Goal: Task Accomplishment & Management: Manage account settings

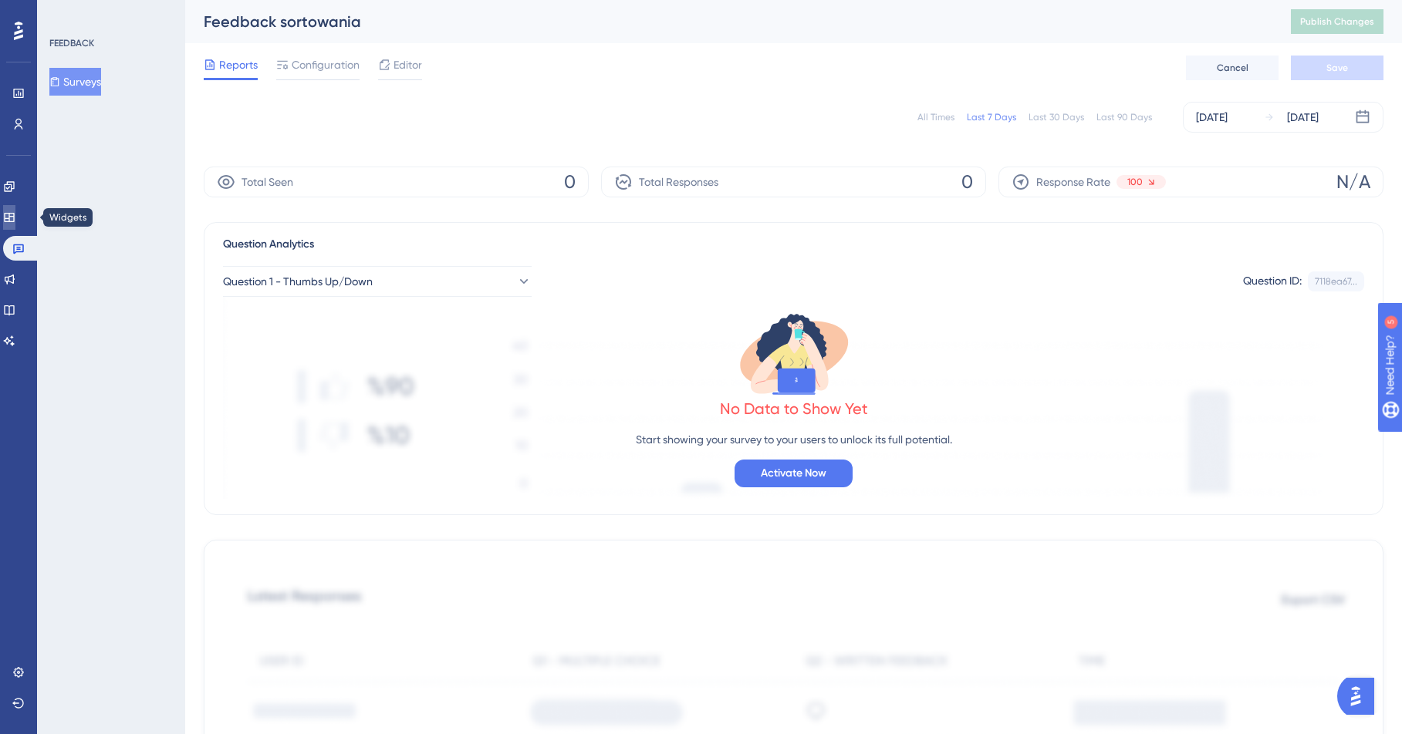
click at [14, 216] on icon at bounding box center [9, 217] width 10 height 9
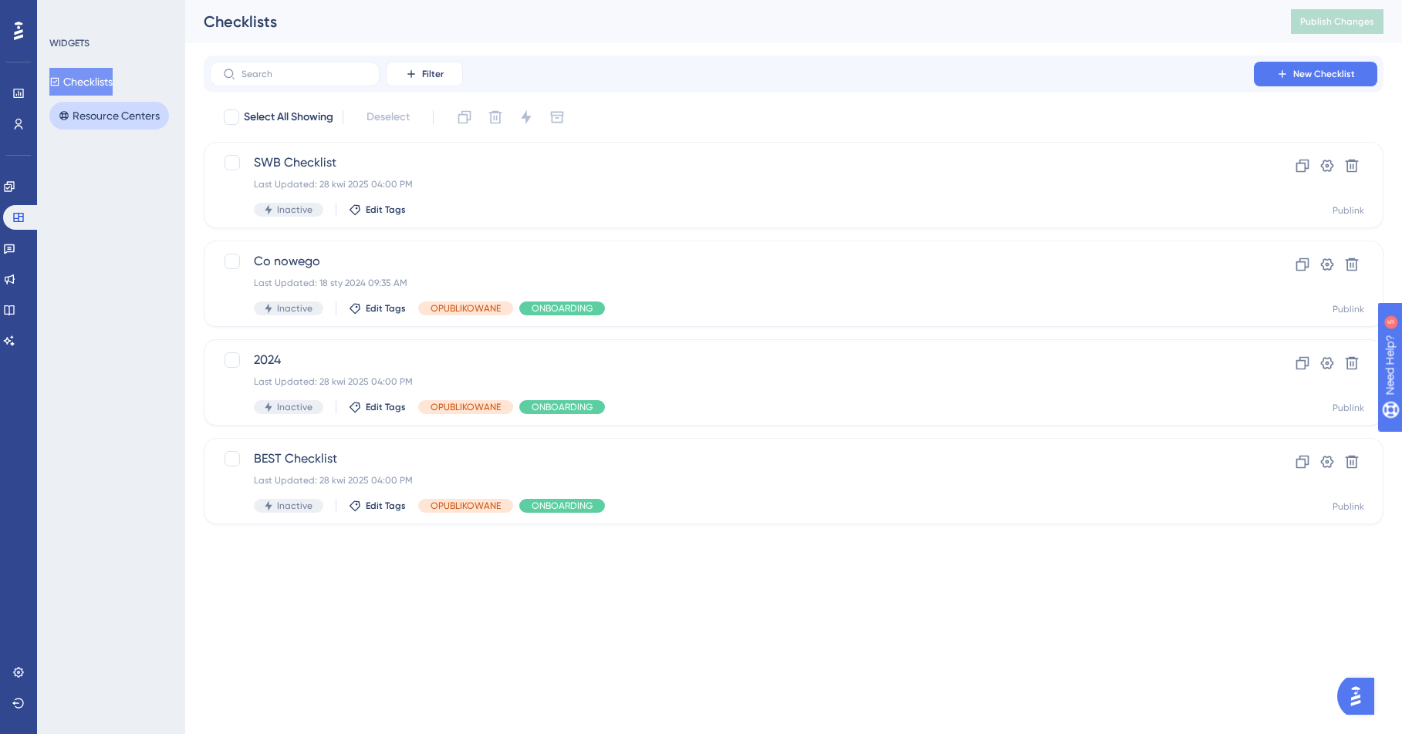
click at [96, 114] on button "Resource Centers" at bounding box center [109, 116] width 120 height 28
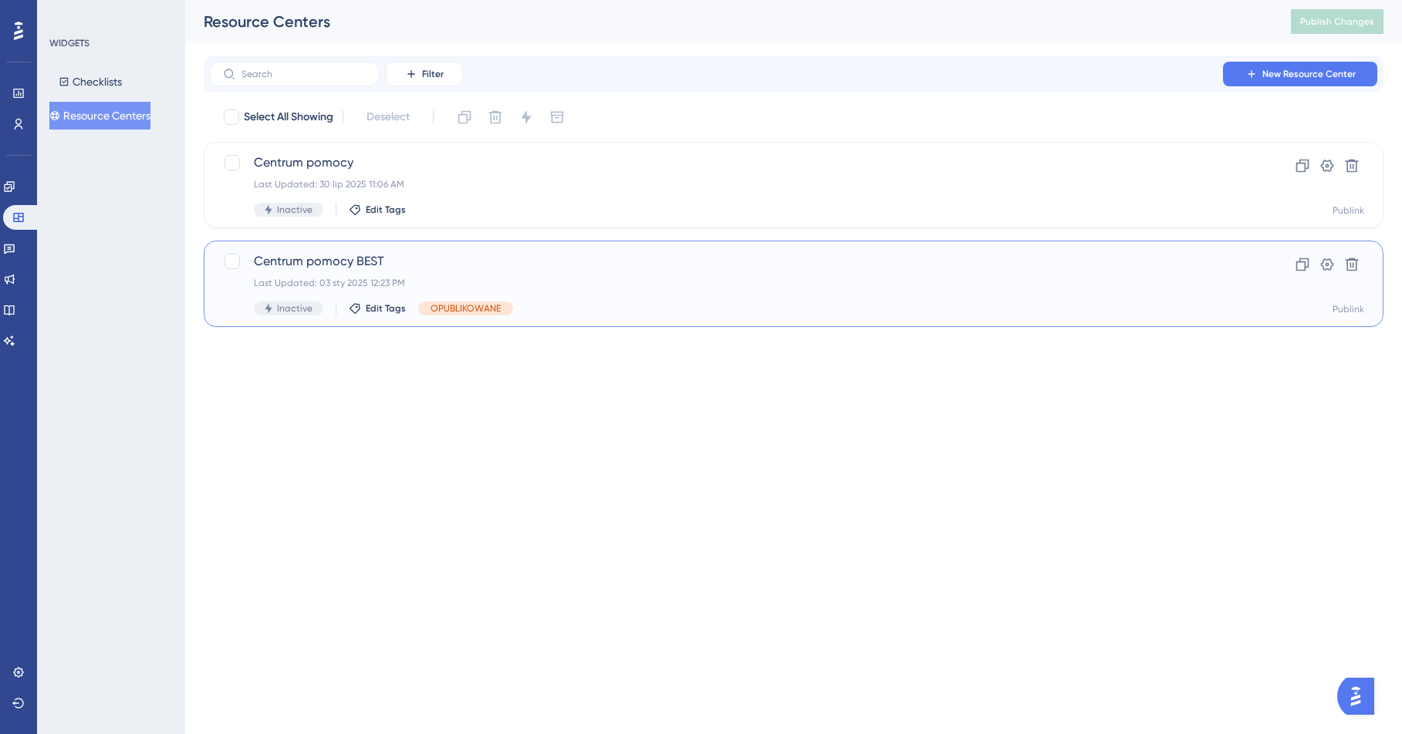
click at [554, 285] on div "Last Updated: 03 sty 2025 12:23 PM" at bounding box center [732, 283] width 956 height 12
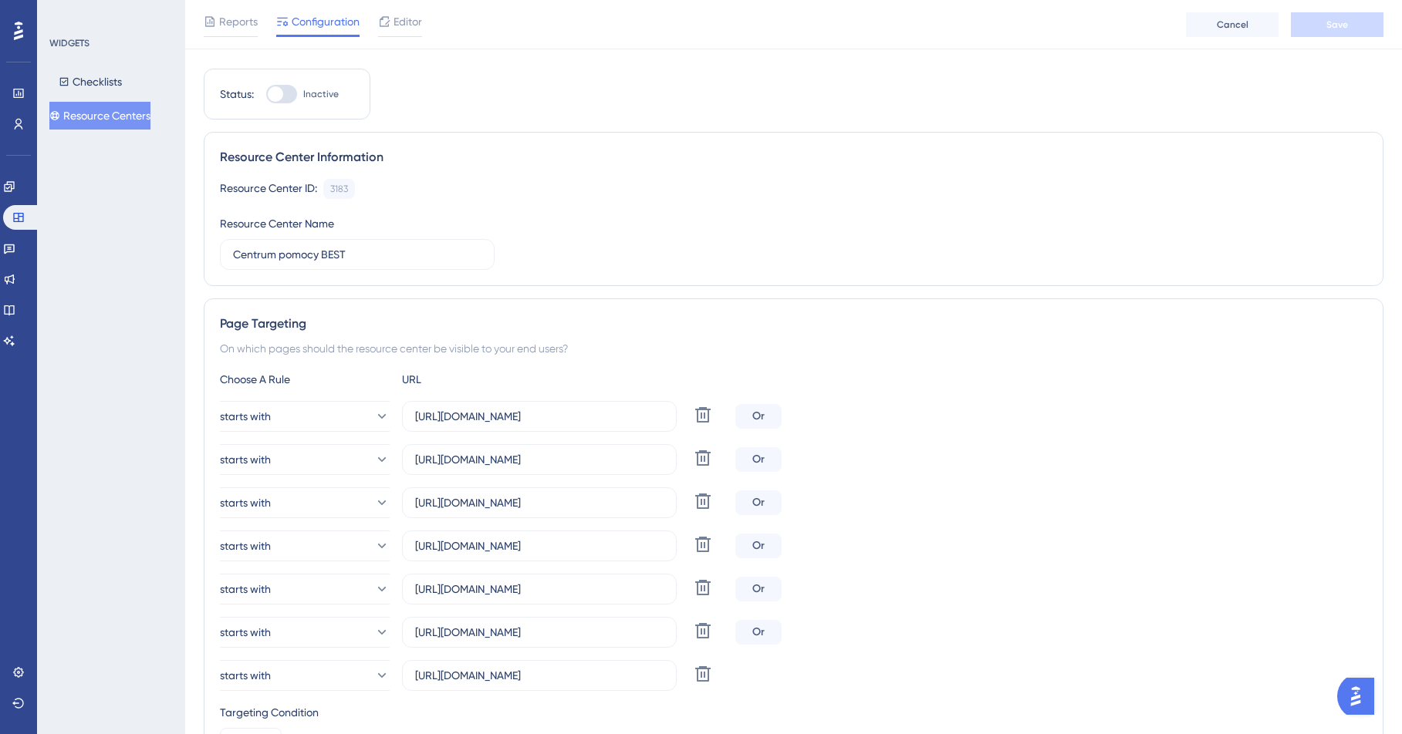
scroll to position [12, 0]
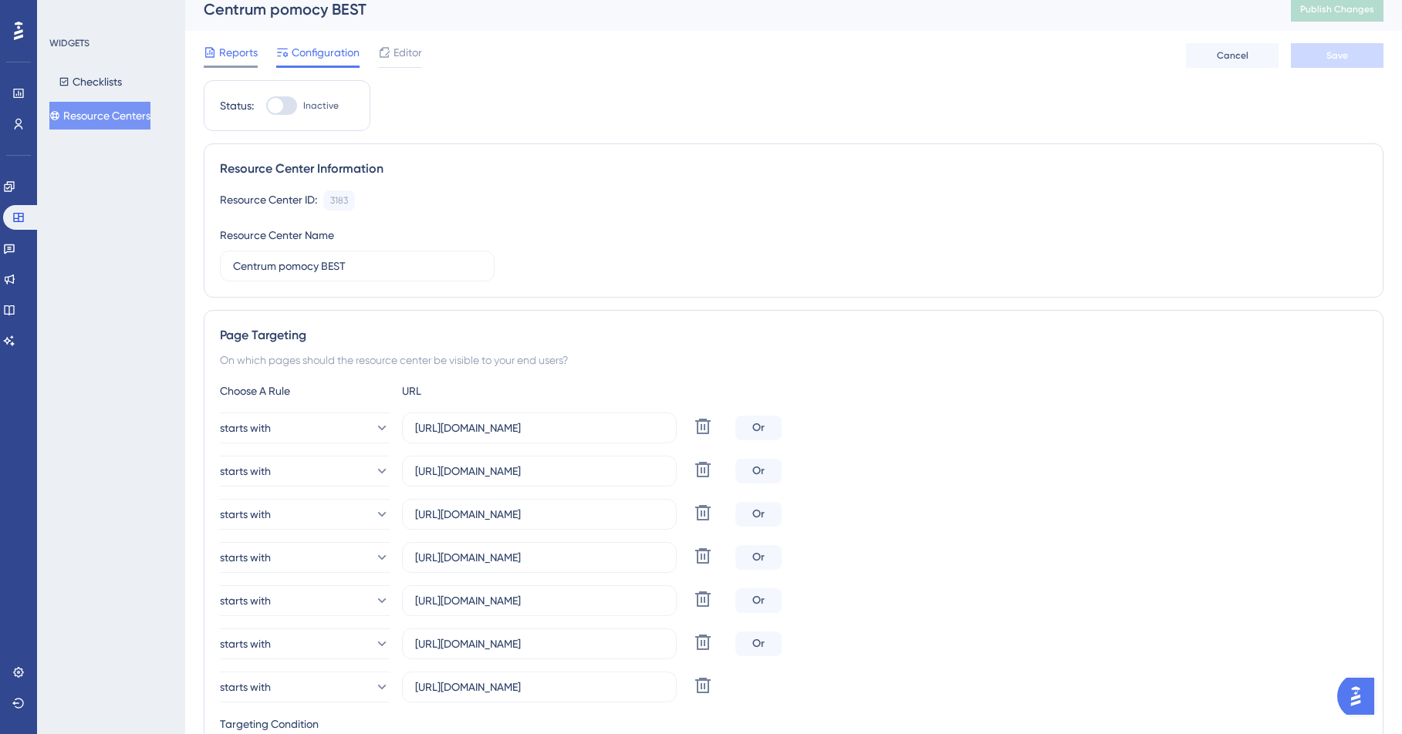
click at [230, 50] on span "Reports" at bounding box center [238, 52] width 39 height 19
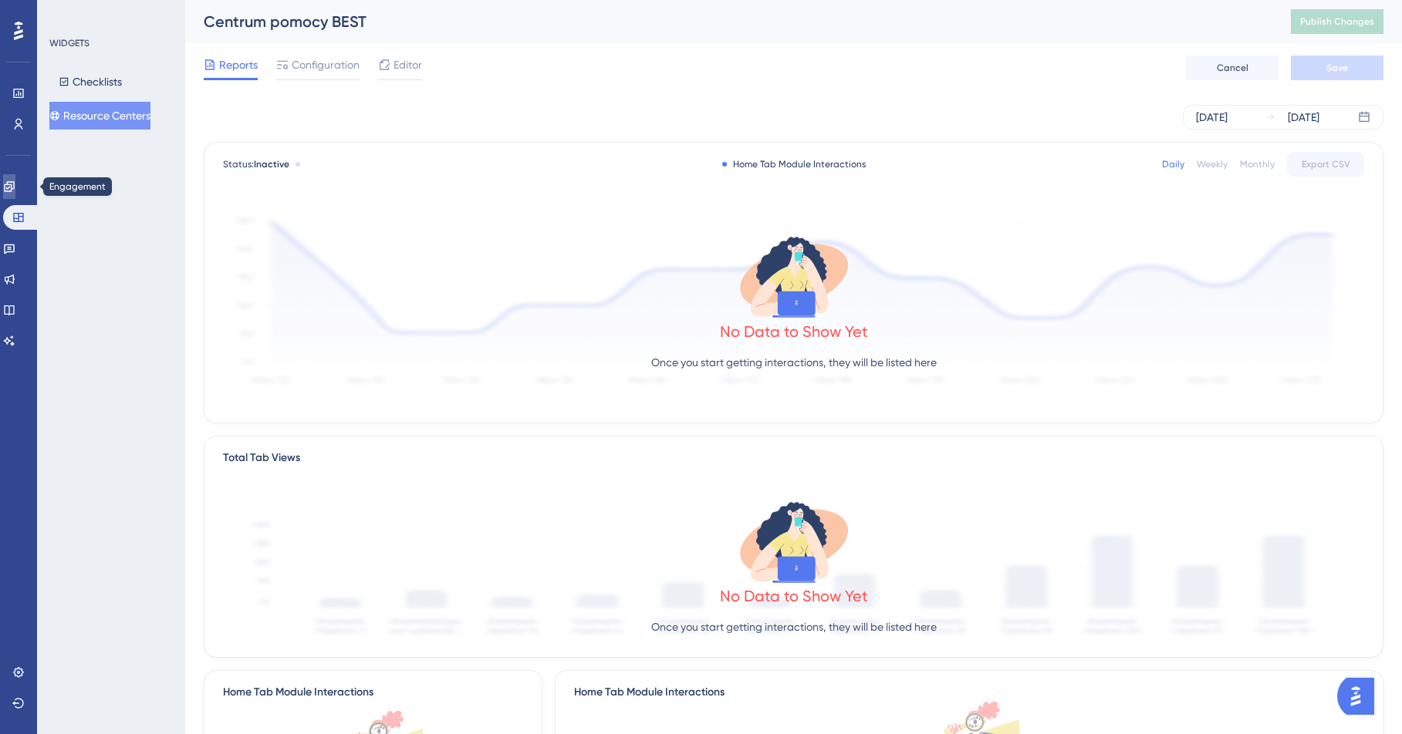
click at [14, 181] on icon at bounding box center [9, 186] width 10 height 10
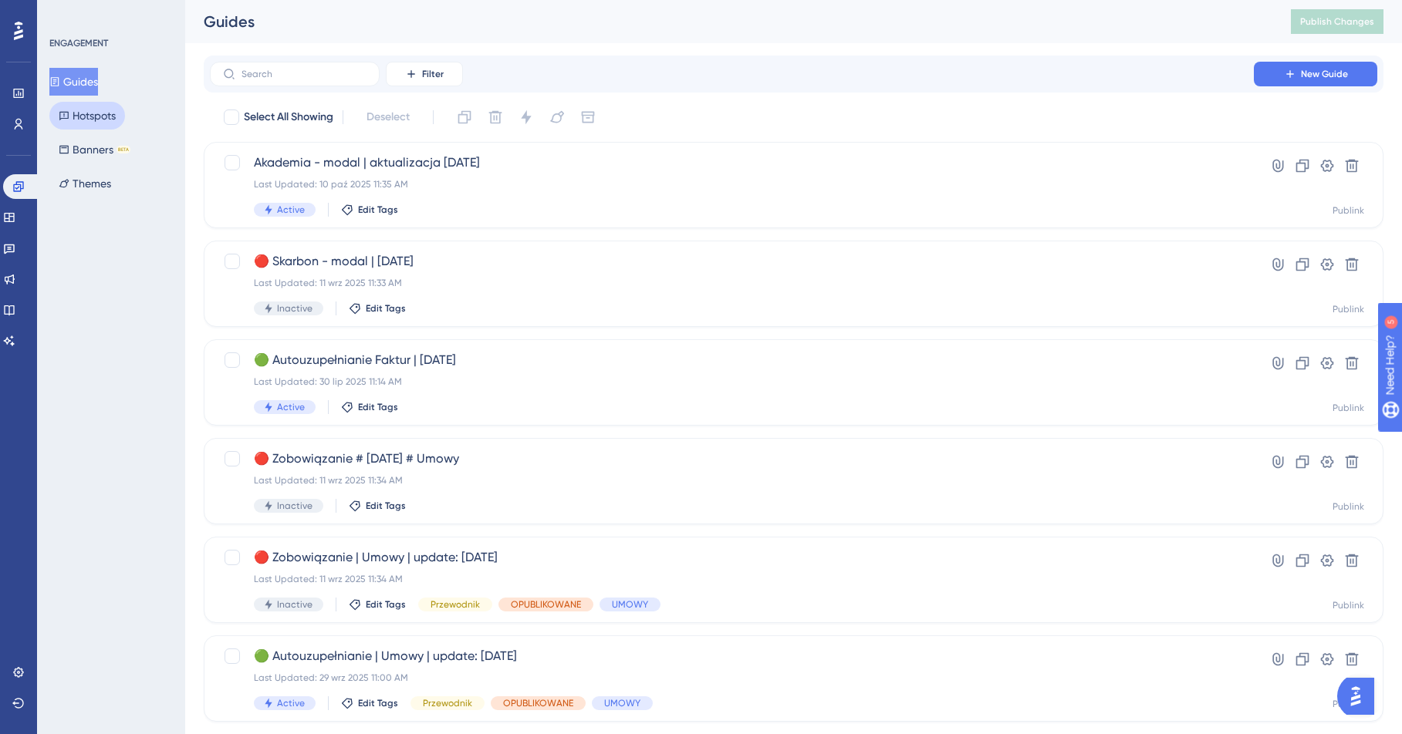
click at [83, 117] on button "Hotspots" at bounding box center [87, 116] width 76 height 28
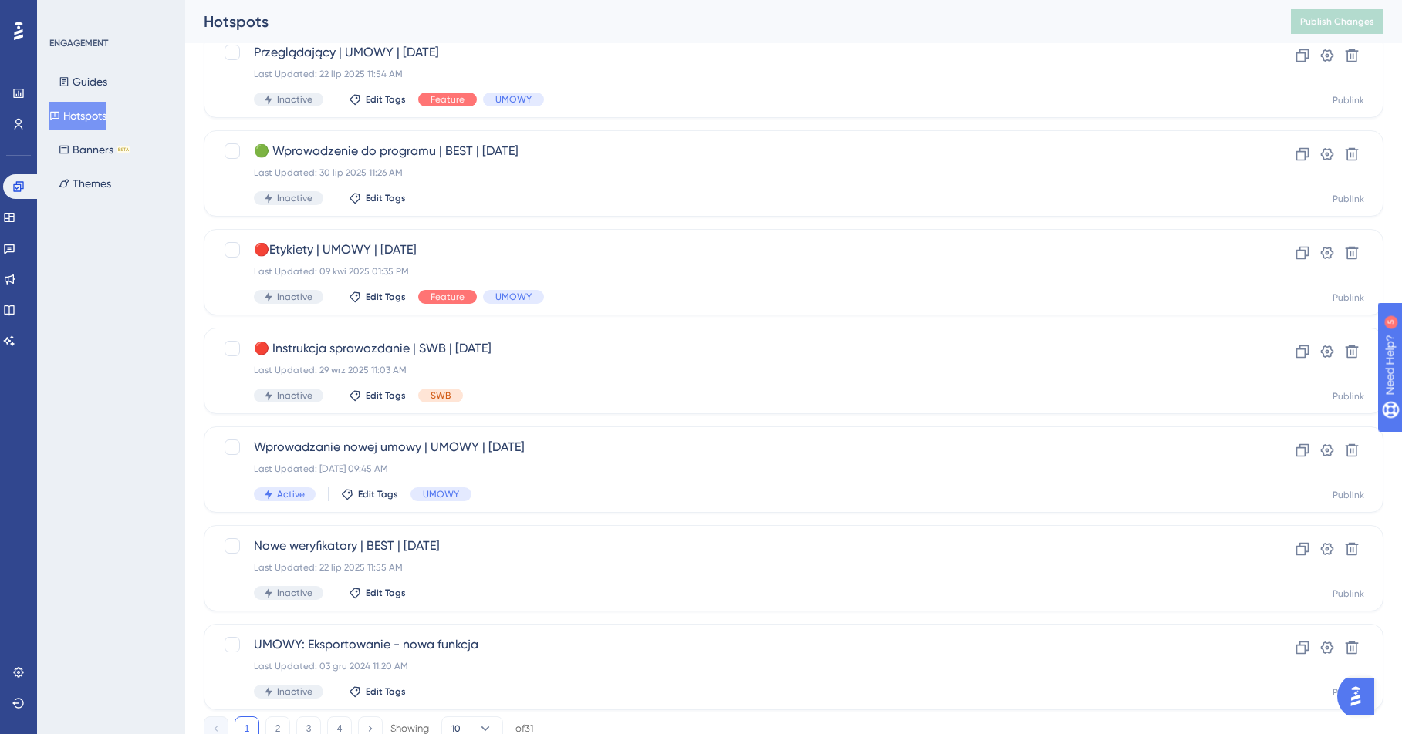
scroll to position [463, 0]
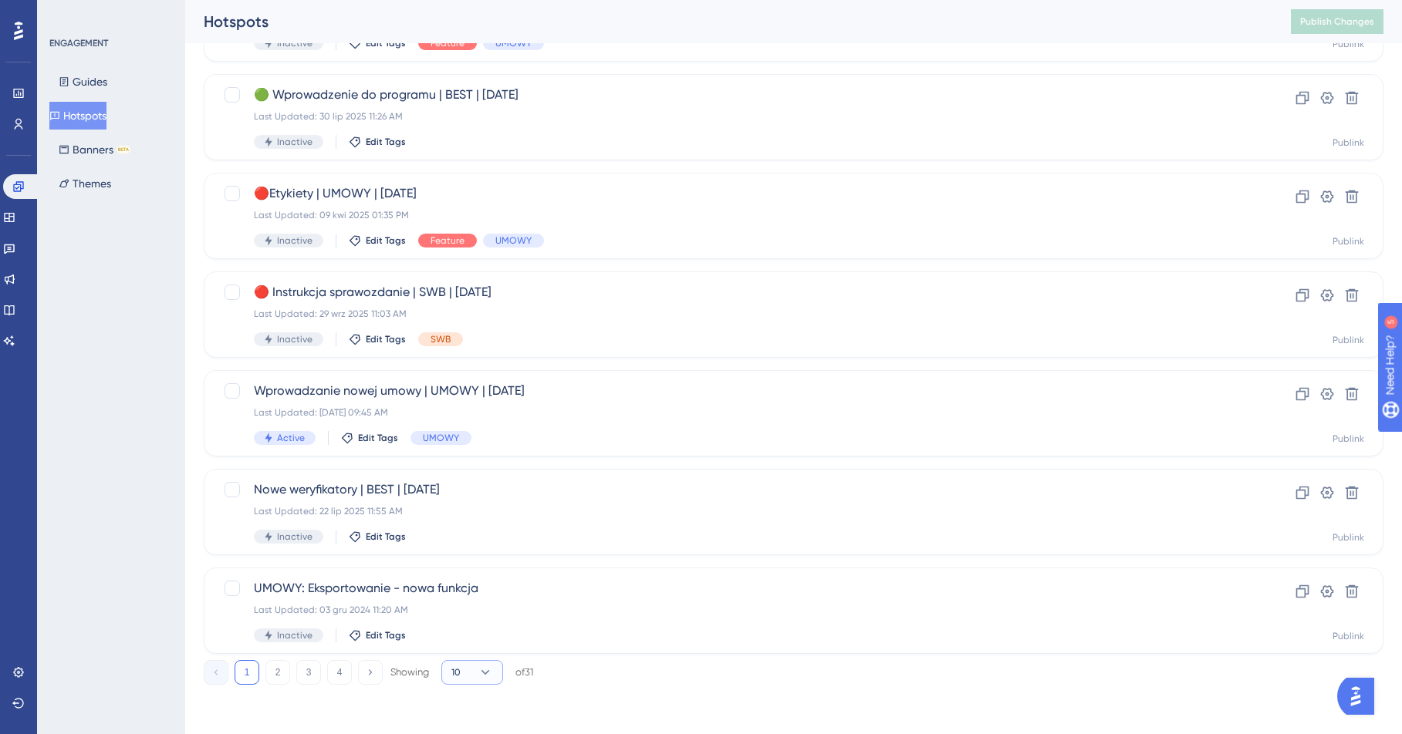
click at [488, 611] on icon at bounding box center [485, 672] width 15 height 15
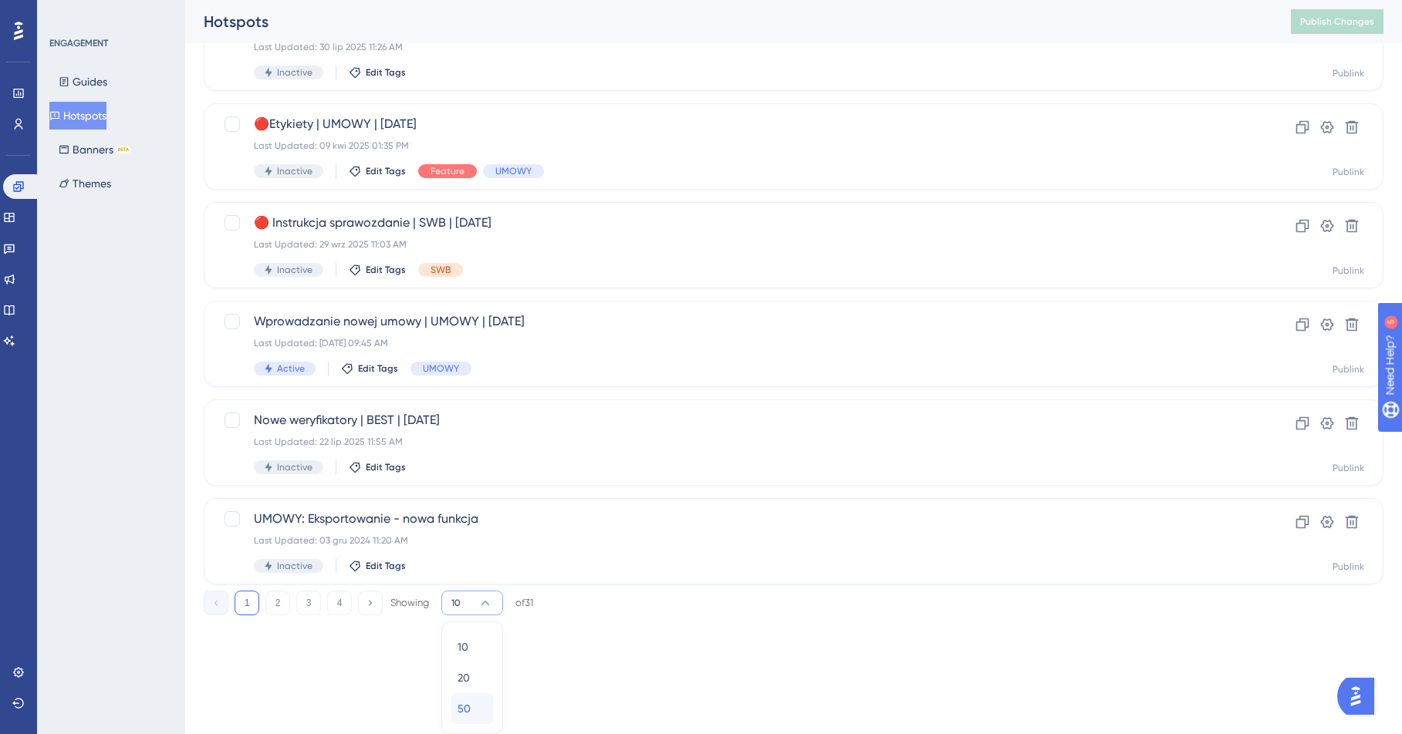
click at [473, 611] on div "50 50" at bounding box center [471, 709] width 29 height 31
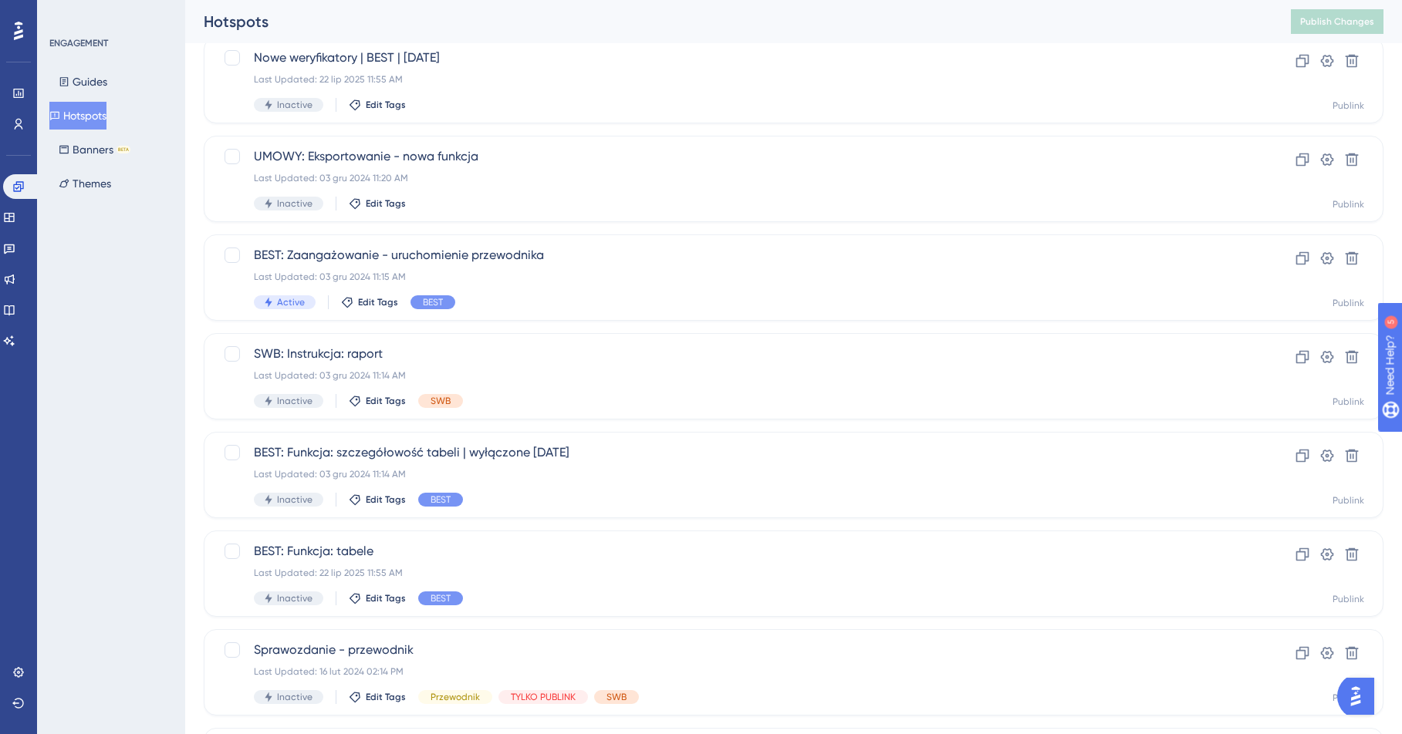
scroll to position [900, 0]
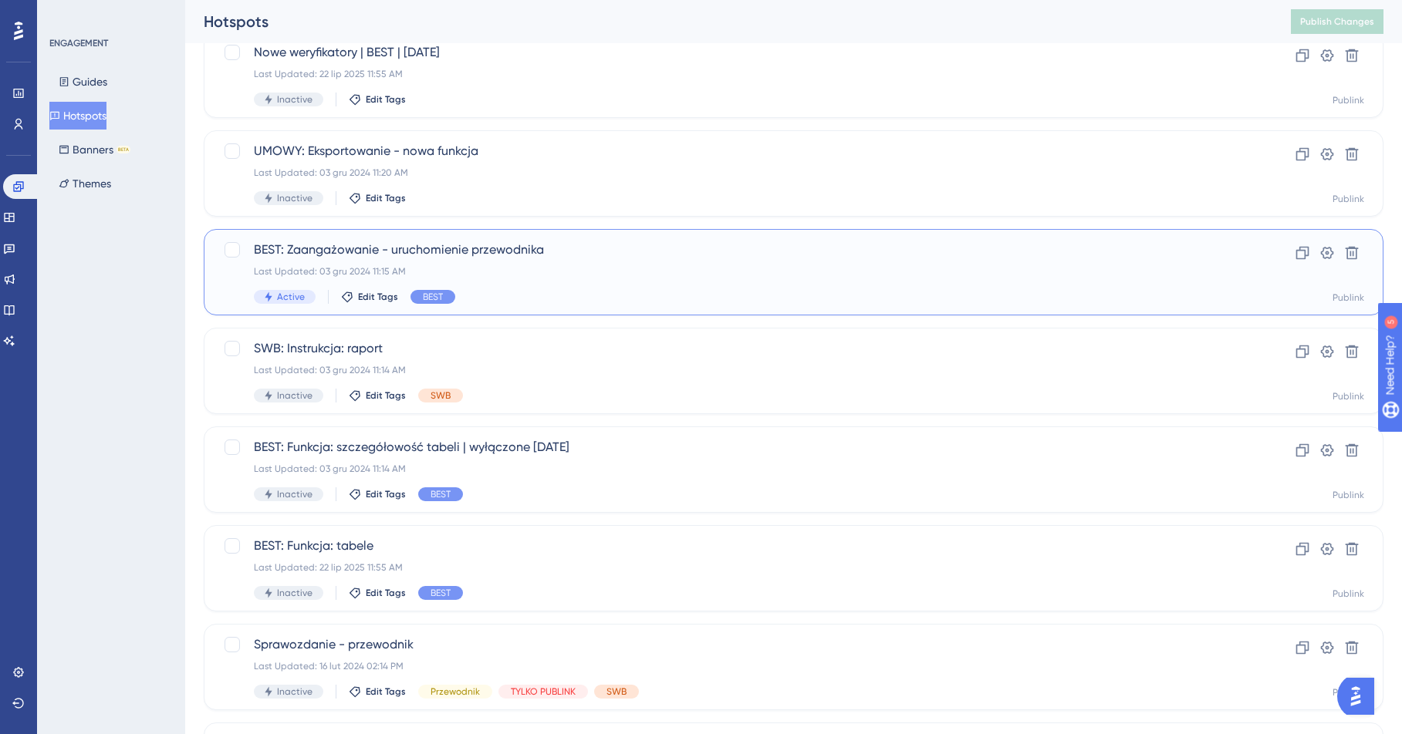
click at [693, 287] on div "BEST: Zaangażowanie - uruchomienie przewodnika Last Updated: 03 gru 2024 11:15 …" at bounding box center [732, 272] width 956 height 63
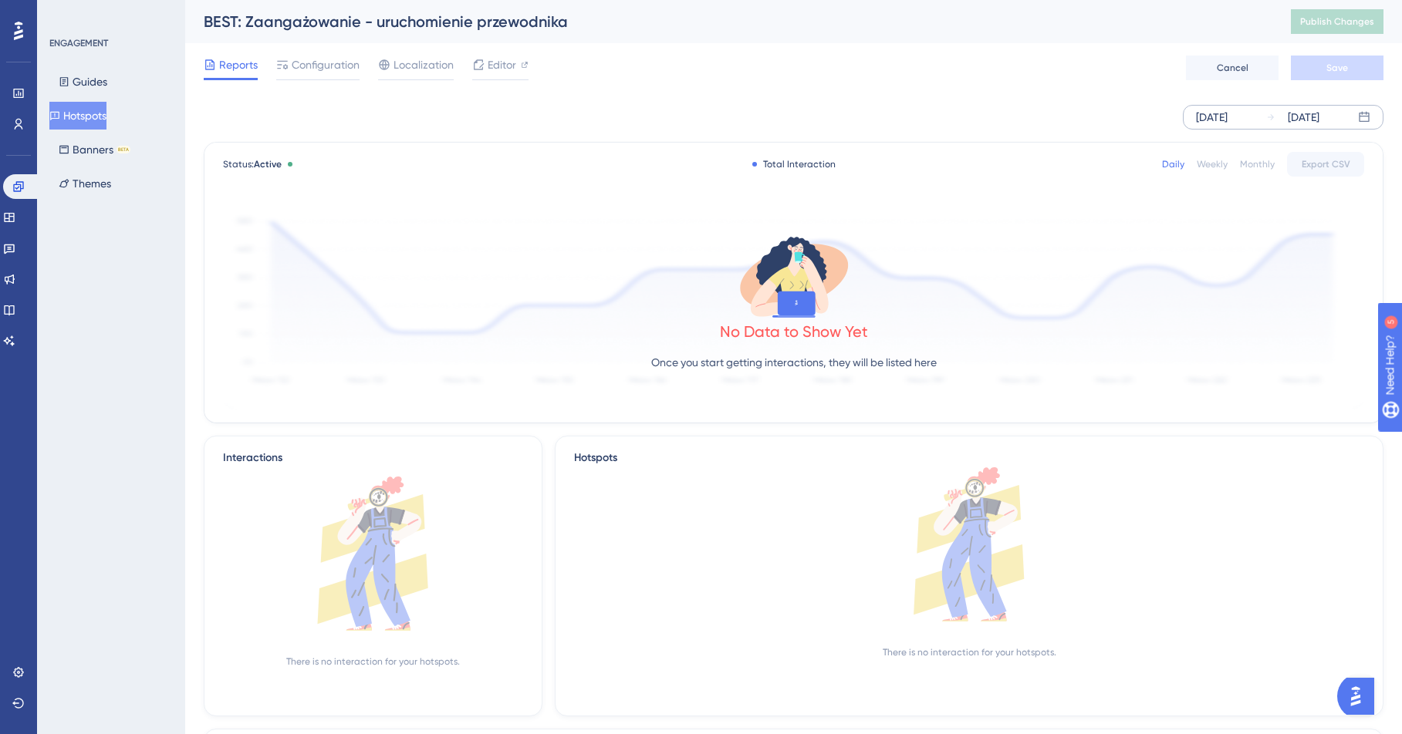
click at [1153, 117] on icon at bounding box center [1364, 117] width 12 height 12
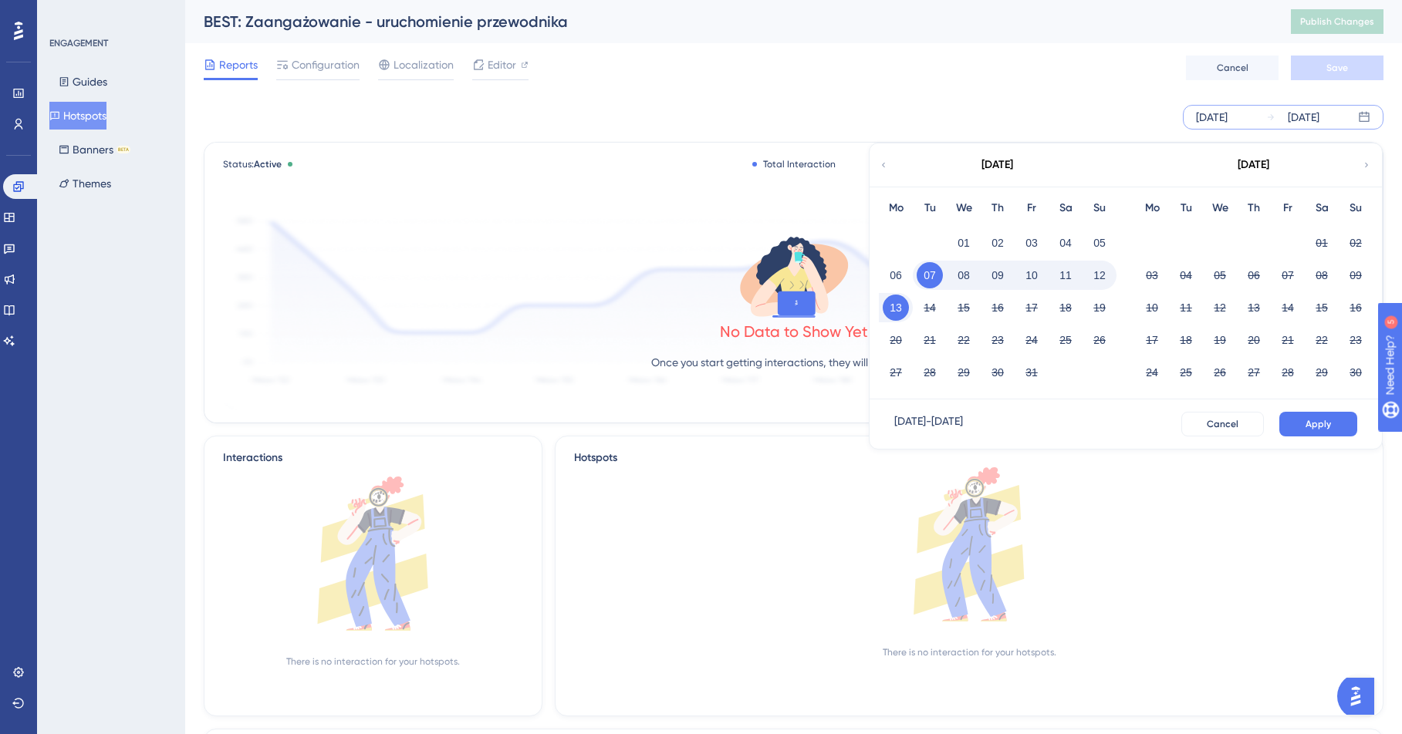
click at [880, 164] on icon at bounding box center [883, 165] width 9 height 14
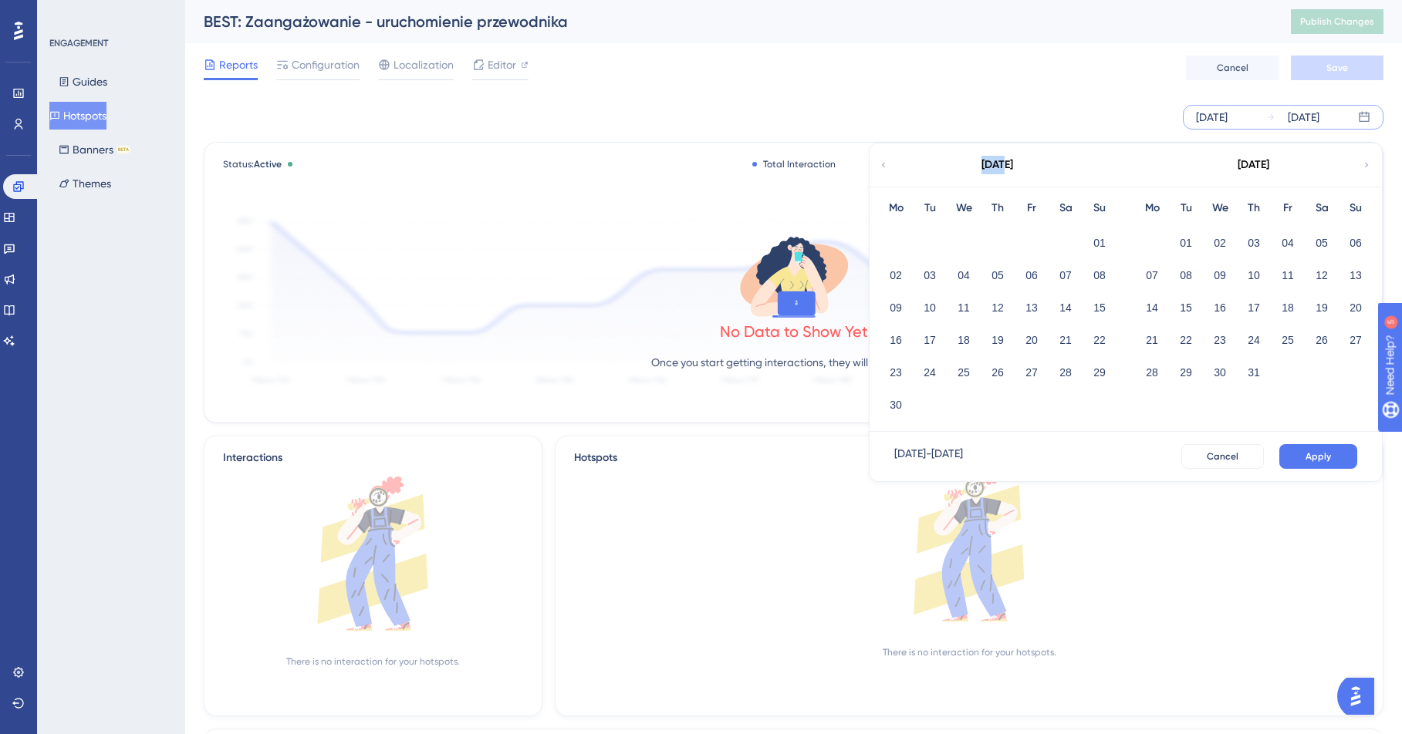
click at [880, 164] on icon at bounding box center [883, 165] width 9 height 14
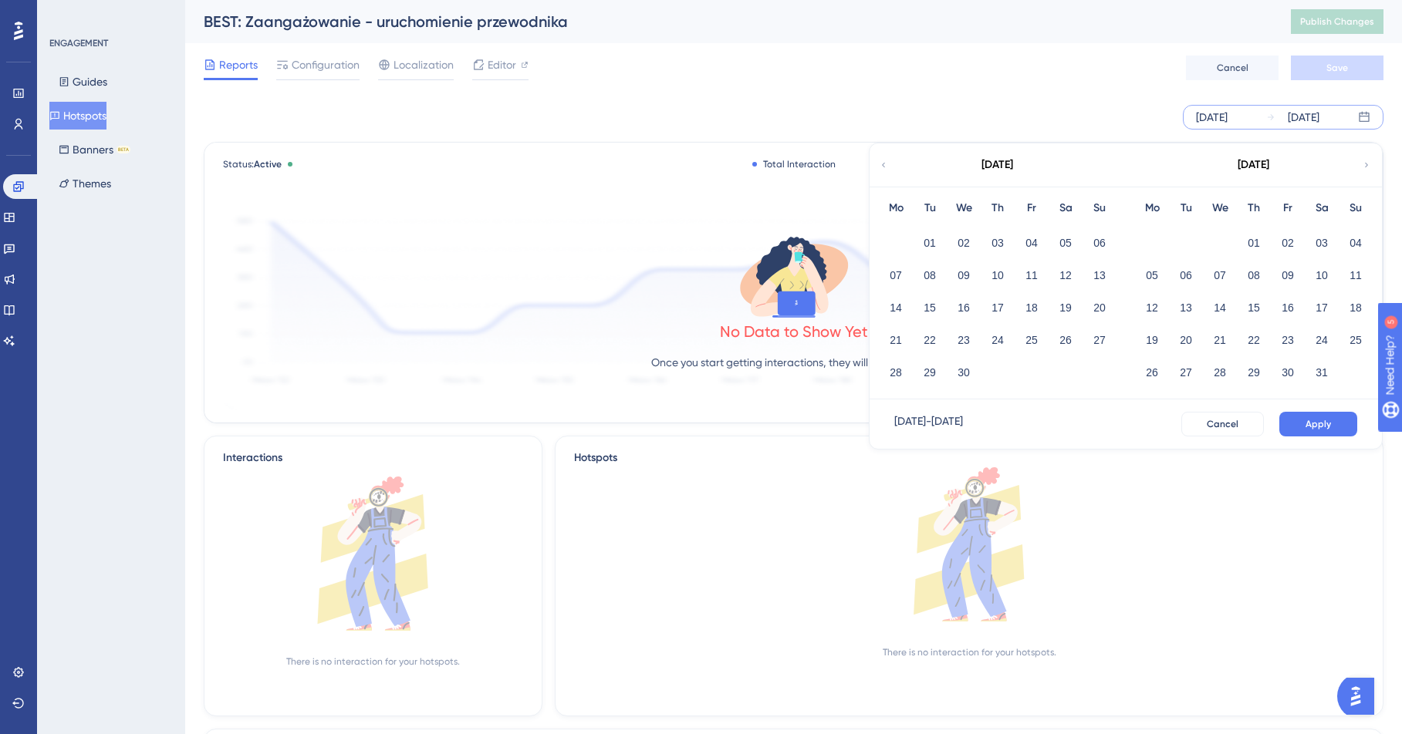
click at [943, 424] on div "[DATE] - [DATE]" at bounding box center [928, 424] width 69 height 25
click at [1153, 122] on div "[DATE]" at bounding box center [1212, 117] width 32 height 19
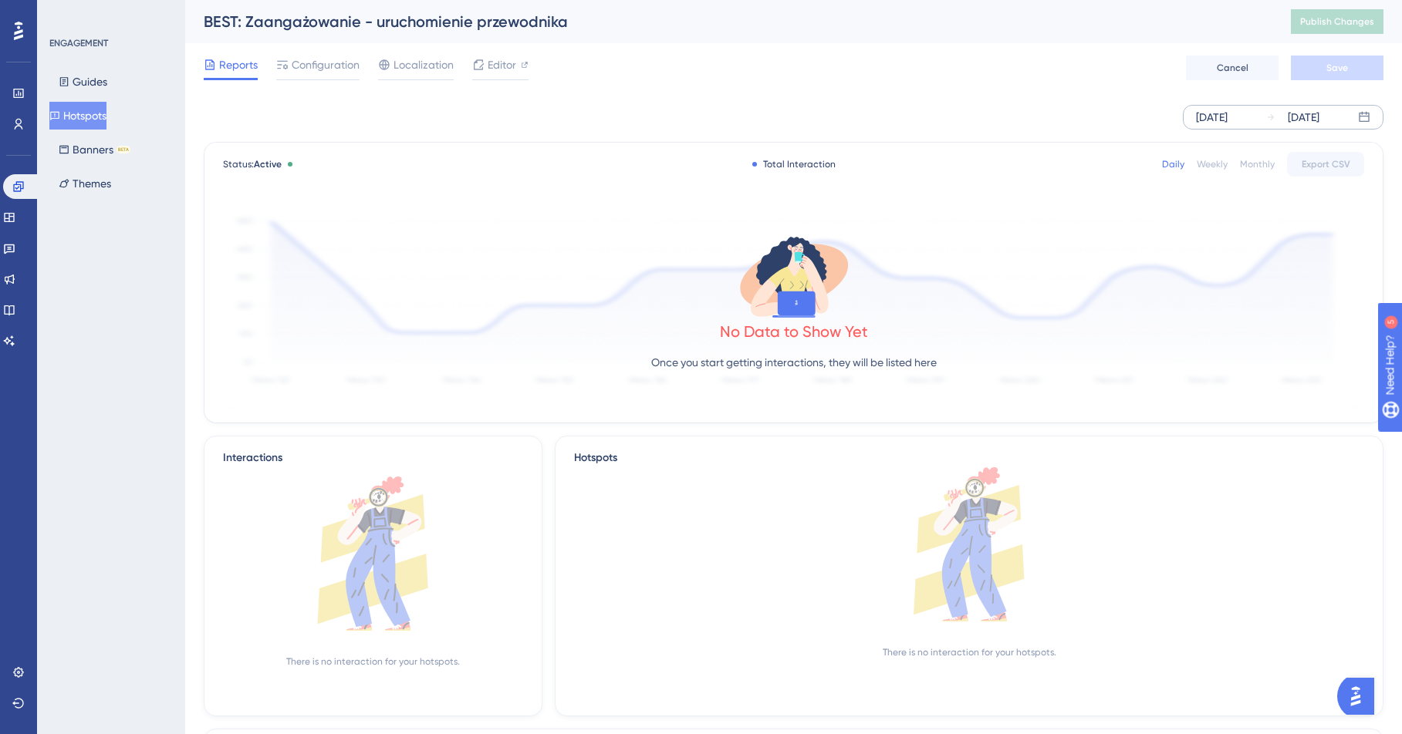
click at [1153, 113] on div "[DATE] [DATE]" at bounding box center [1283, 117] width 201 height 25
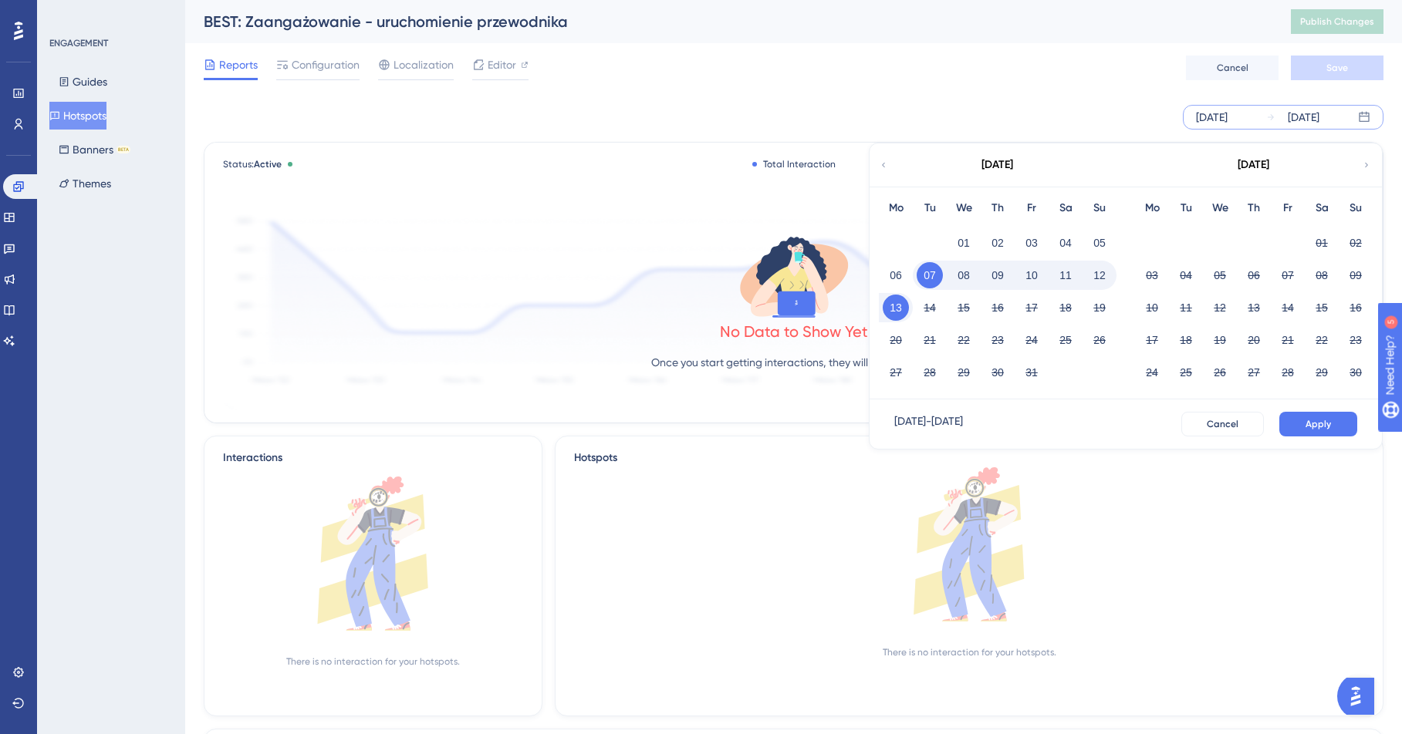
click at [1023, 154] on div "[DATE]" at bounding box center [996, 164] width 255 height 43
click at [1013, 166] on div "[DATE]" at bounding box center [997, 165] width 32 height 19
click at [884, 161] on icon at bounding box center [883, 165] width 9 height 14
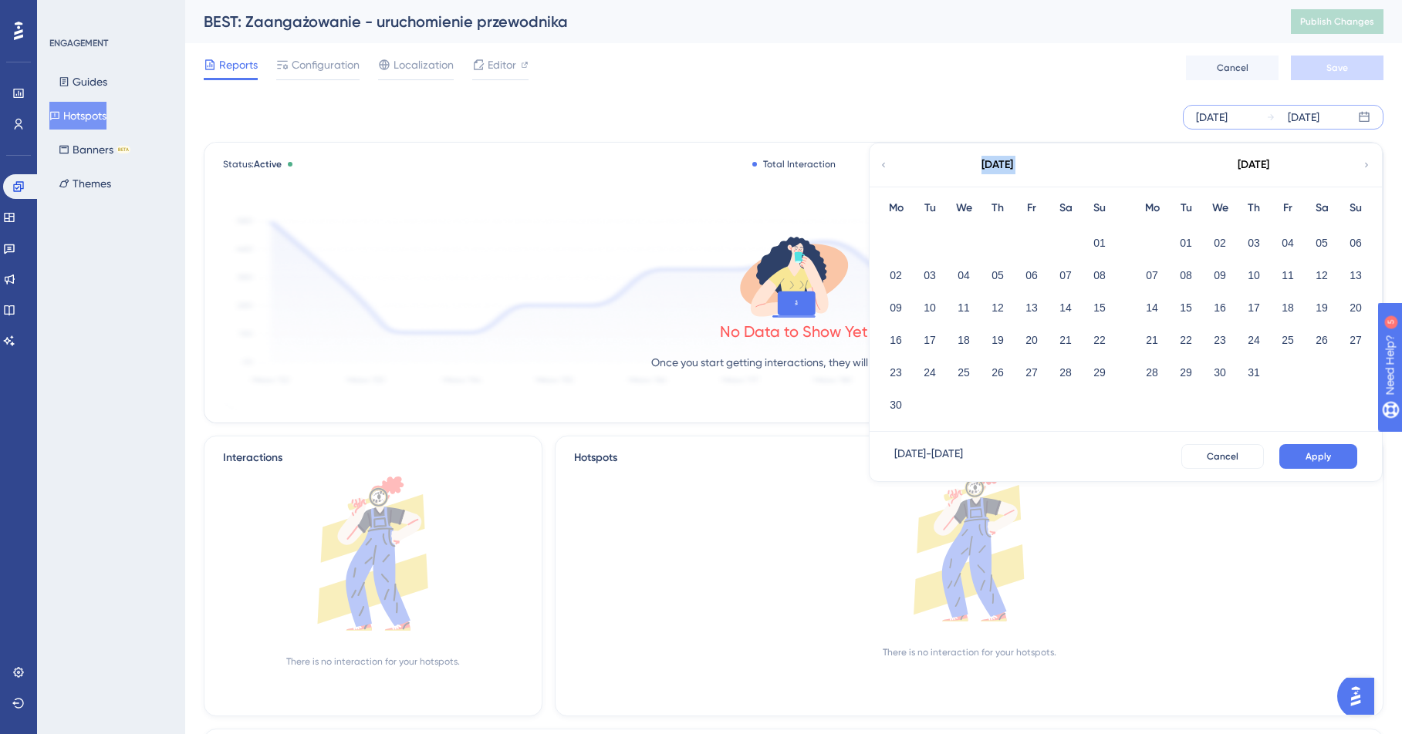
click at [884, 161] on icon at bounding box center [883, 165] width 9 height 14
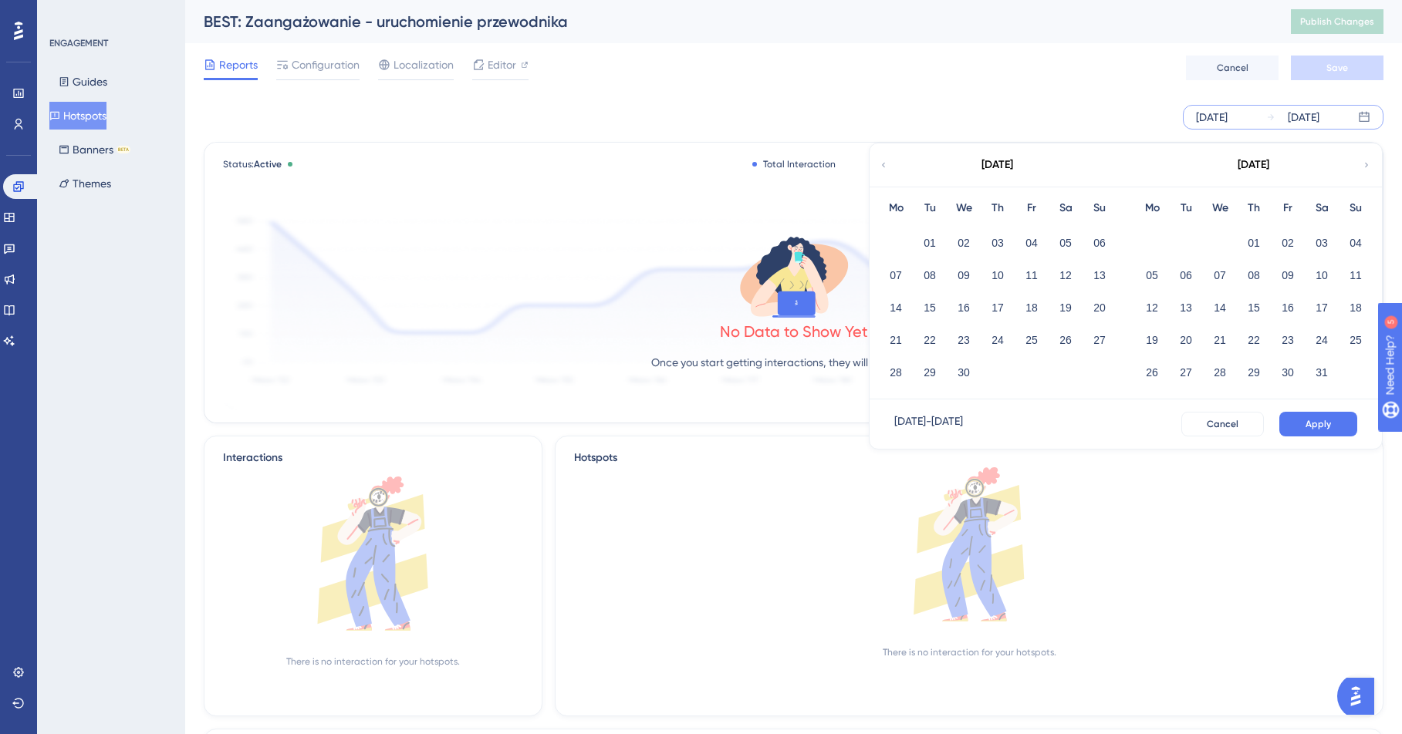
click at [884, 161] on icon at bounding box center [883, 165] width 9 height 14
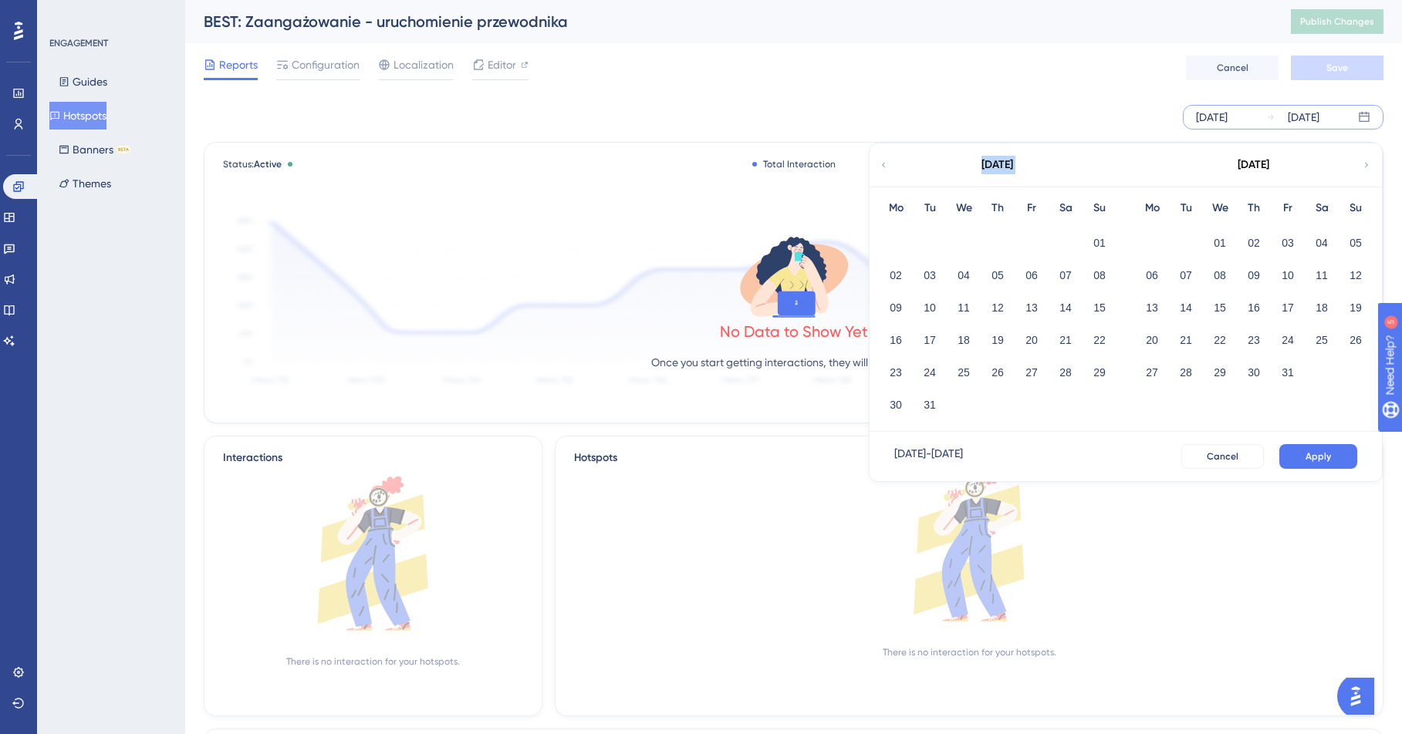
click at [884, 161] on icon at bounding box center [883, 165] width 9 height 14
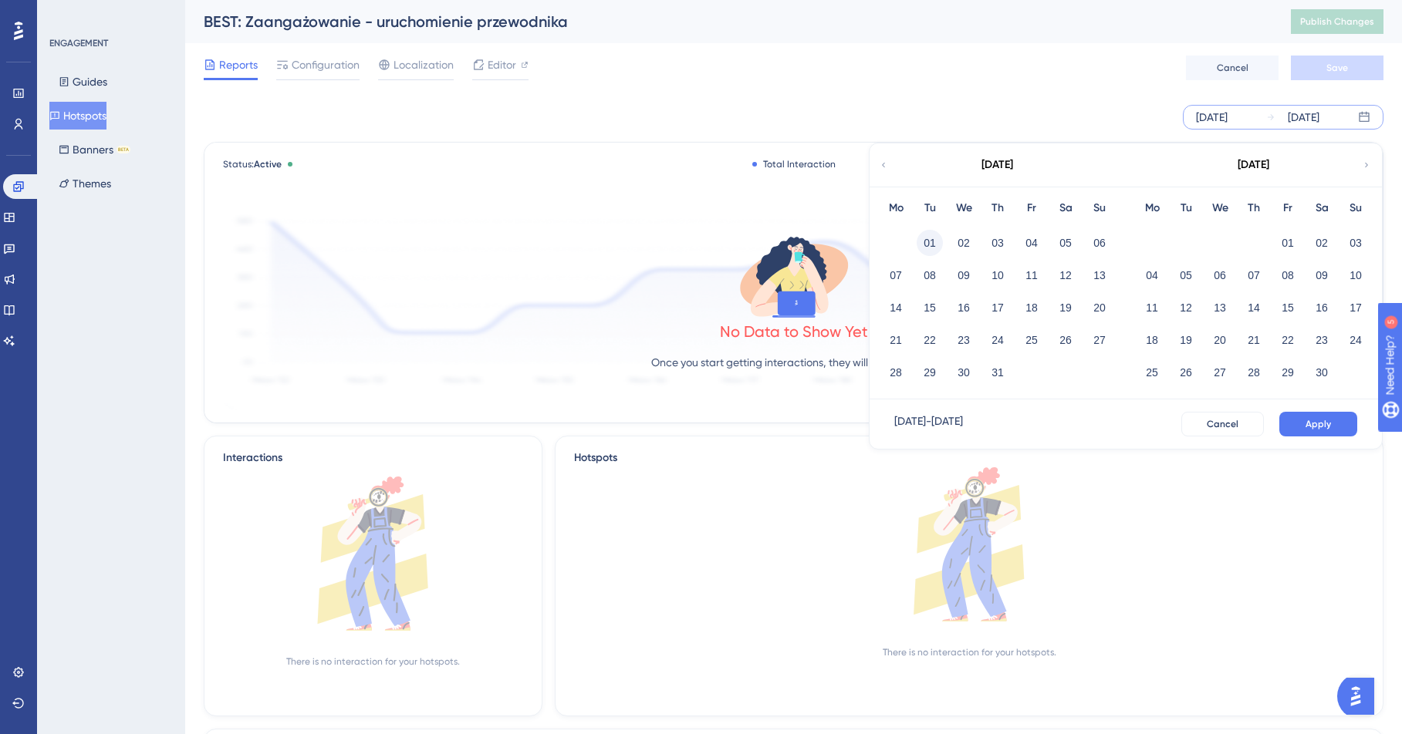
click at [930, 245] on button "01" at bounding box center [929, 243] width 26 height 26
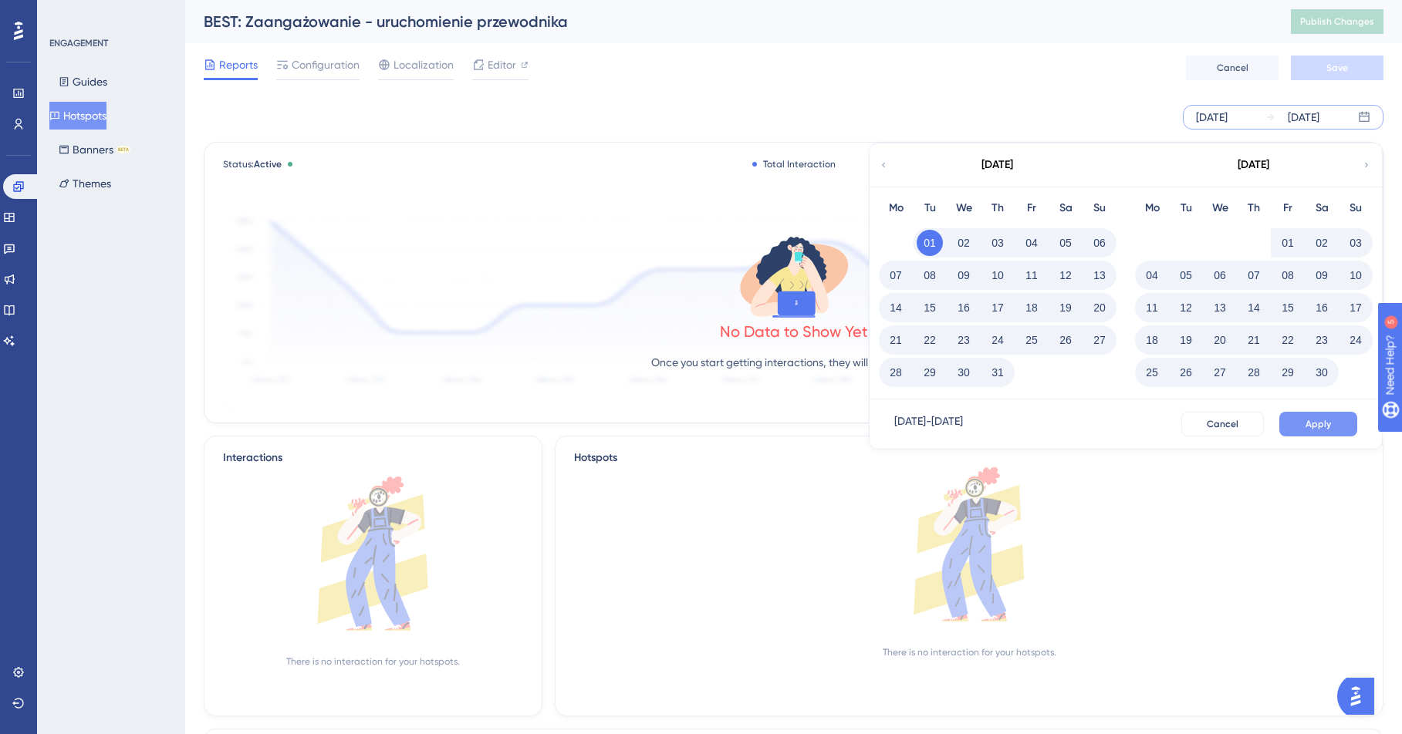
click at [1153, 417] on button "Apply" at bounding box center [1318, 424] width 78 height 25
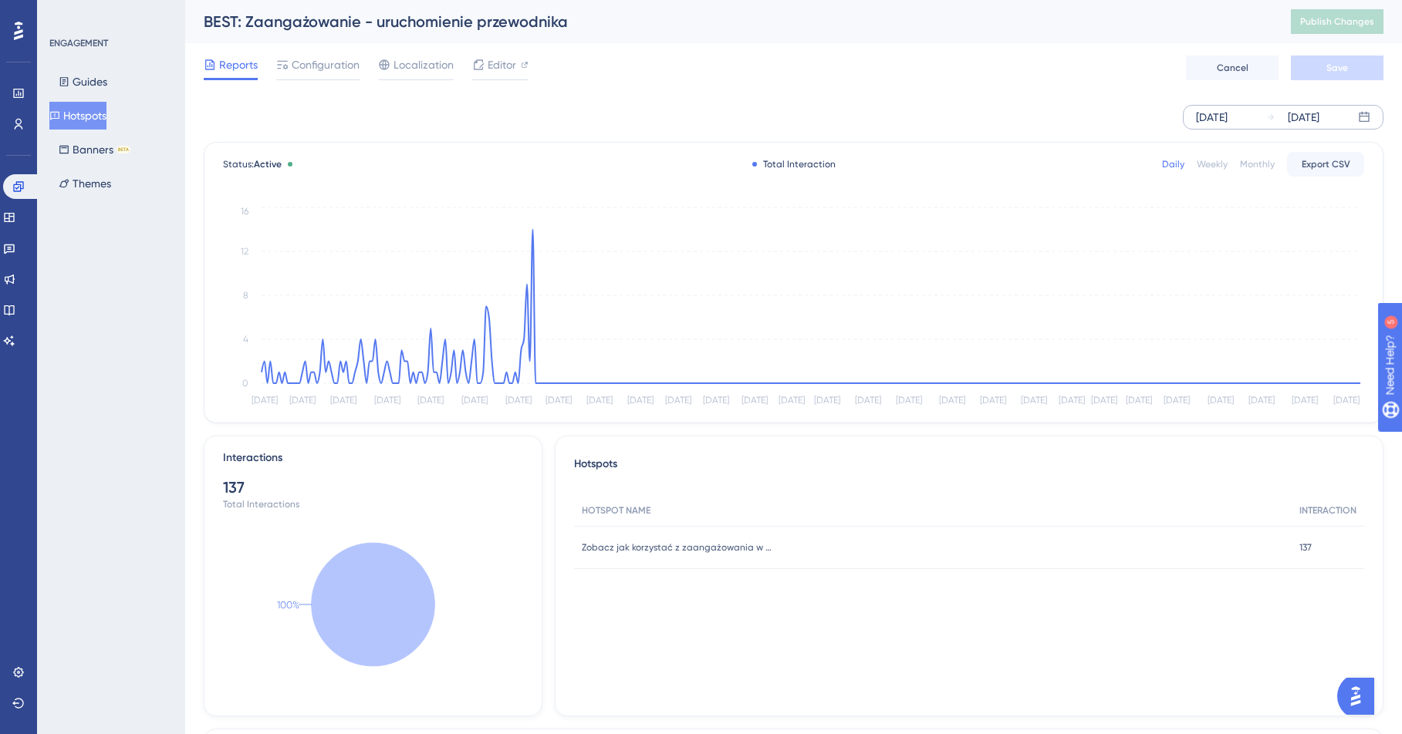
click at [80, 118] on button "Hotspots" at bounding box center [77, 116] width 57 height 28
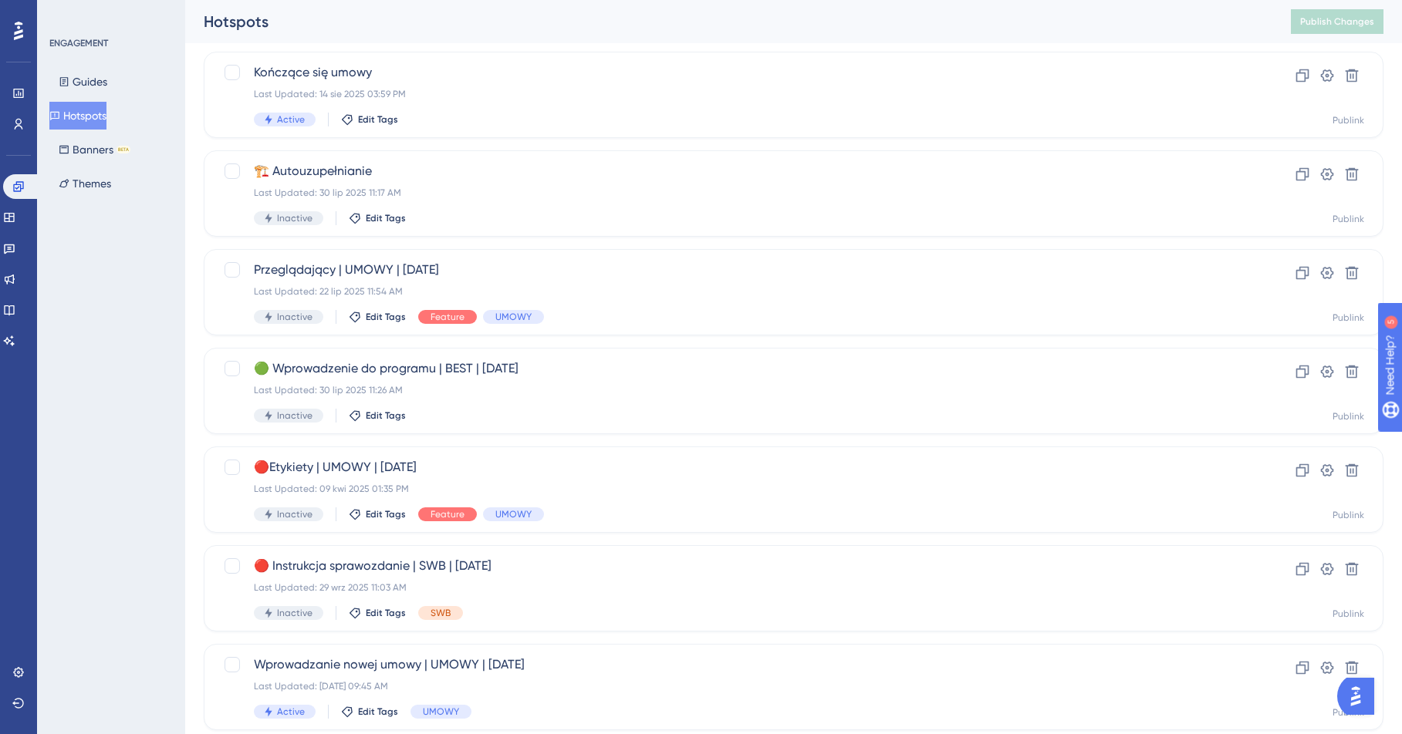
scroll to position [194, 0]
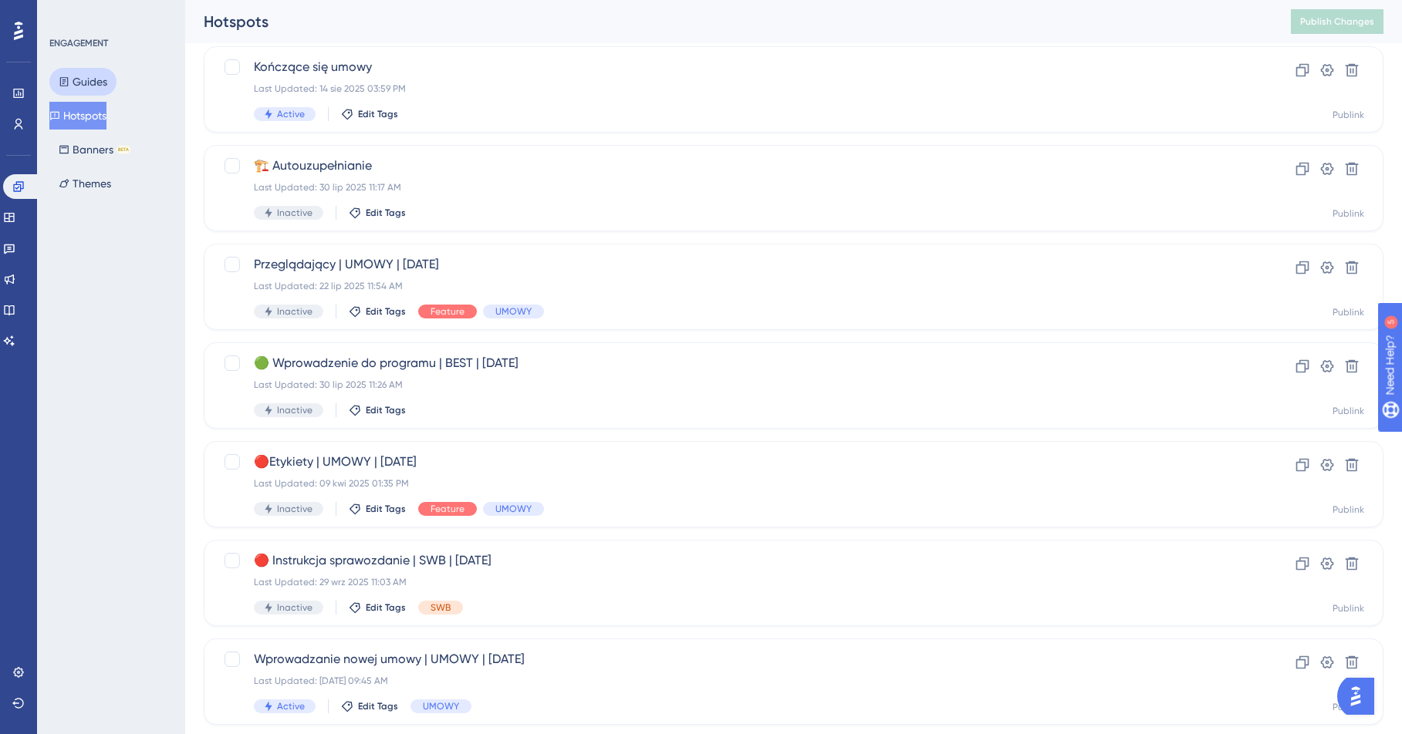
click at [77, 75] on button "Guides" at bounding box center [82, 82] width 67 height 28
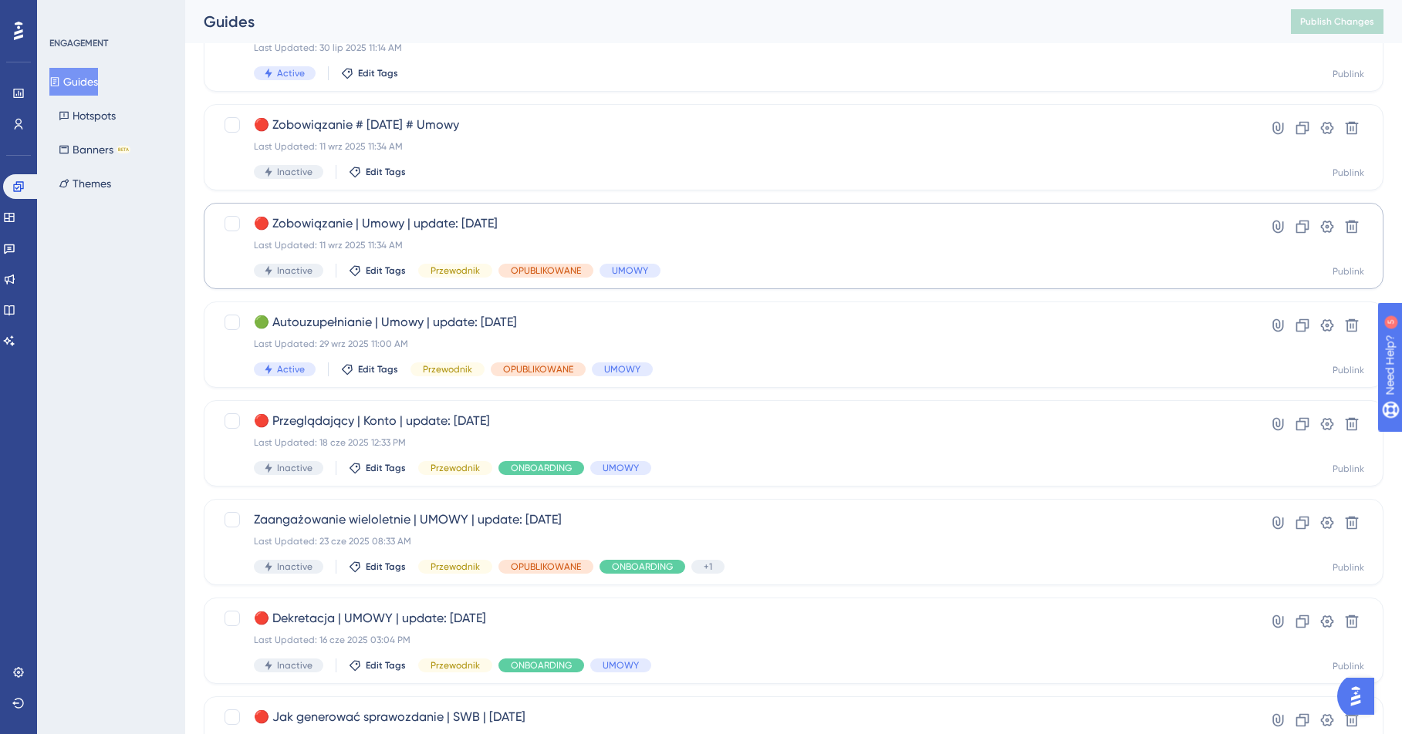
scroll to position [463, 0]
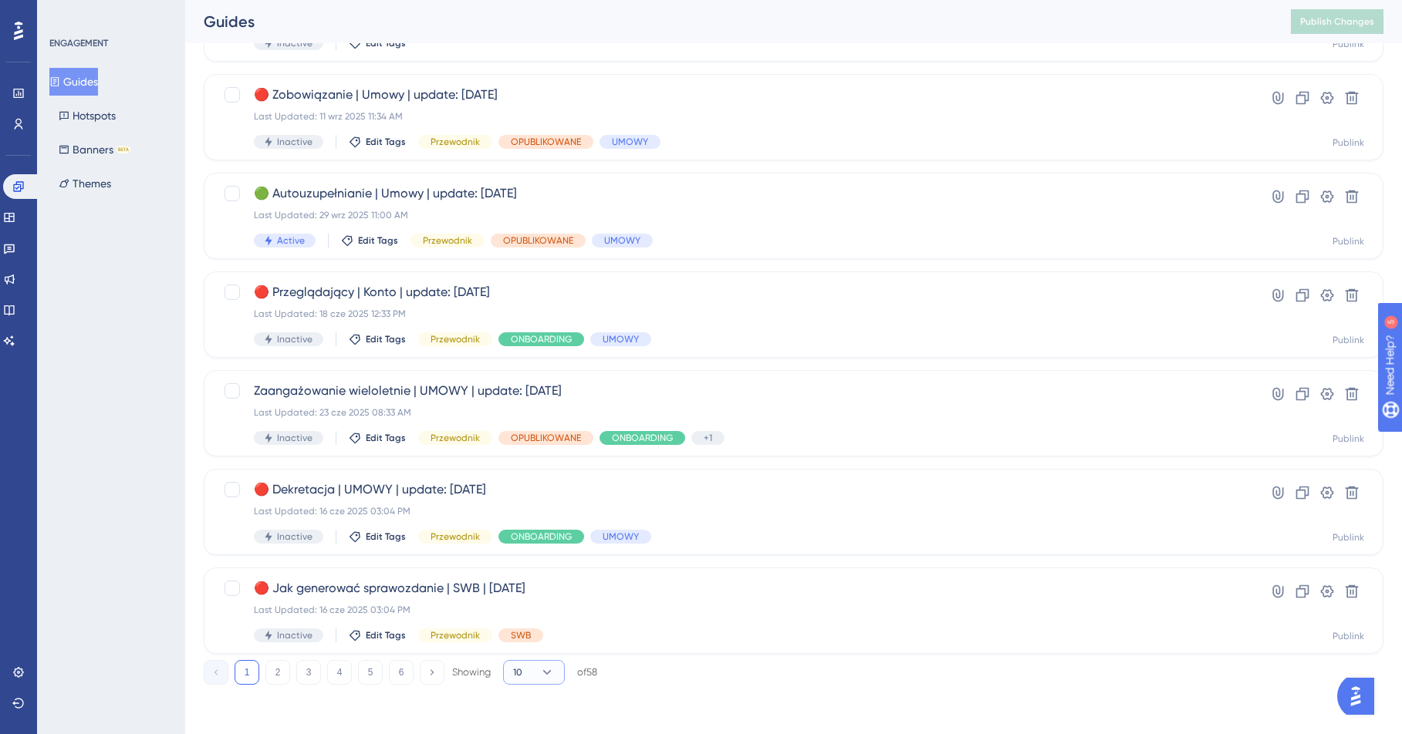
click at [544, 611] on icon at bounding box center [546, 672] width 15 height 15
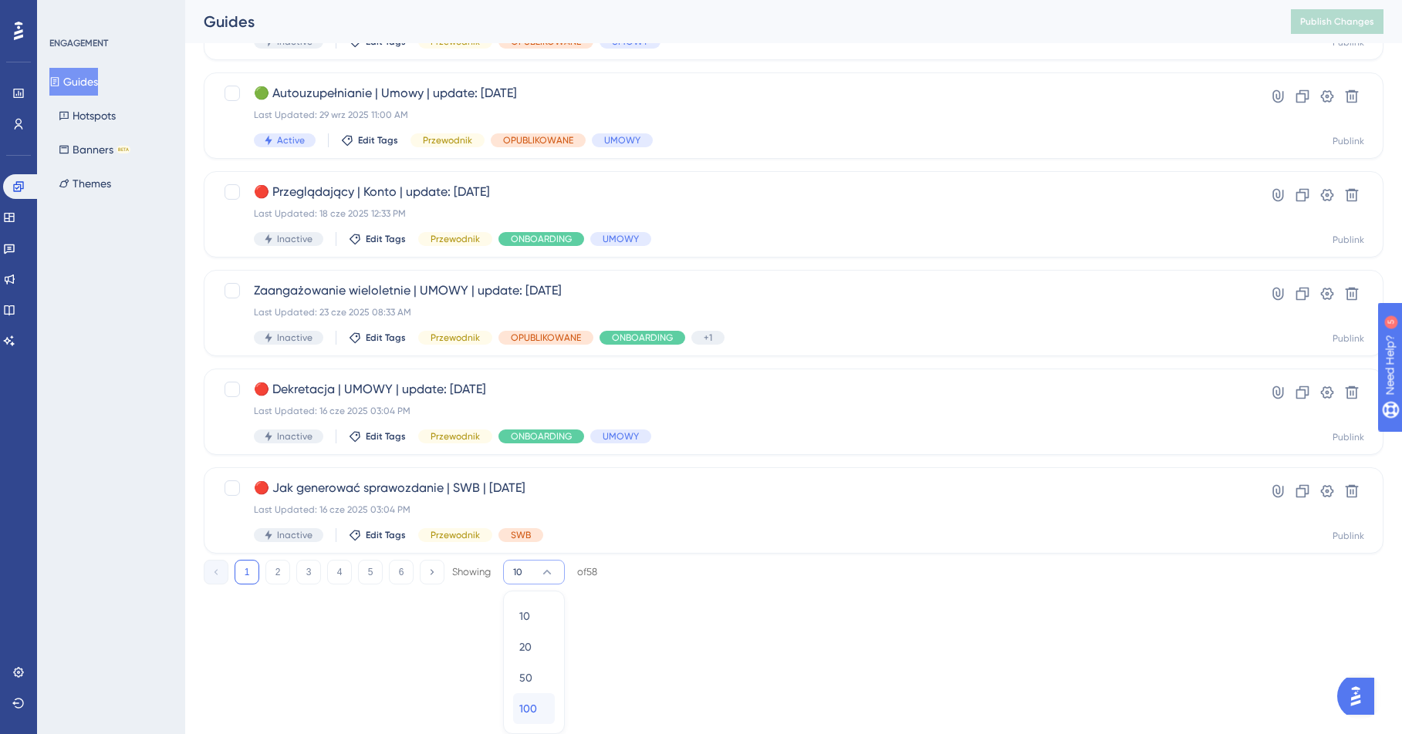
click at [535, 611] on span "100" at bounding box center [528, 709] width 18 height 19
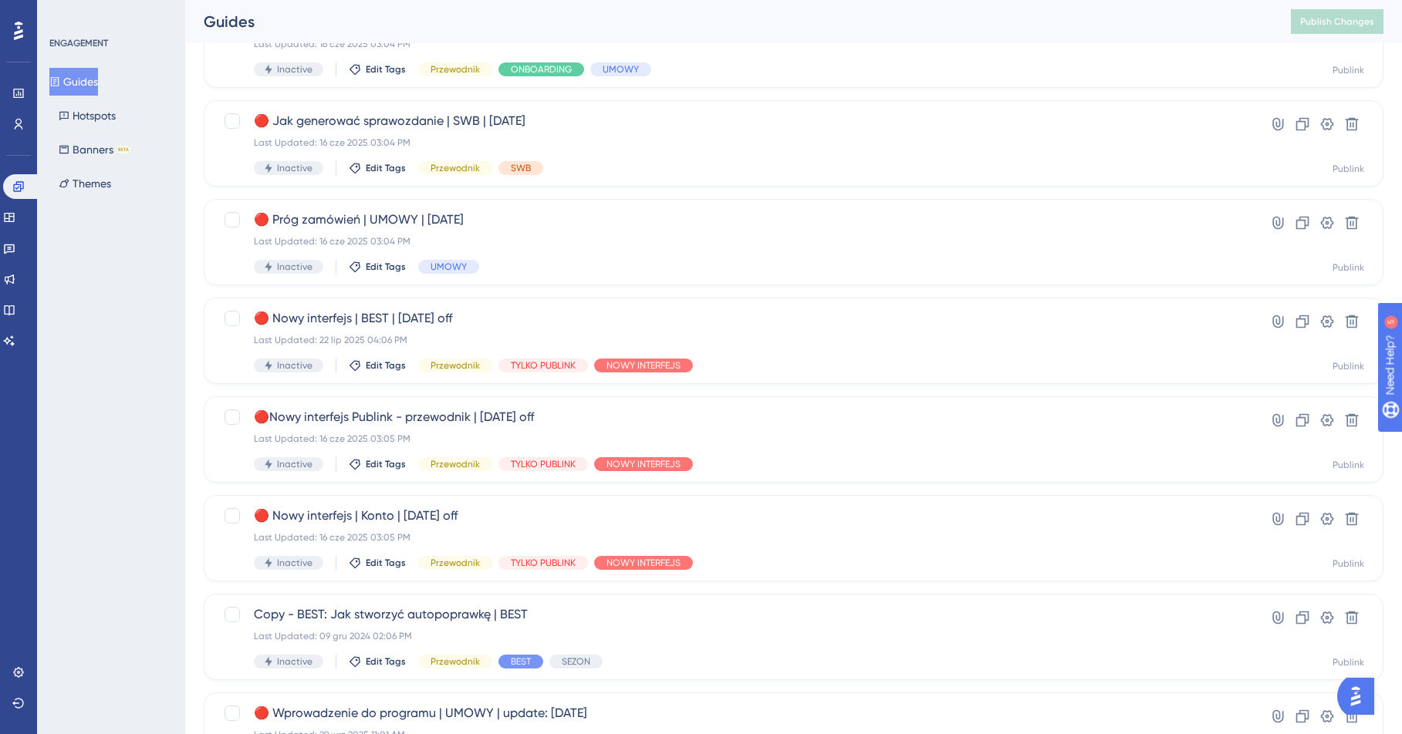
scroll to position [0, 0]
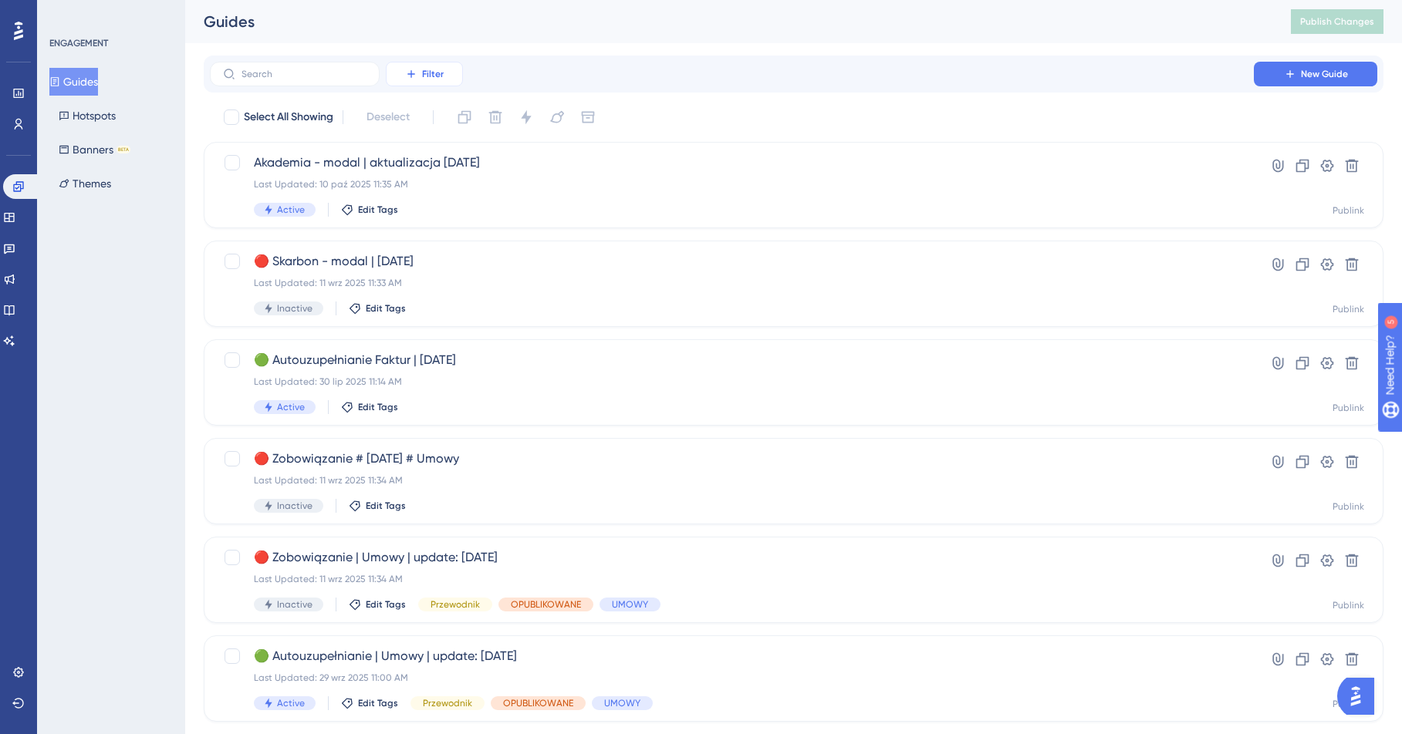
click at [423, 65] on button "Filter" at bounding box center [424, 74] width 77 height 25
click at [424, 211] on span "Status" at bounding box center [424, 210] width 32 height 19
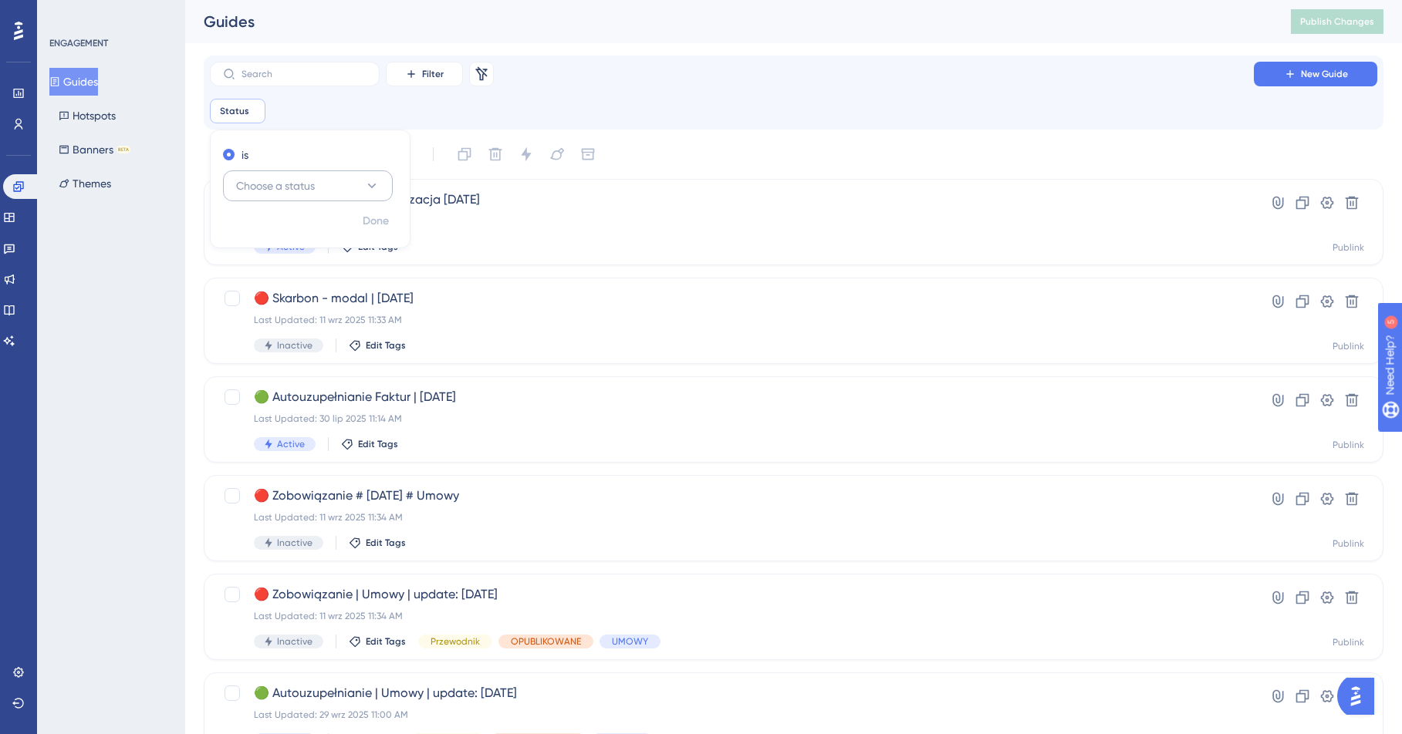
click at [383, 189] on button "Choose a status" at bounding box center [308, 185] width 170 height 31
click at [289, 235] on div "Active Active" at bounding box center [307, 233] width 125 height 31
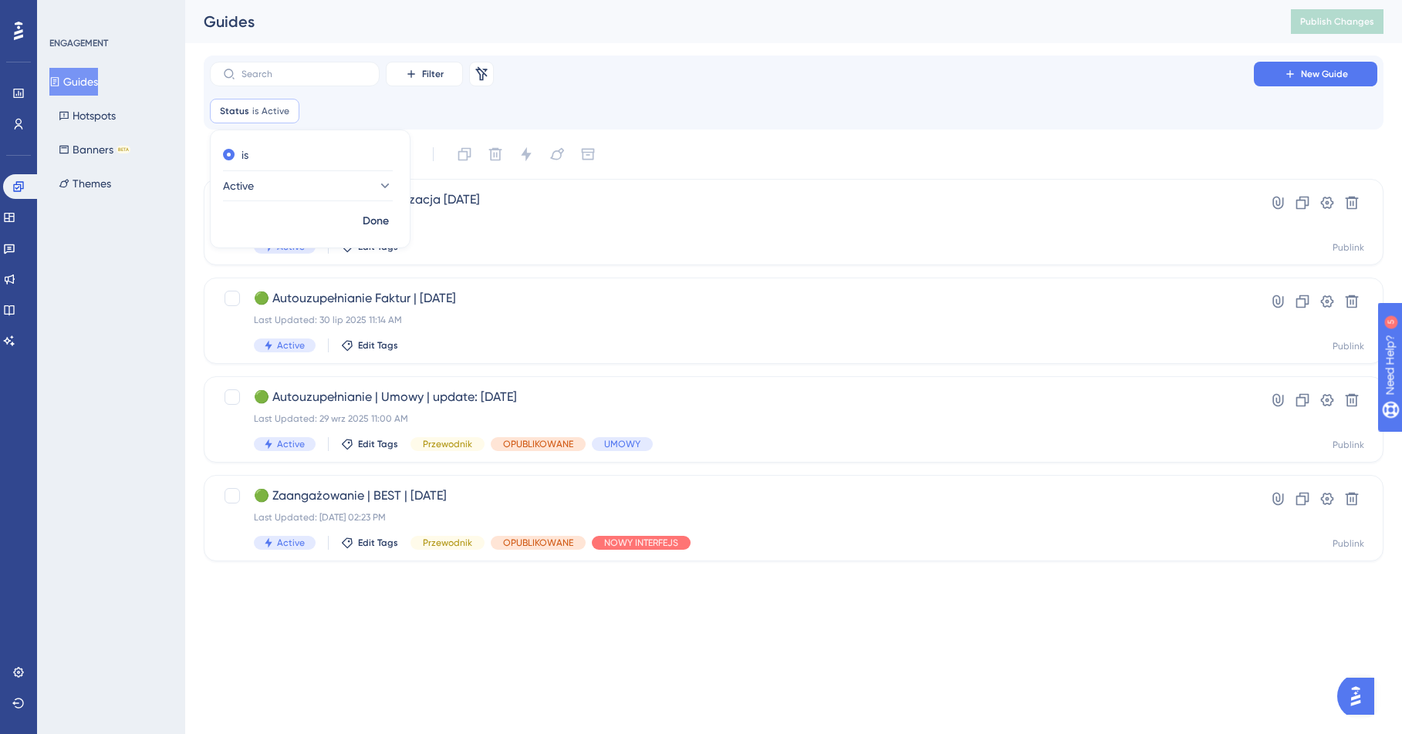
click at [736, 66] on div "Filter Remove Filters New Guide" at bounding box center [793, 74] width 1167 height 25
click at [714, 516] on div "Last Updated: [DATE] 02:23 PM" at bounding box center [732, 517] width 956 height 12
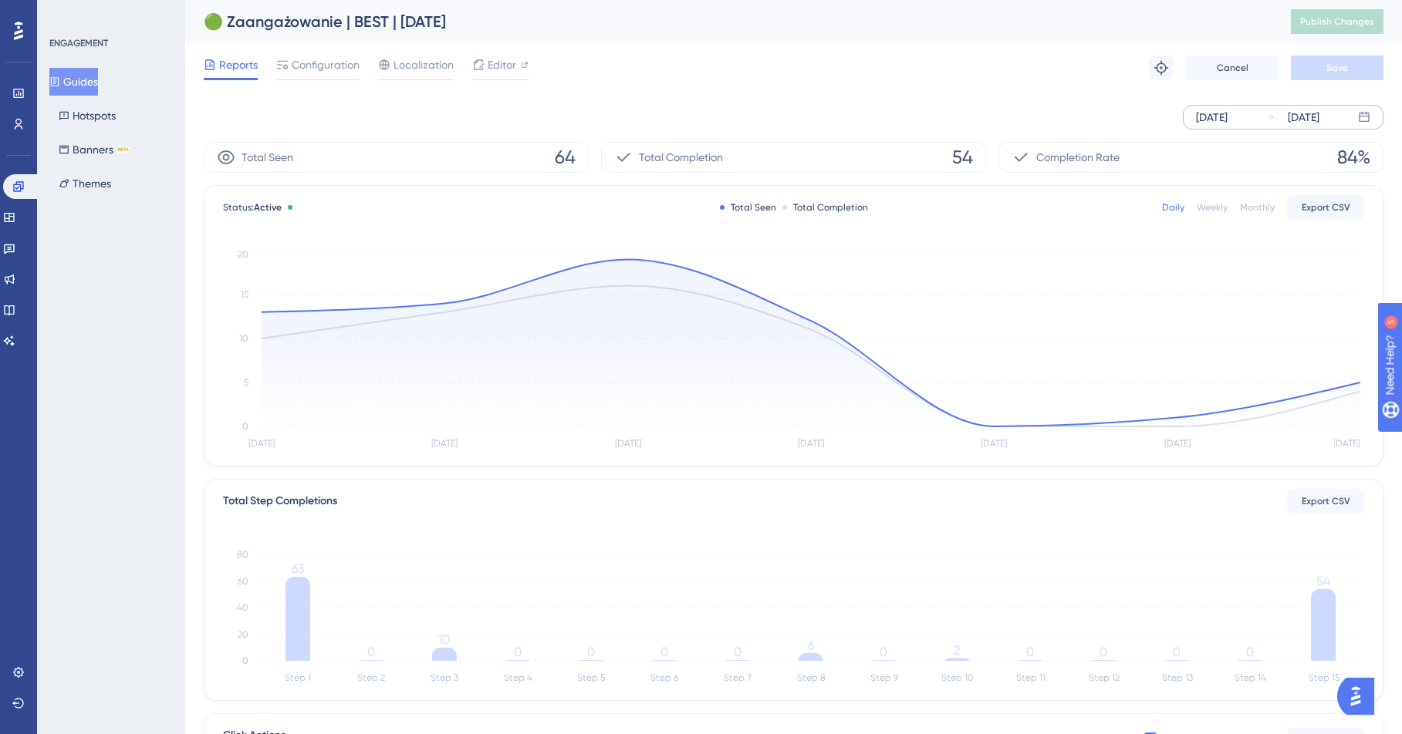
click at [1153, 121] on div "[DATE]" at bounding box center [1212, 117] width 32 height 19
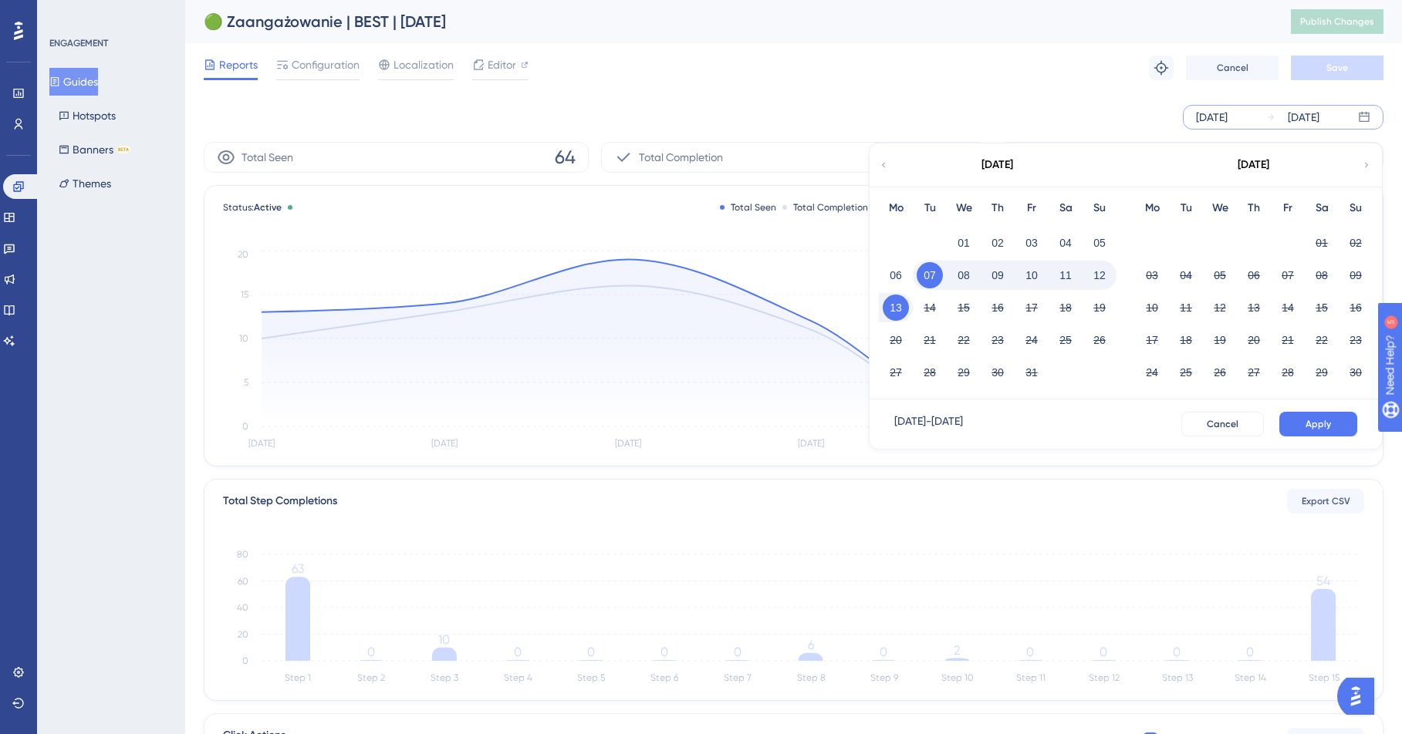
click at [882, 169] on icon at bounding box center [883, 165] width 9 height 14
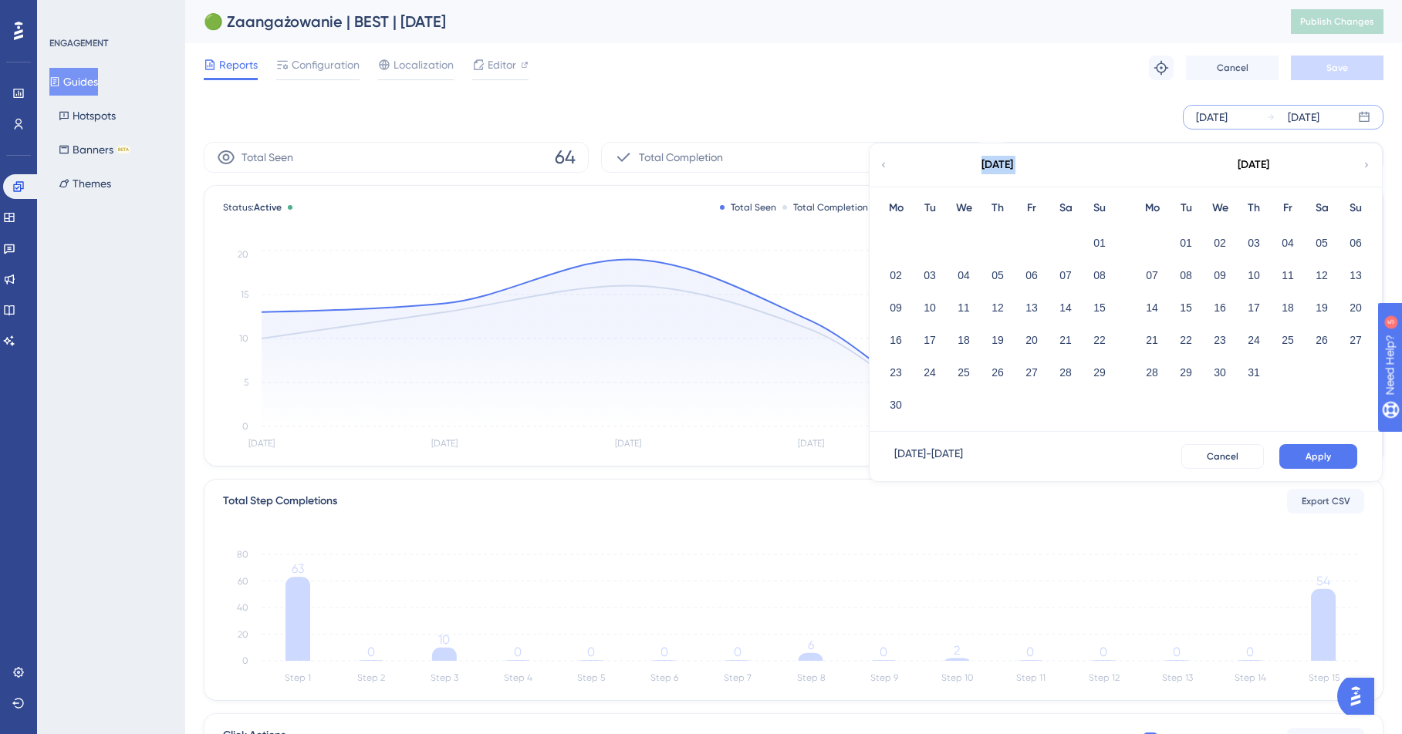
click at [882, 169] on icon at bounding box center [883, 165] width 9 height 14
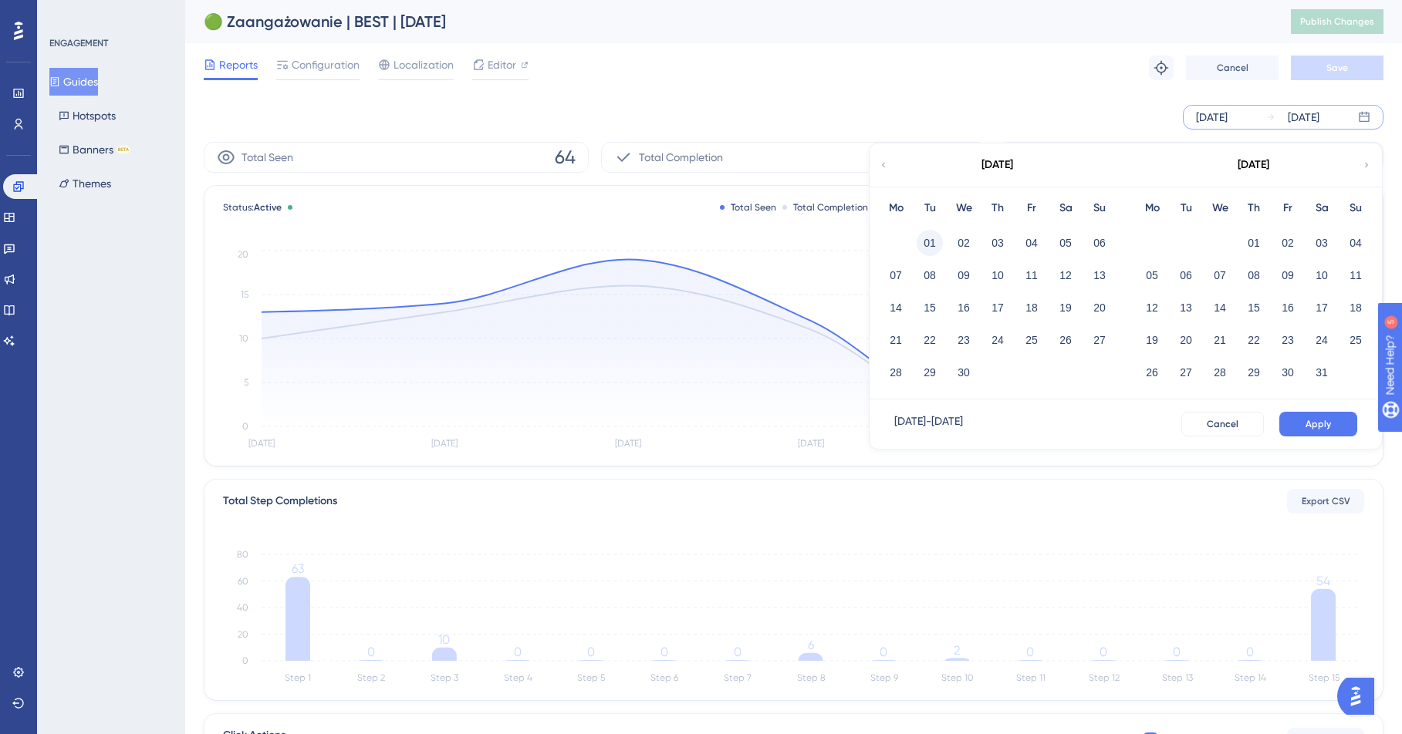
click at [922, 245] on button "01" at bounding box center [929, 243] width 26 height 26
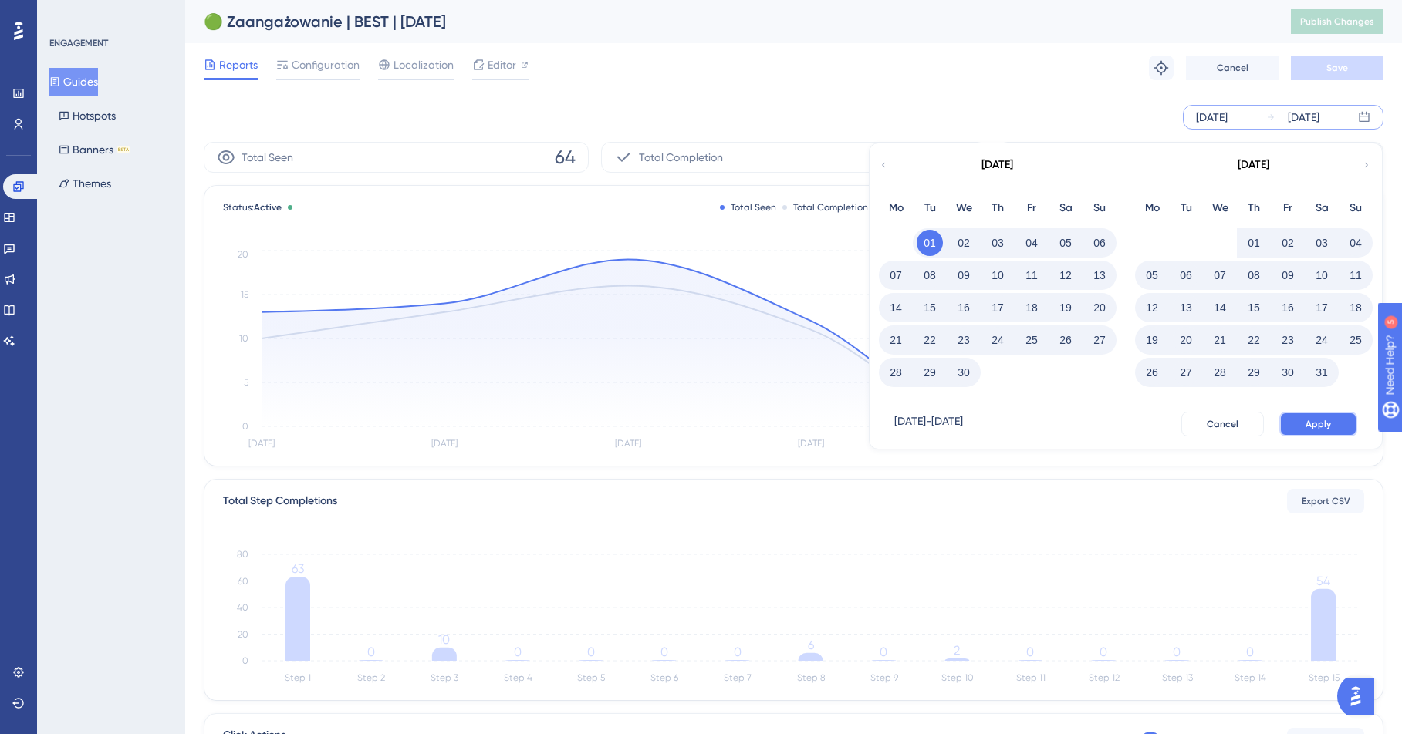
click at [1153, 420] on span "Apply" at bounding box center [1317, 424] width 25 height 12
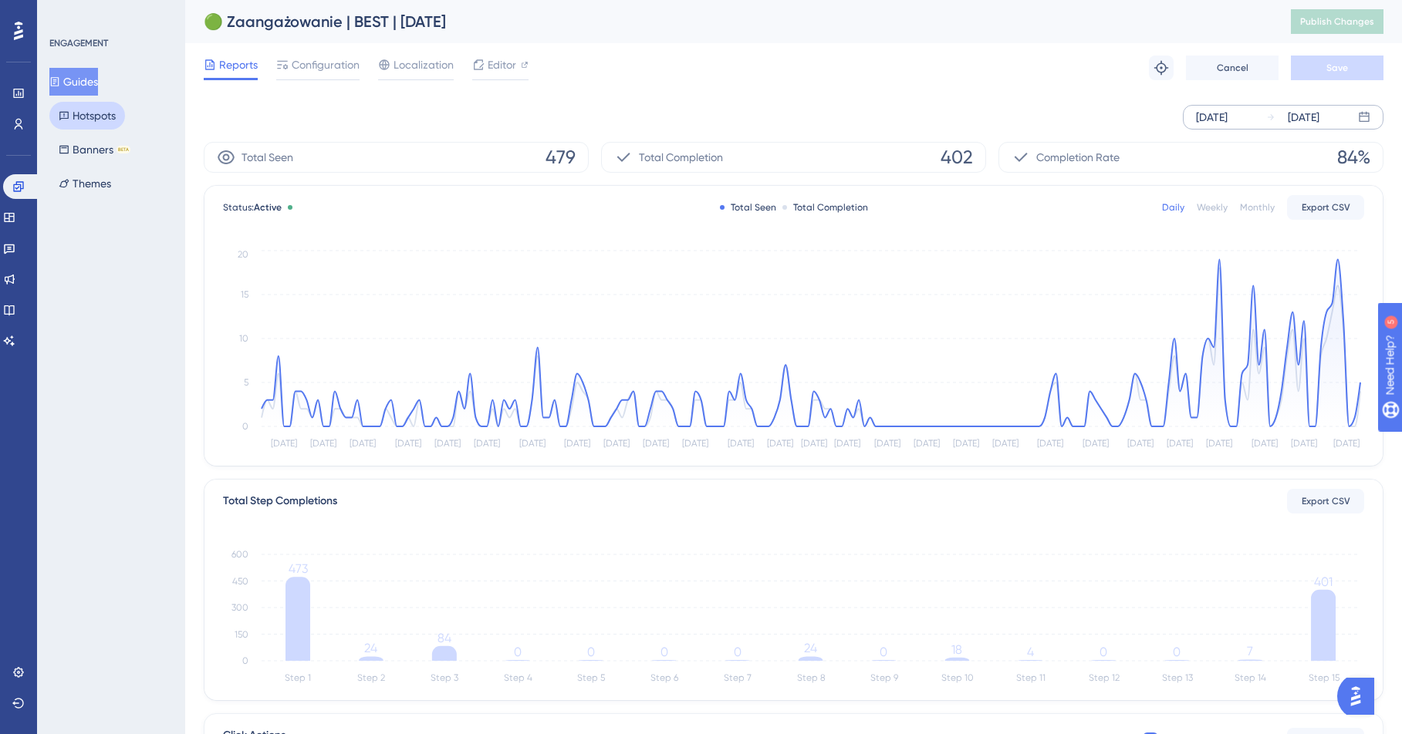
click at [93, 123] on button "Hotspots" at bounding box center [87, 116] width 76 height 28
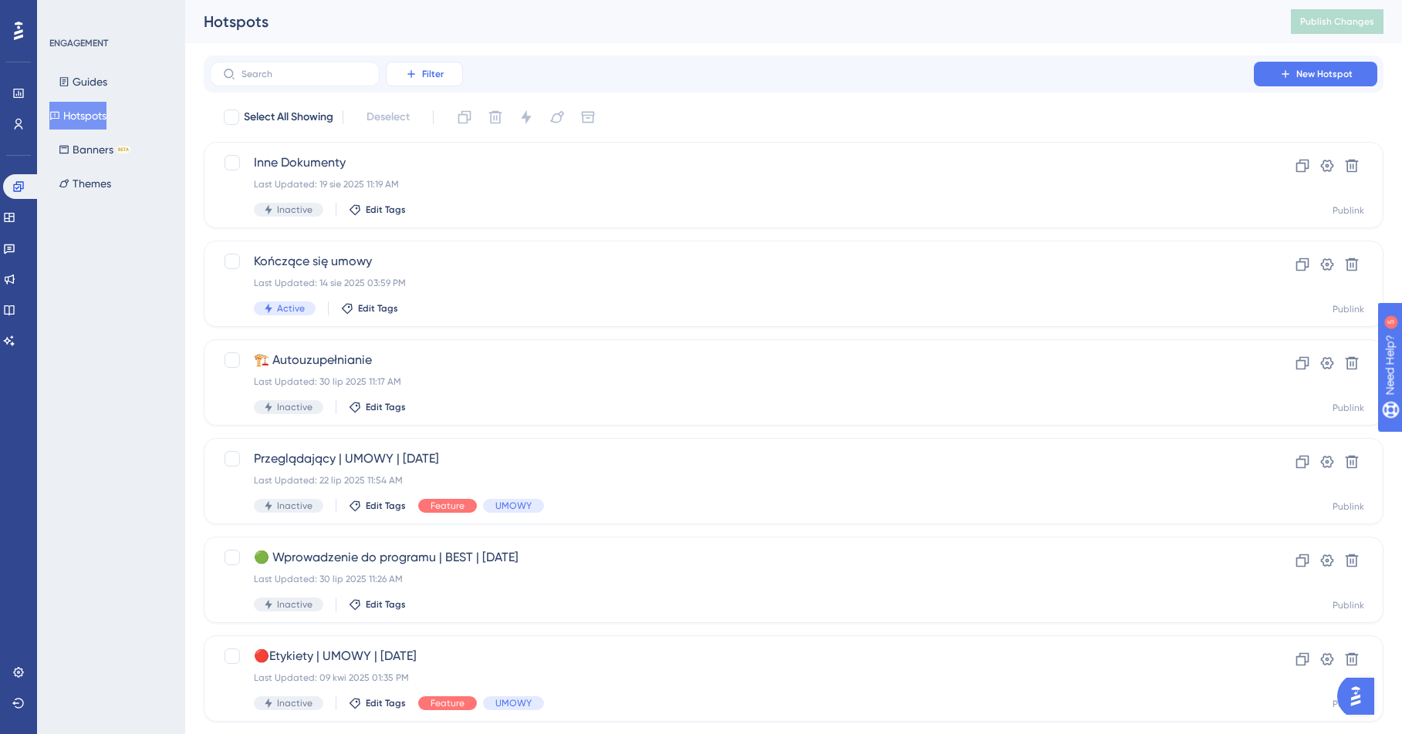
click at [444, 77] on button "Filter" at bounding box center [424, 74] width 77 height 25
click at [437, 206] on span "Status" at bounding box center [424, 210] width 32 height 19
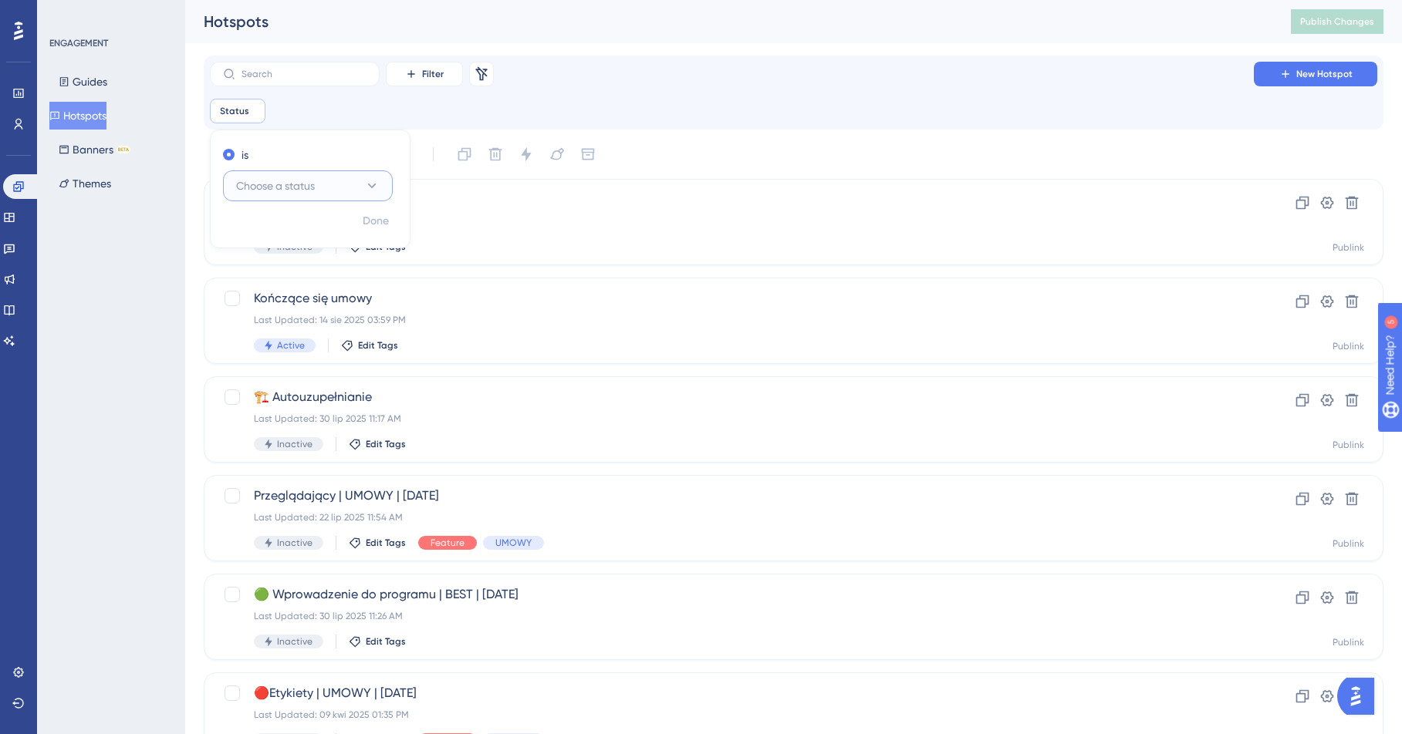
click at [258, 180] on span "Choose a status" at bounding box center [275, 186] width 79 height 19
click at [264, 229] on span "Active" at bounding box center [260, 233] width 31 height 19
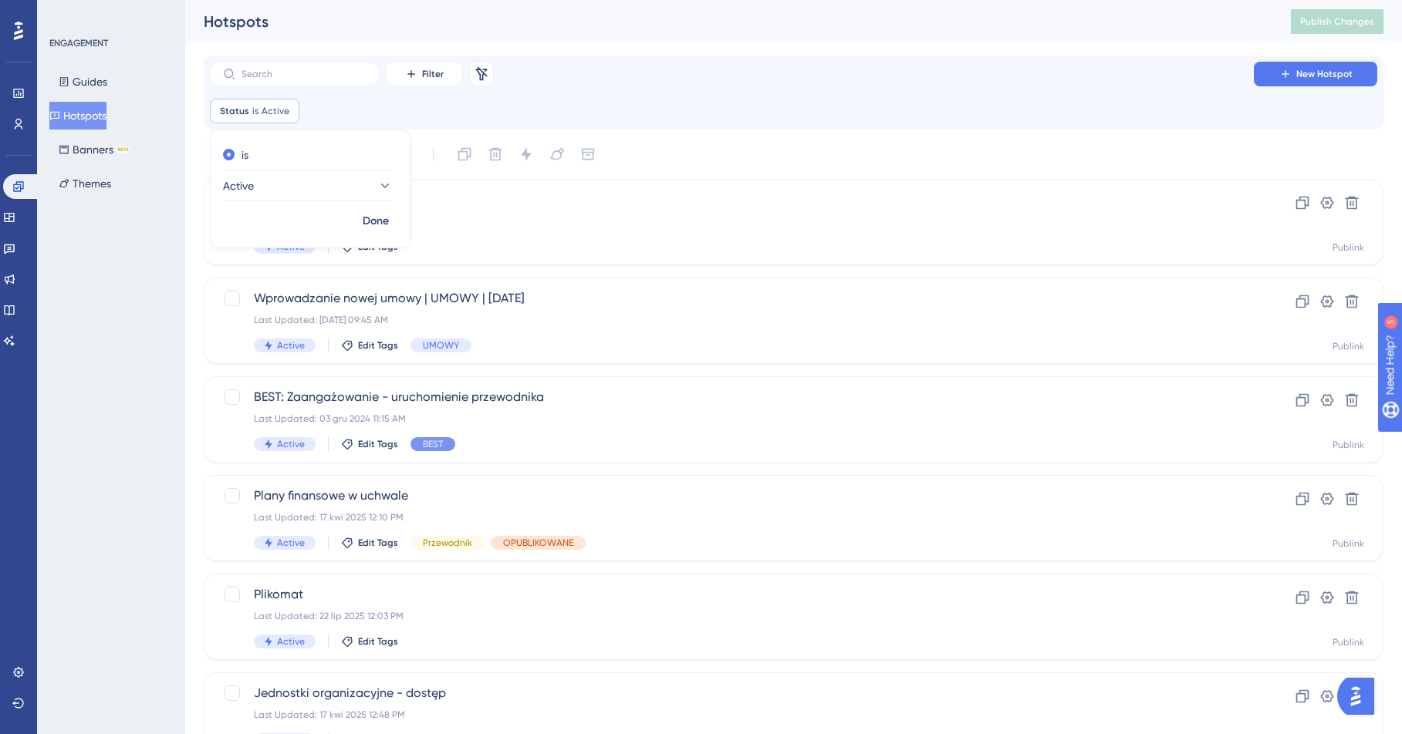
click at [660, 114] on div "Status is Active Active Remove is Active Done" at bounding box center [793, 111] width 1167 height 25
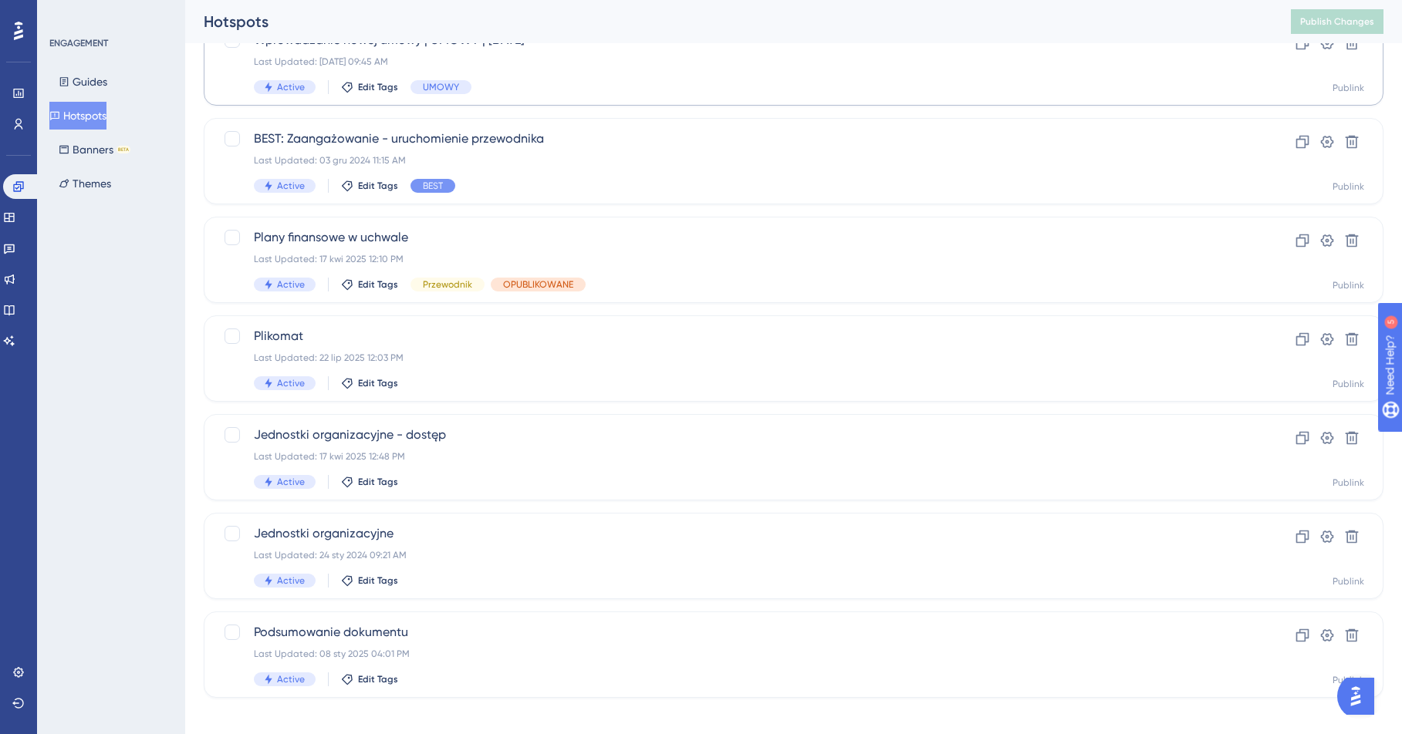
scroll to position [272, 0]
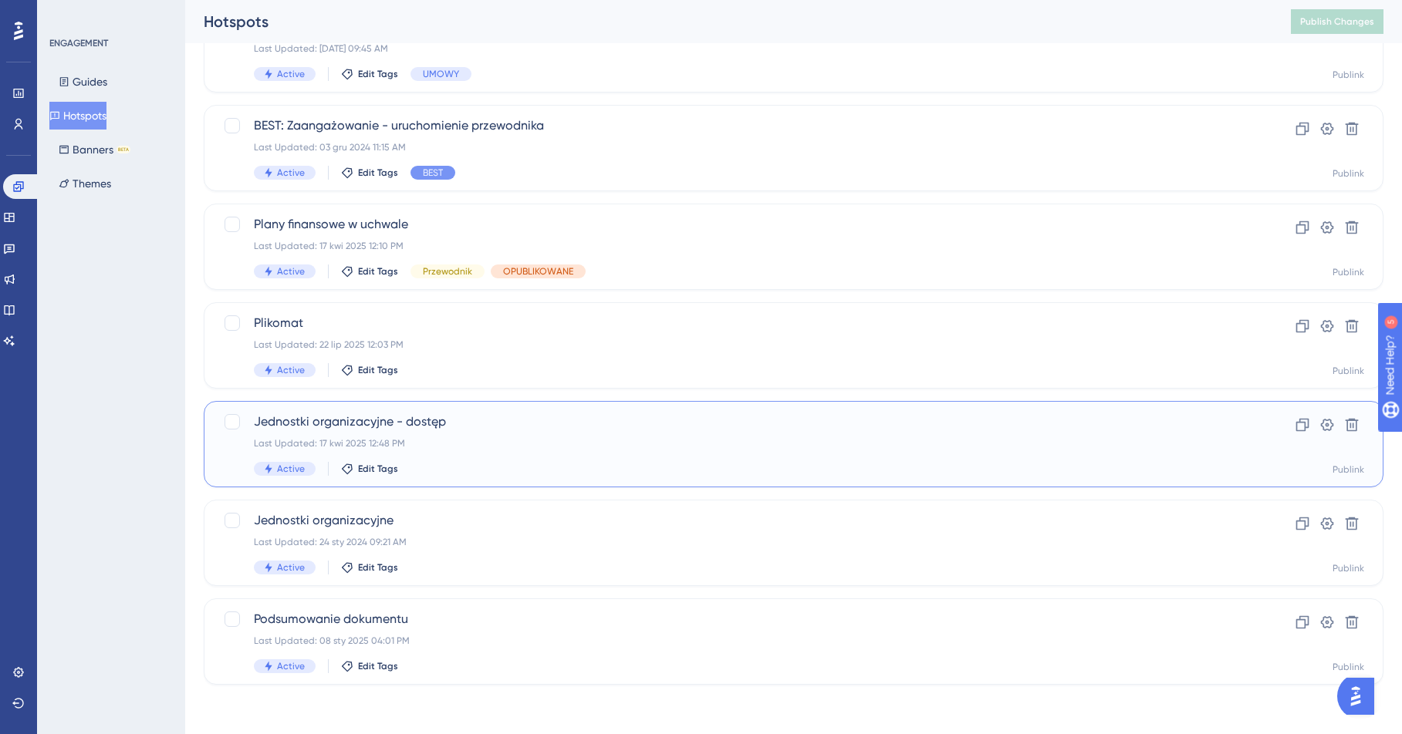
click at [559, 431] on div "Jednostki organizacyjne - dostęp Last Updated: 17 kwi 2025 12:48 PM Active Edit…" at bounding box center [732, 444] width 956 height 63
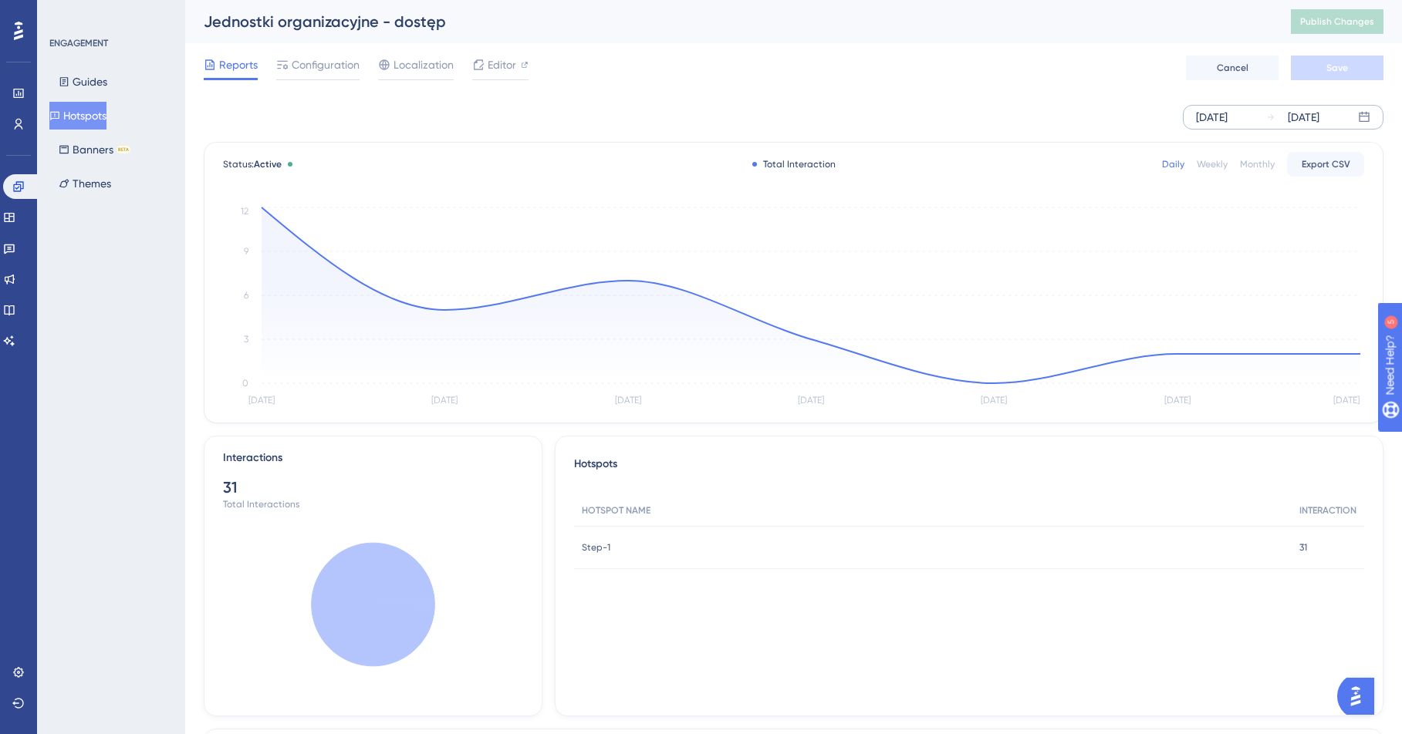
click at [1153, 115] on div "[DATE]" at bounding box center [1212, 117] width 32 height 19
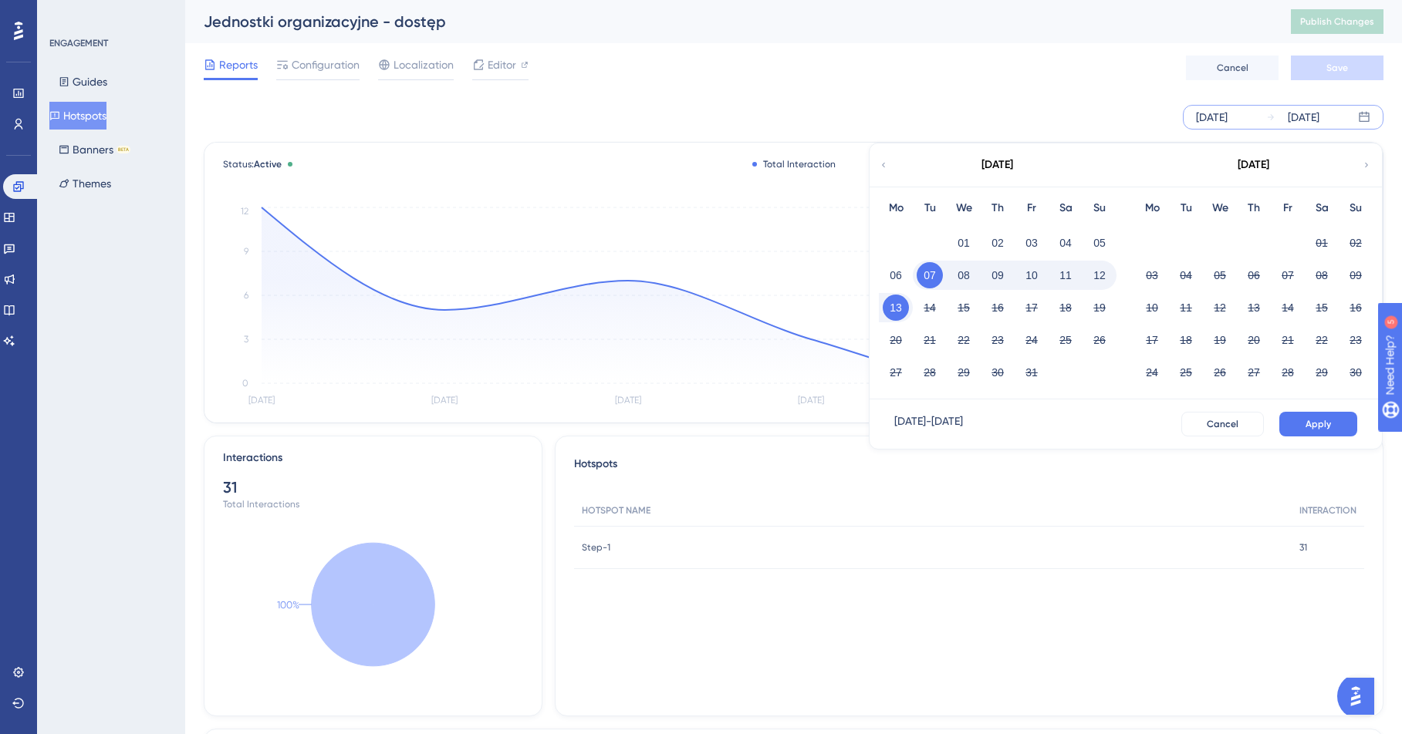
click at [882, 160] on icon at bounding box center [883, 165] width 9 height 14
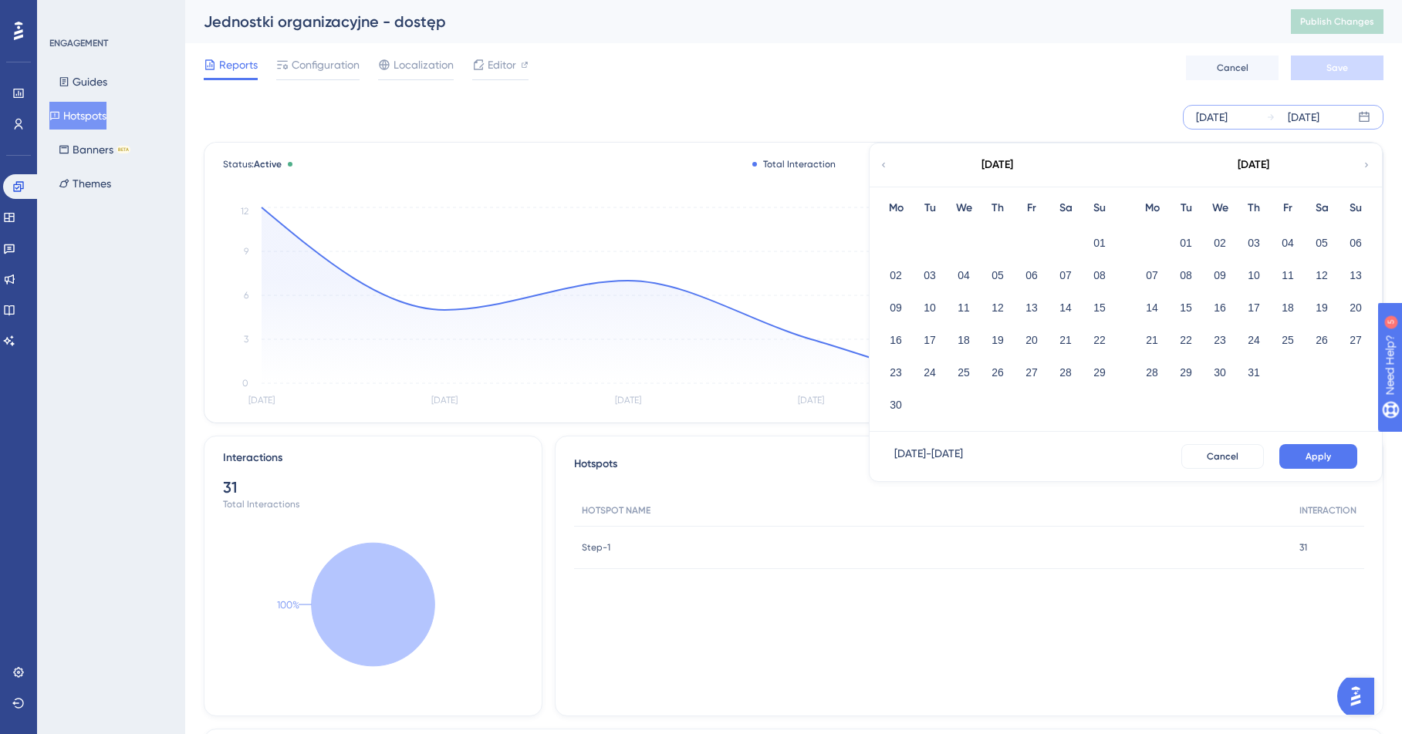
click at [882, 160] on icon at bounding box center [883, 165] width 9 height 14
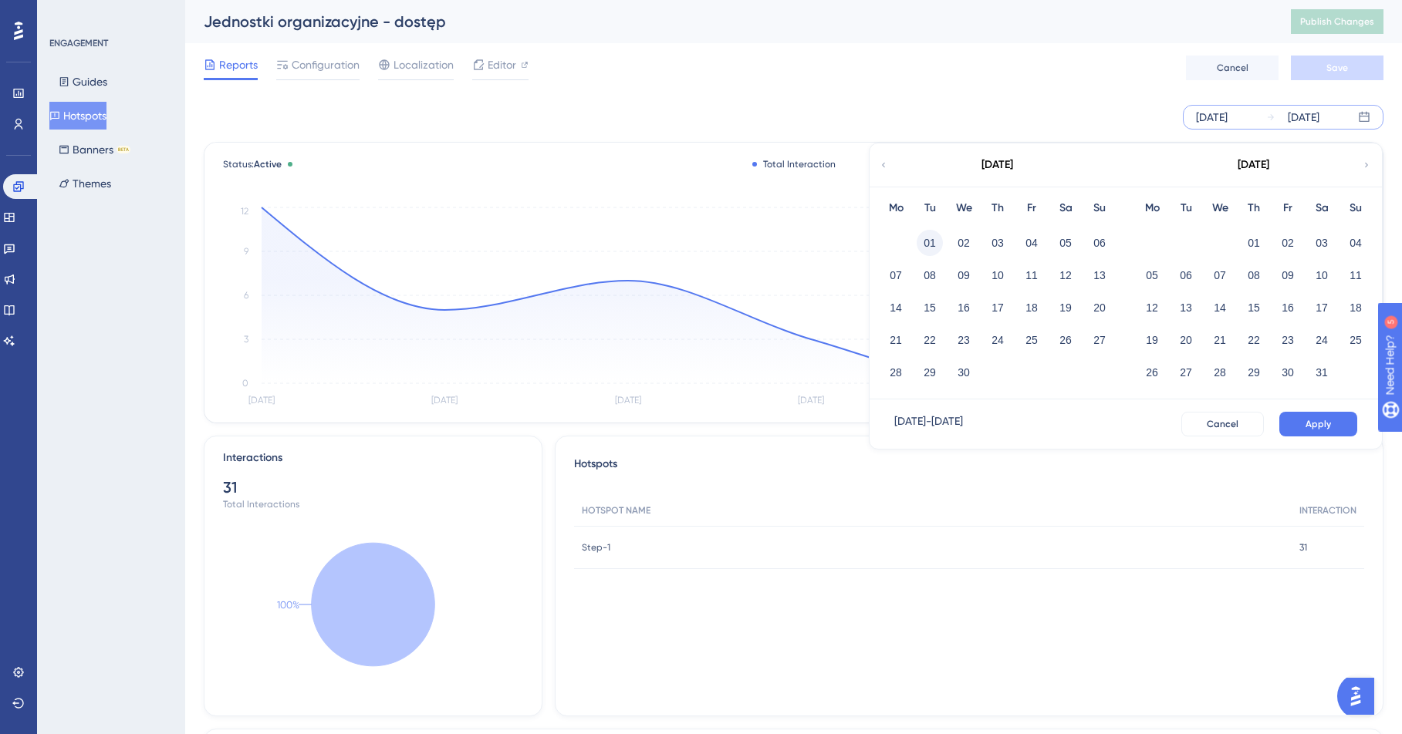
click at [929, 241] on button "01" at bounding box center [929, 243] width 26 height 26
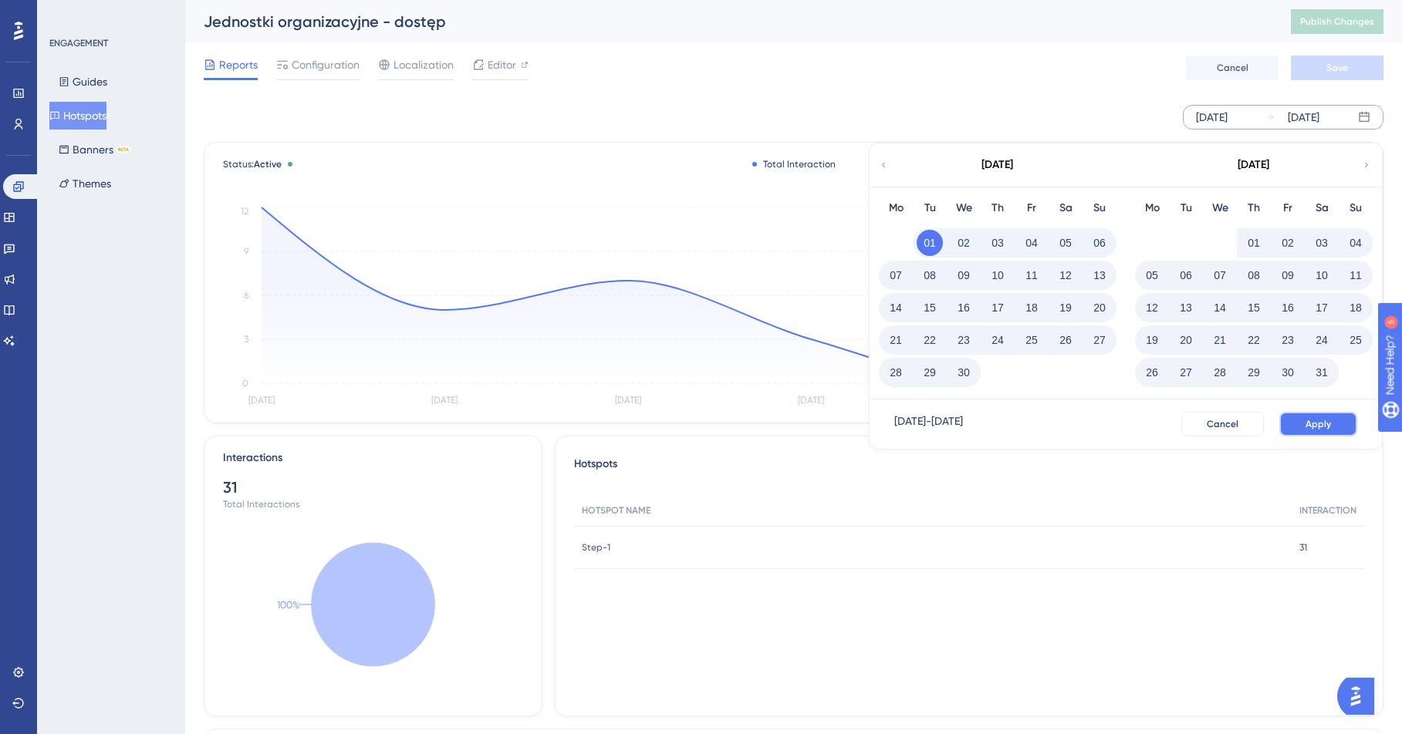
click at [1153, 422] on span "Apply" at bounding box center [1317, 424] width 25 height 12
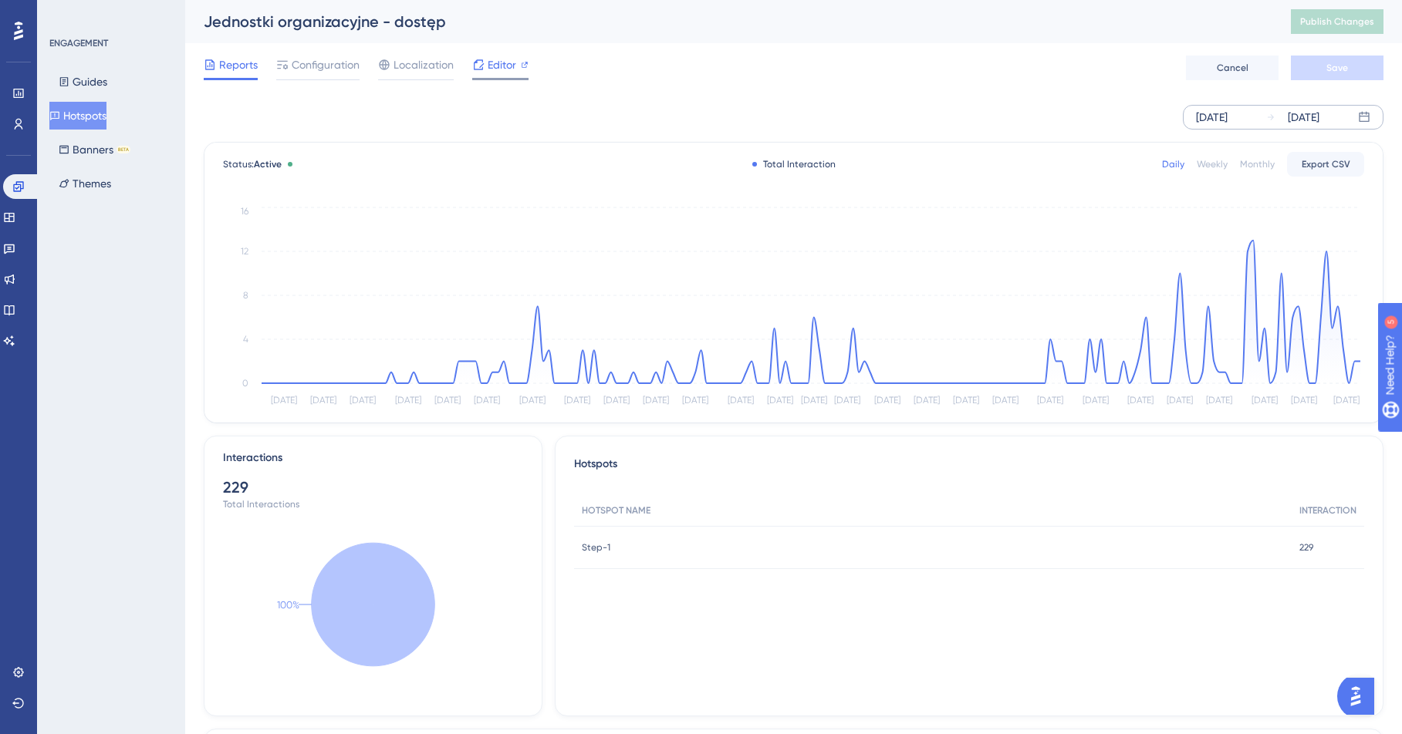
click at [498, 68] on span "Editor" at bounding box center [502, 65] width 29 height 19
click at [319, 66] on span "Configuration" at bounding box center [326, 65] width 68 height 19
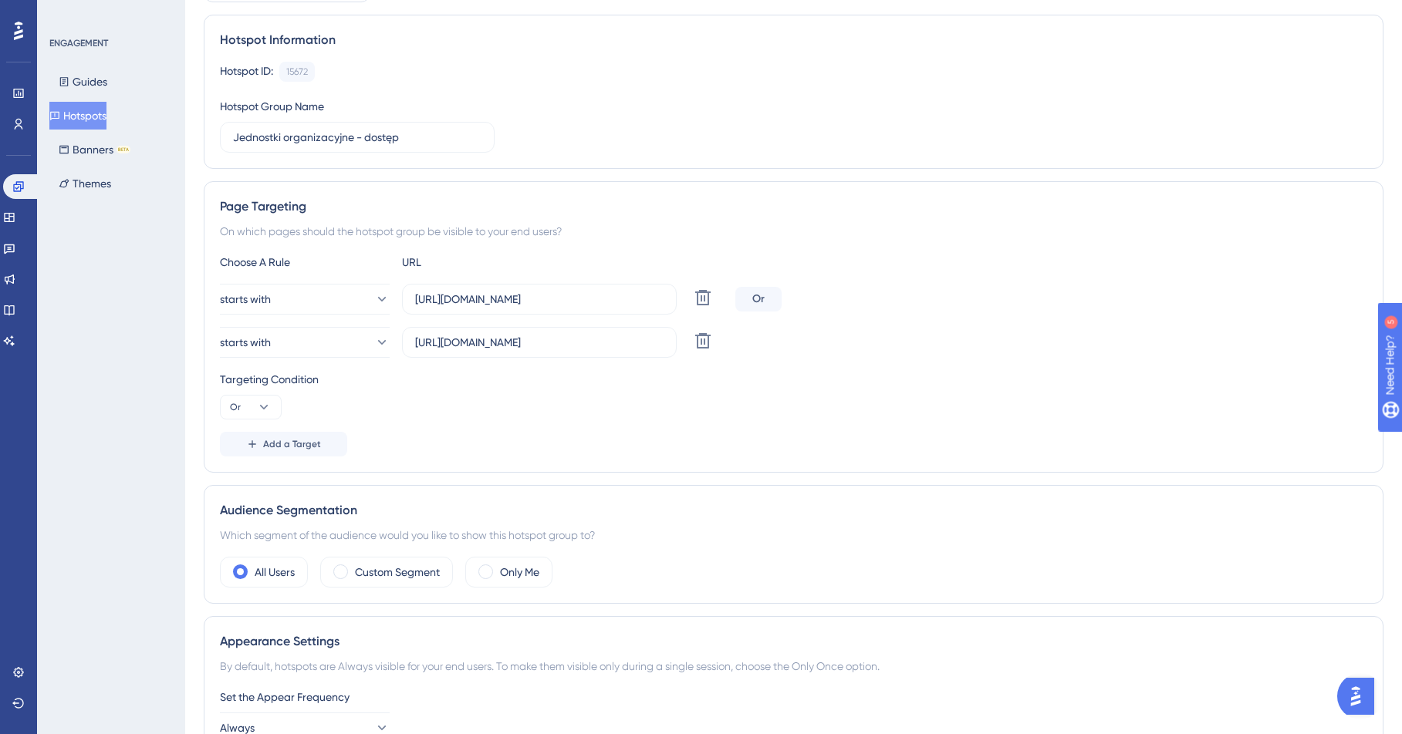
scroll to position [456, 0]
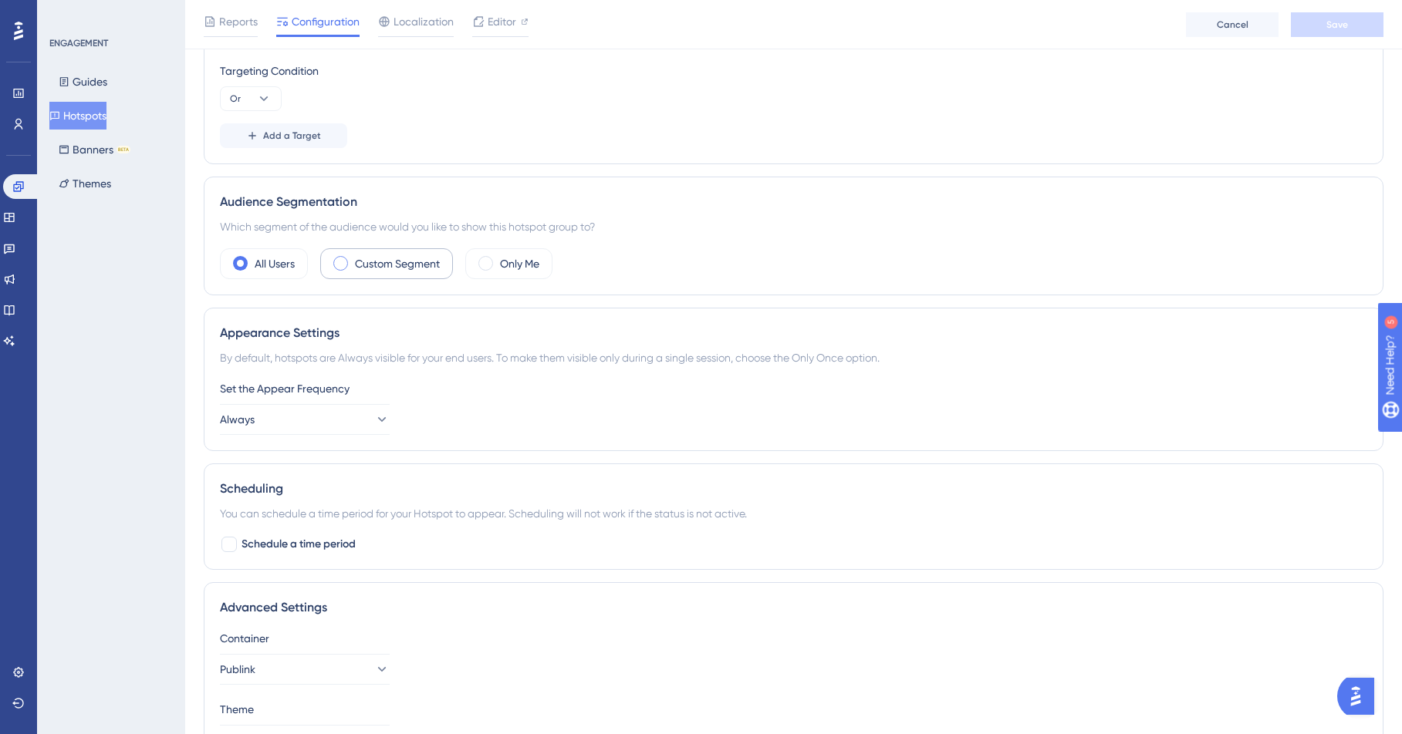
click at [382, 260] on label "Custom Segment" at bounding box center [397, 264] width 85 height 19
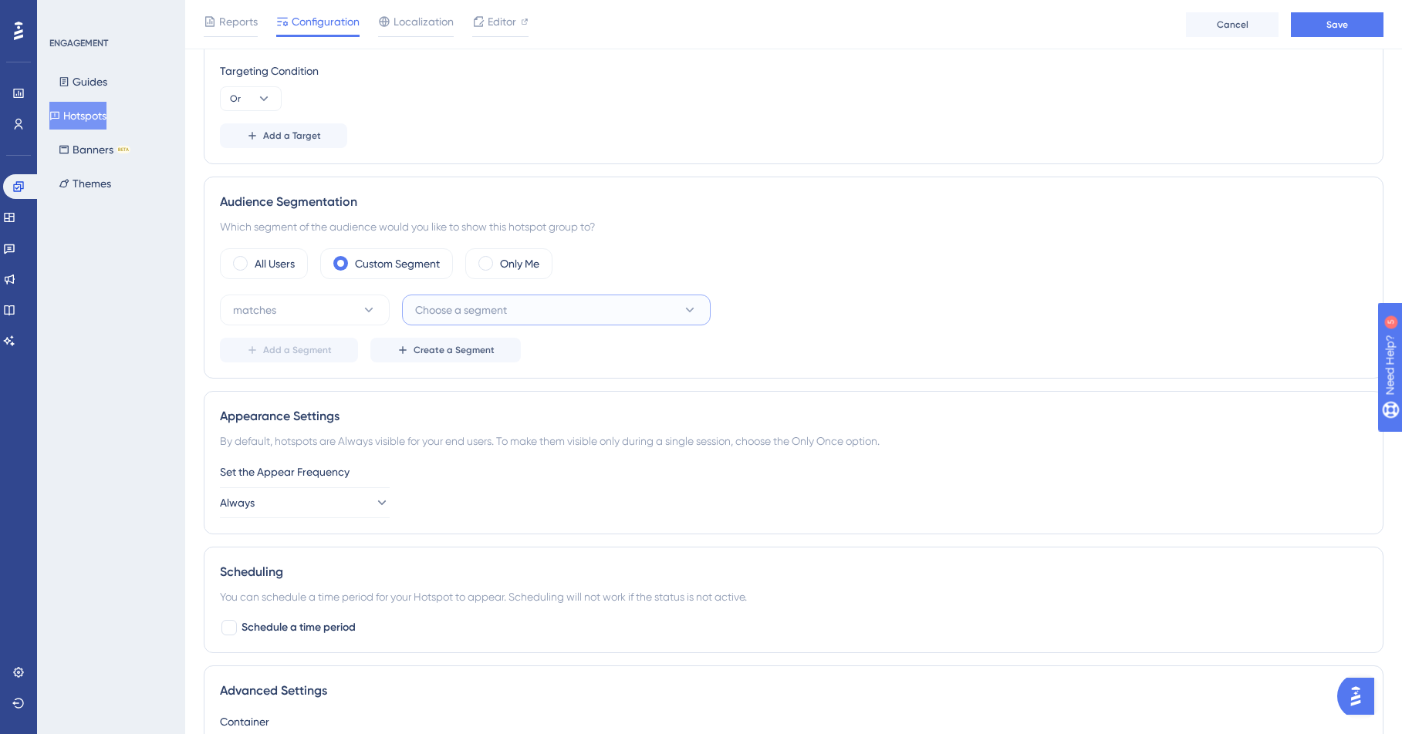
click at [481, 309] on span "Choose a segment" at bounding box center [461, 310] width 92 height 19
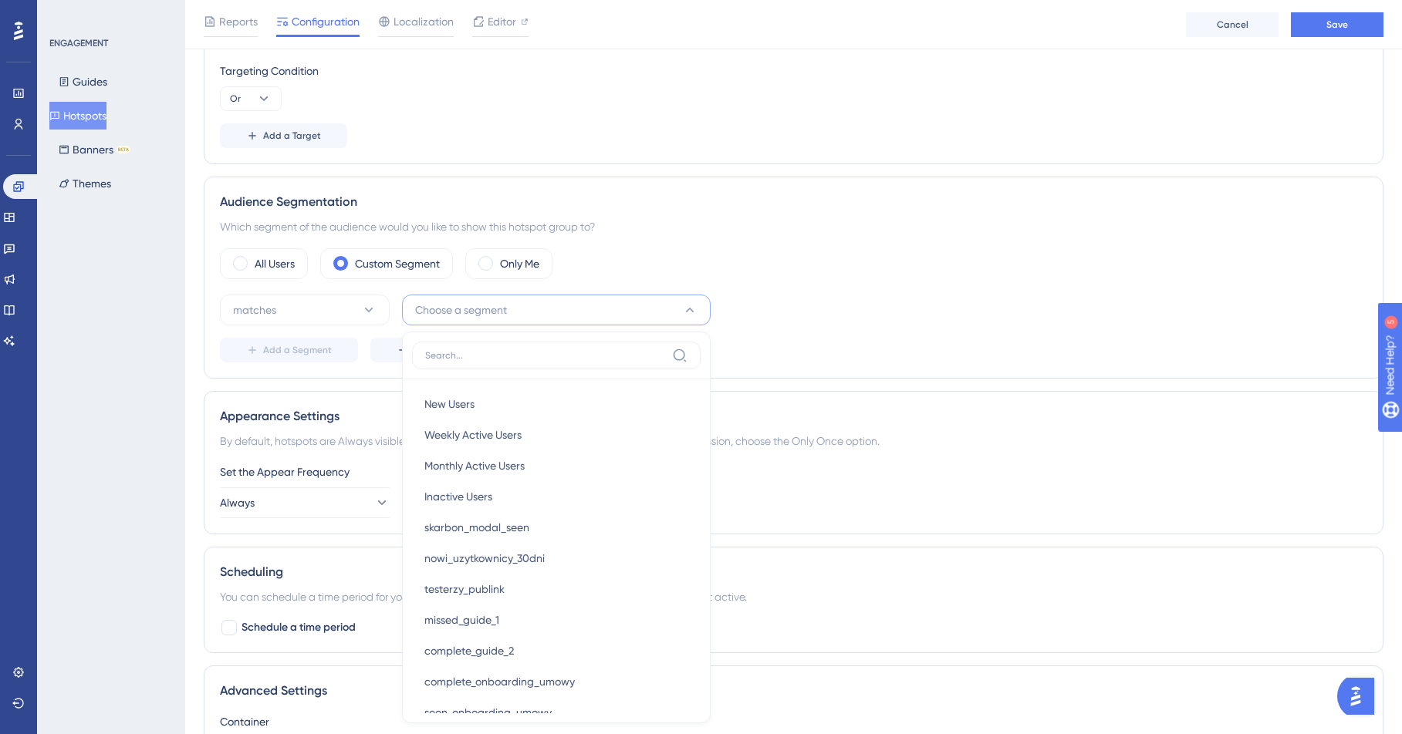
scroll to position [613, 0]
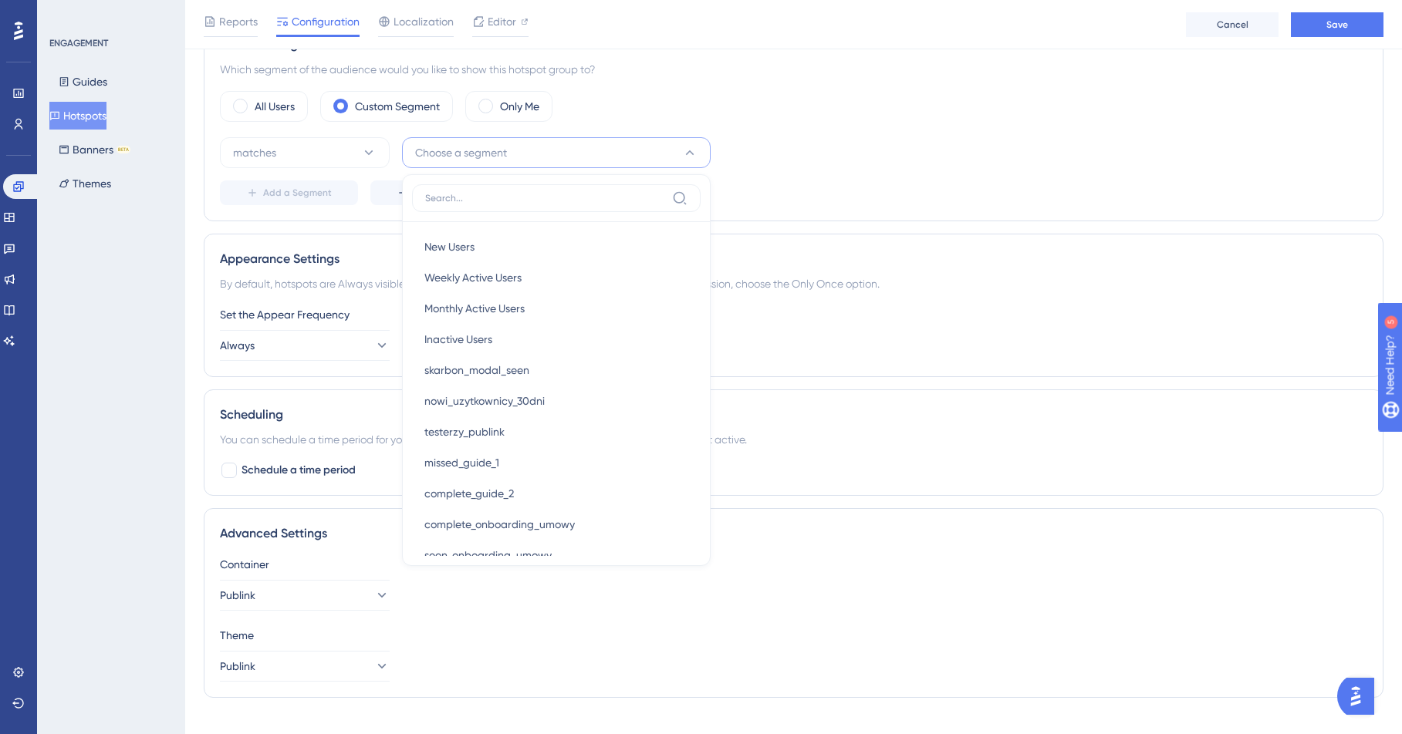
click at [842, 187] on div "Add a Segment Create a Segment" at bounding box center [793, 193] width 1147 height 25
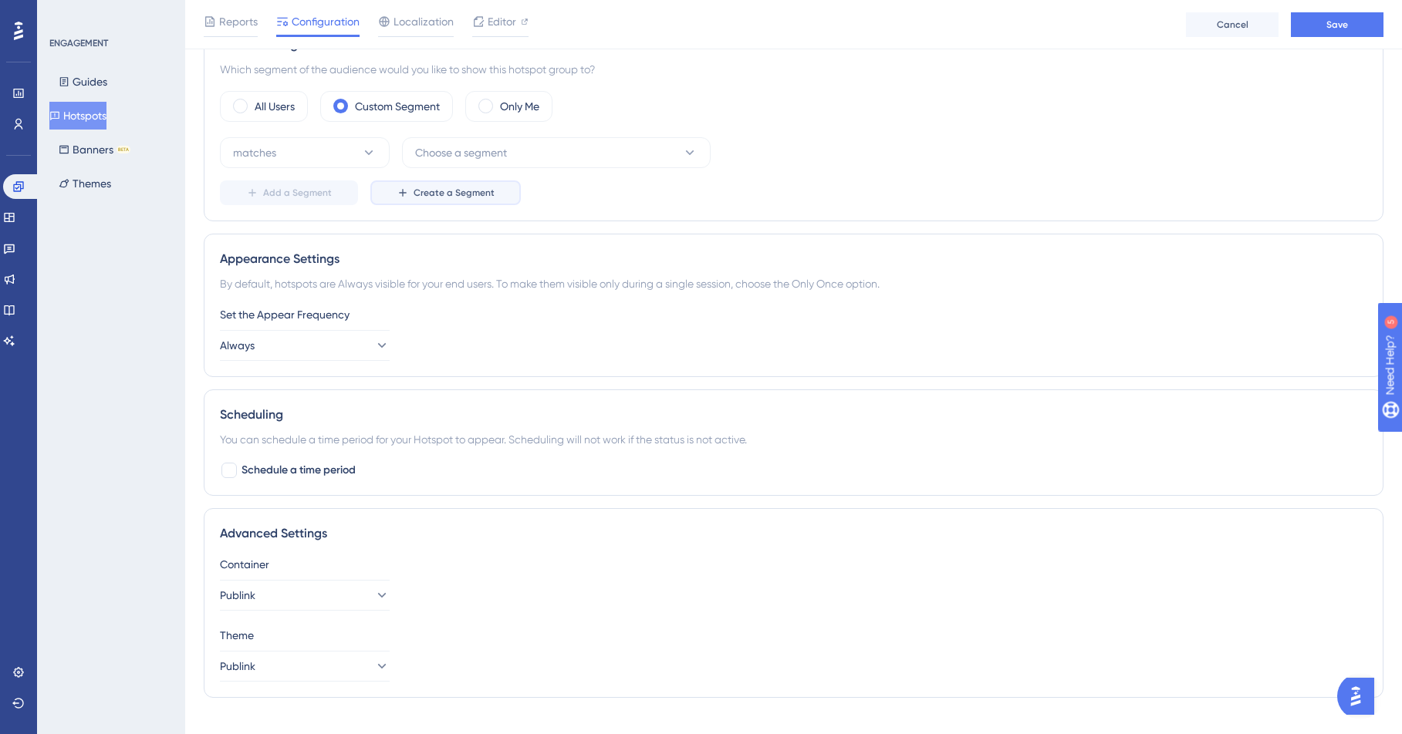
click at [424, 191] on span "Create a Segment" at bounding box center [453, 193] width 81 height 12
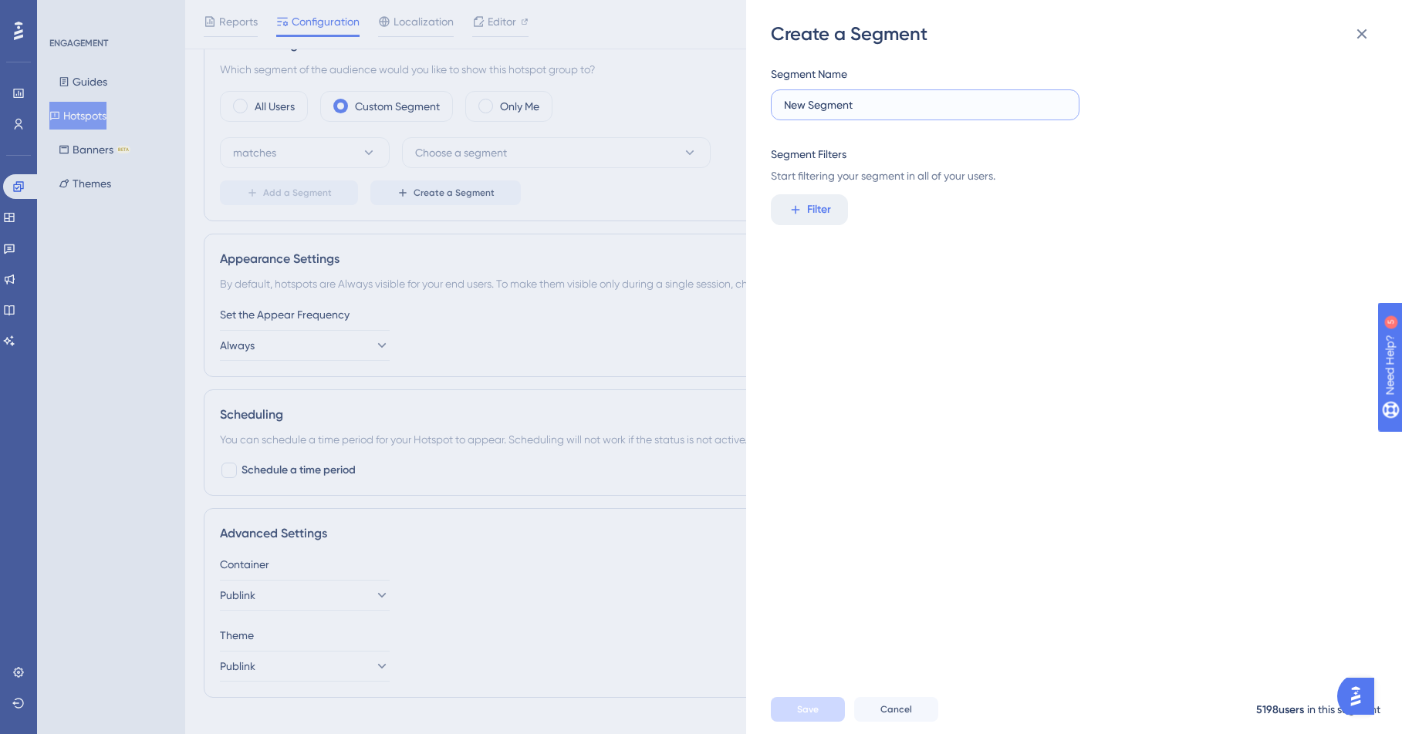
click at [832, 105] on input "New Segment" at bounding box center [925, 104] width 282 height 17
click at [808, 202] on span "Filter" at bounding box center [819, 210] width 24 height 19
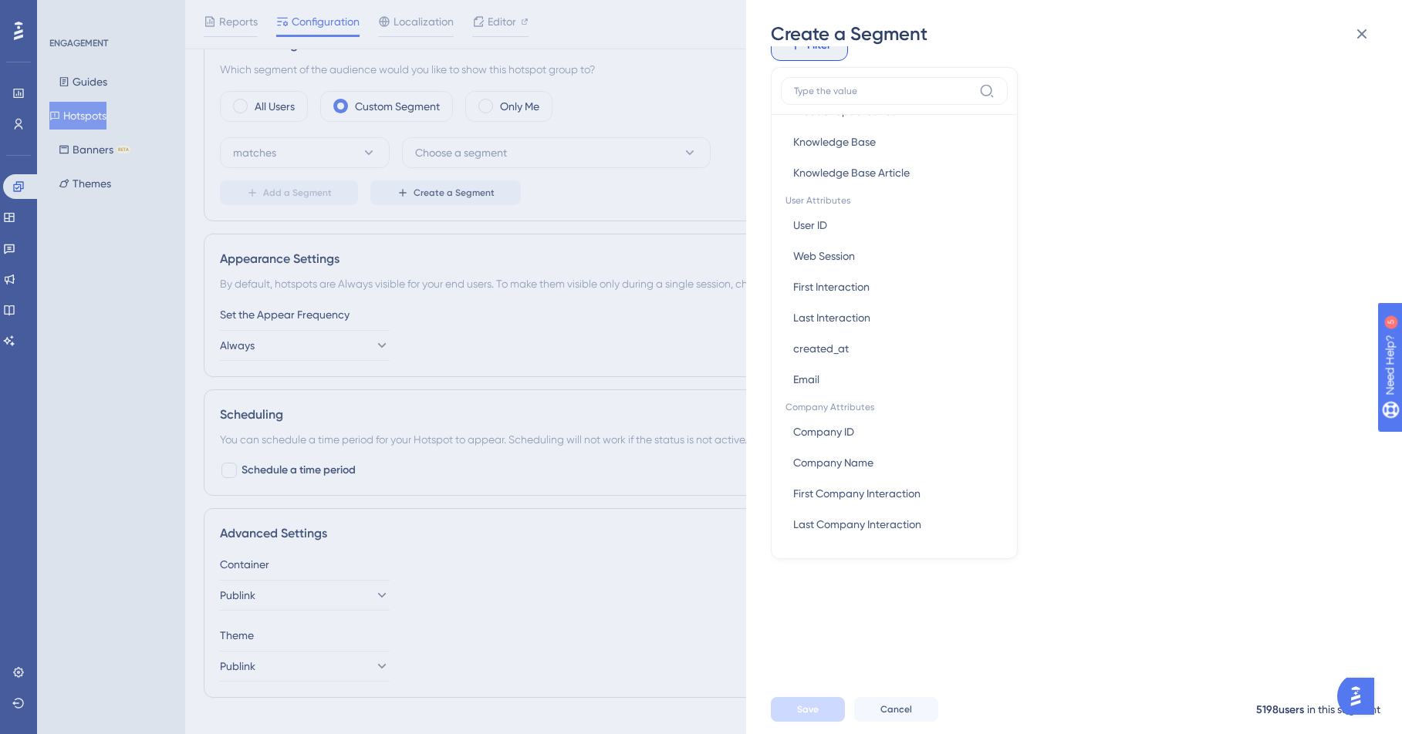
scroll to position [168, 0]
click at [859, 282] on span "First Interaction" at bounding box center [831, 283] width 76 height 19
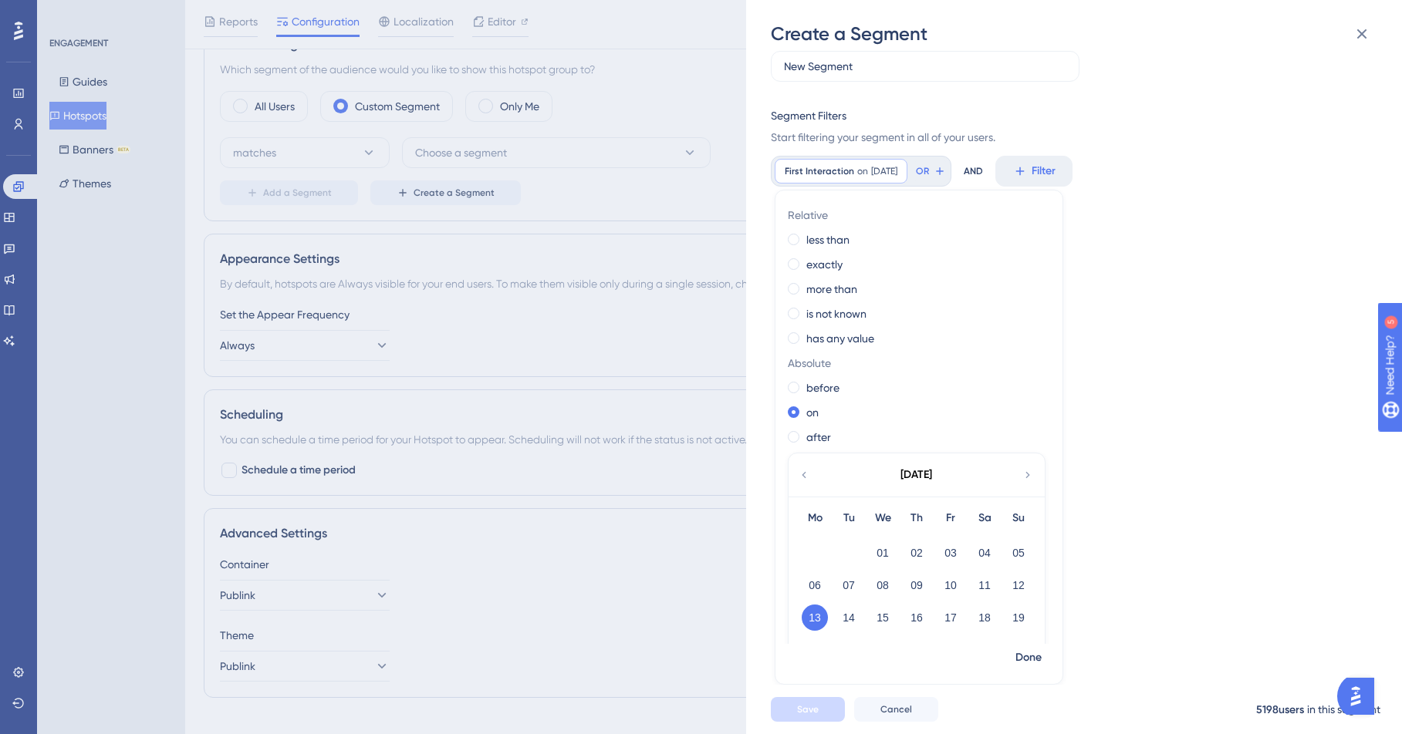
scroll to position [0, 0]
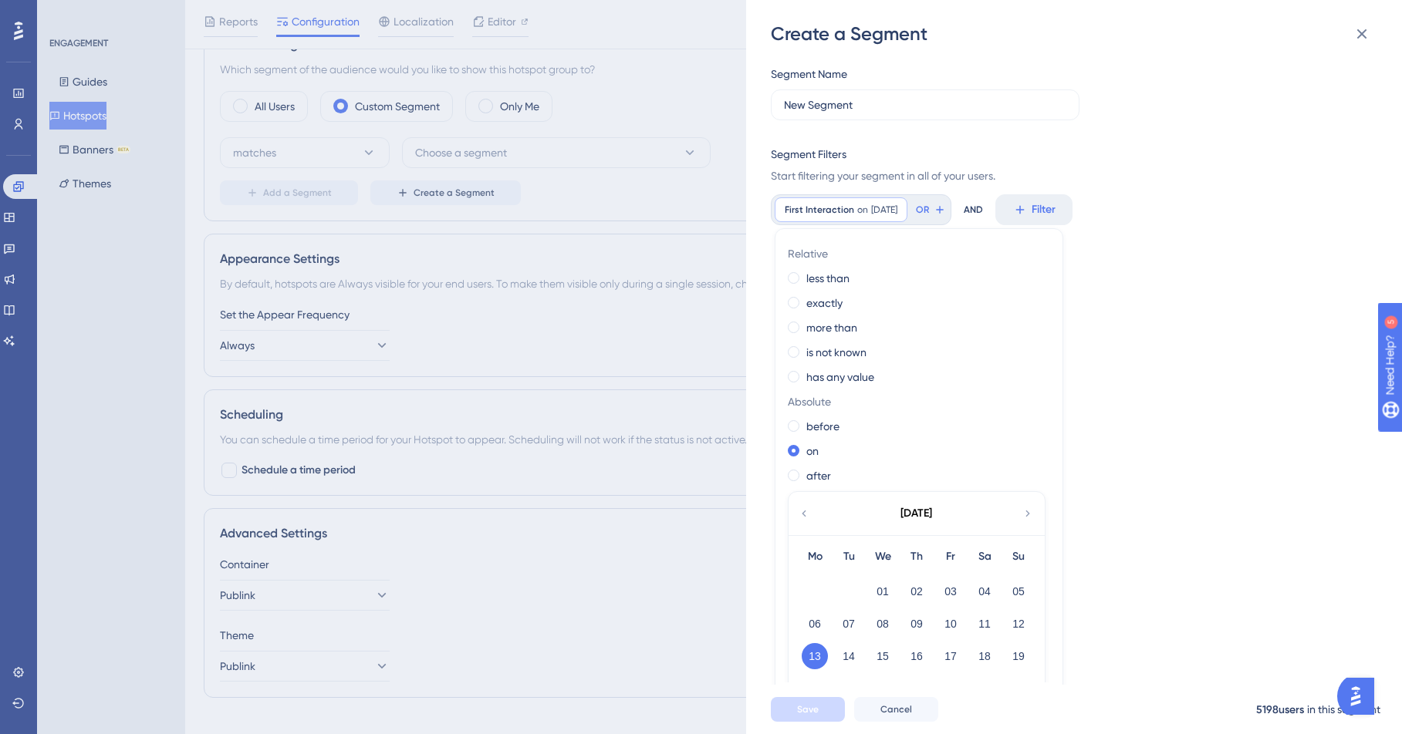
click at [1115, 395] on div "Segment Name New Segment Segment Filters Start filtering your segment in all of…" at bounding box center [1082, 365] width 622 height 639
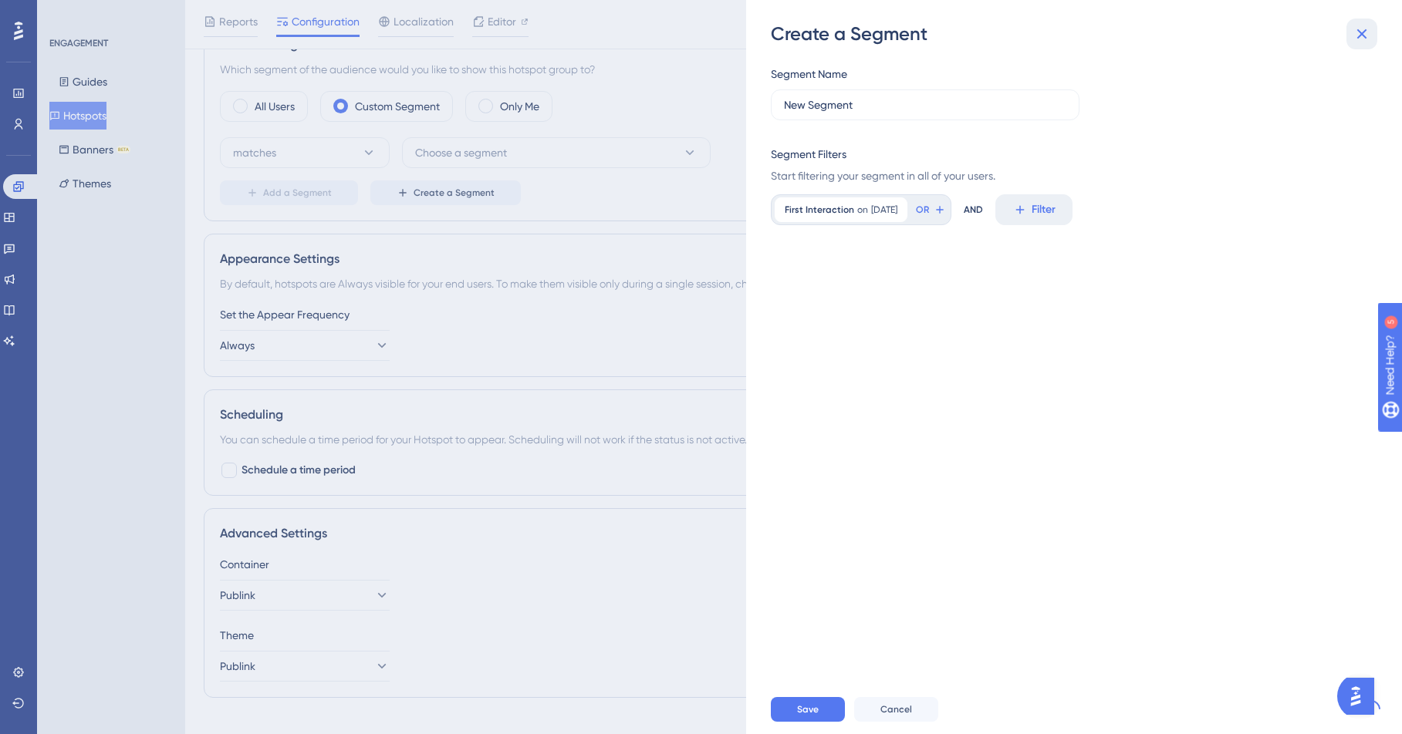
click at [1153, 33] on icon at bounding box center [1362, 34] width 10 height 10
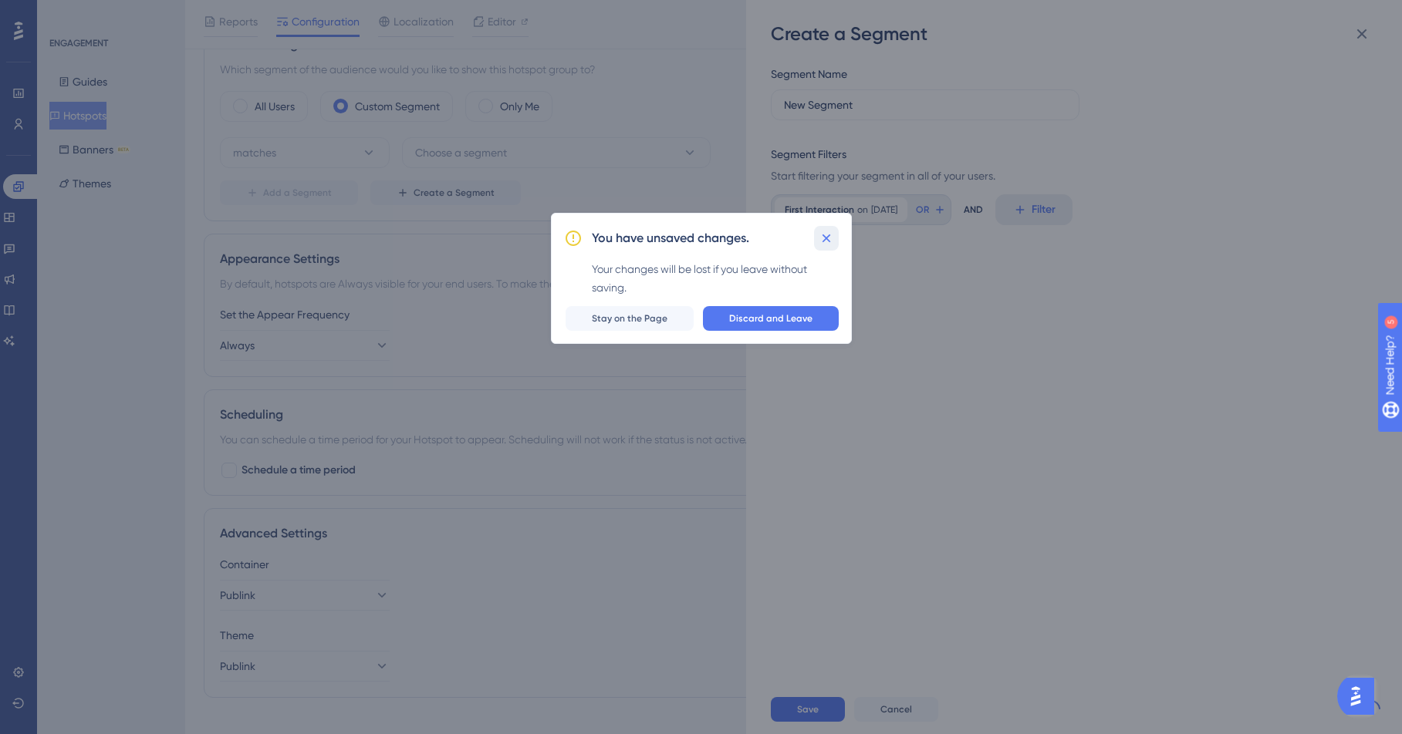
click at [829, 241] on icon at bounding box center [826, 239] width 8 height 8
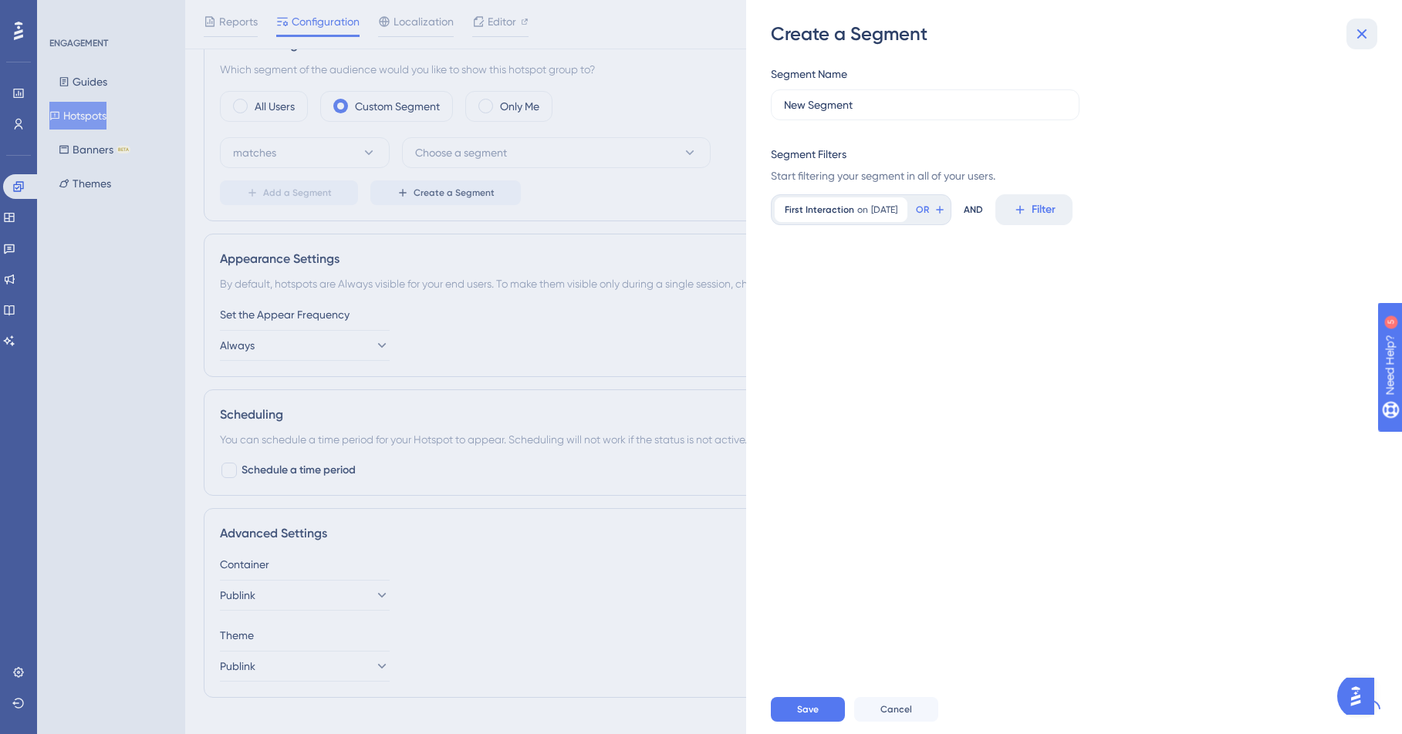
click at [1153, 39] on icon at bounding box center [1361, 34] width 19 height 19
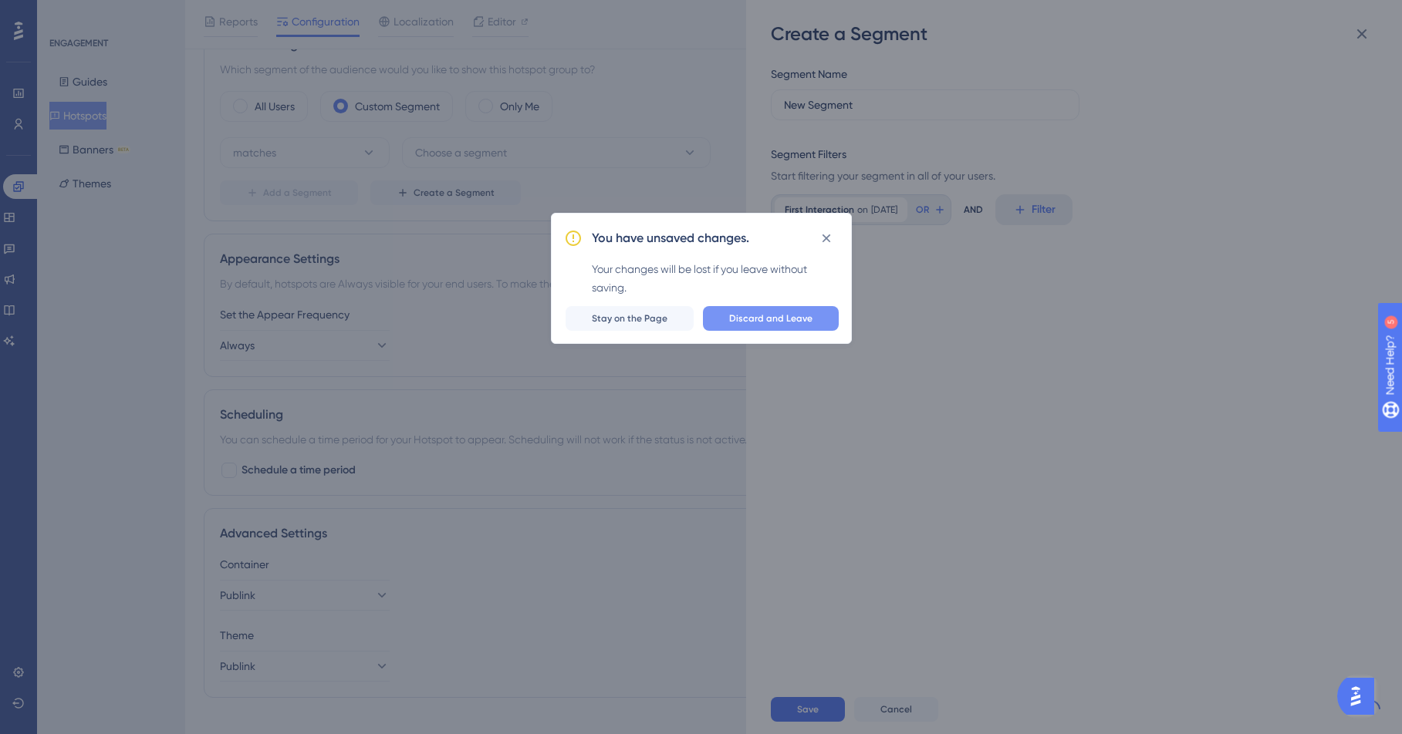
click at [764, 322] on span "Discard and Leave" at bounding box center [770, 318] width 83 height 12
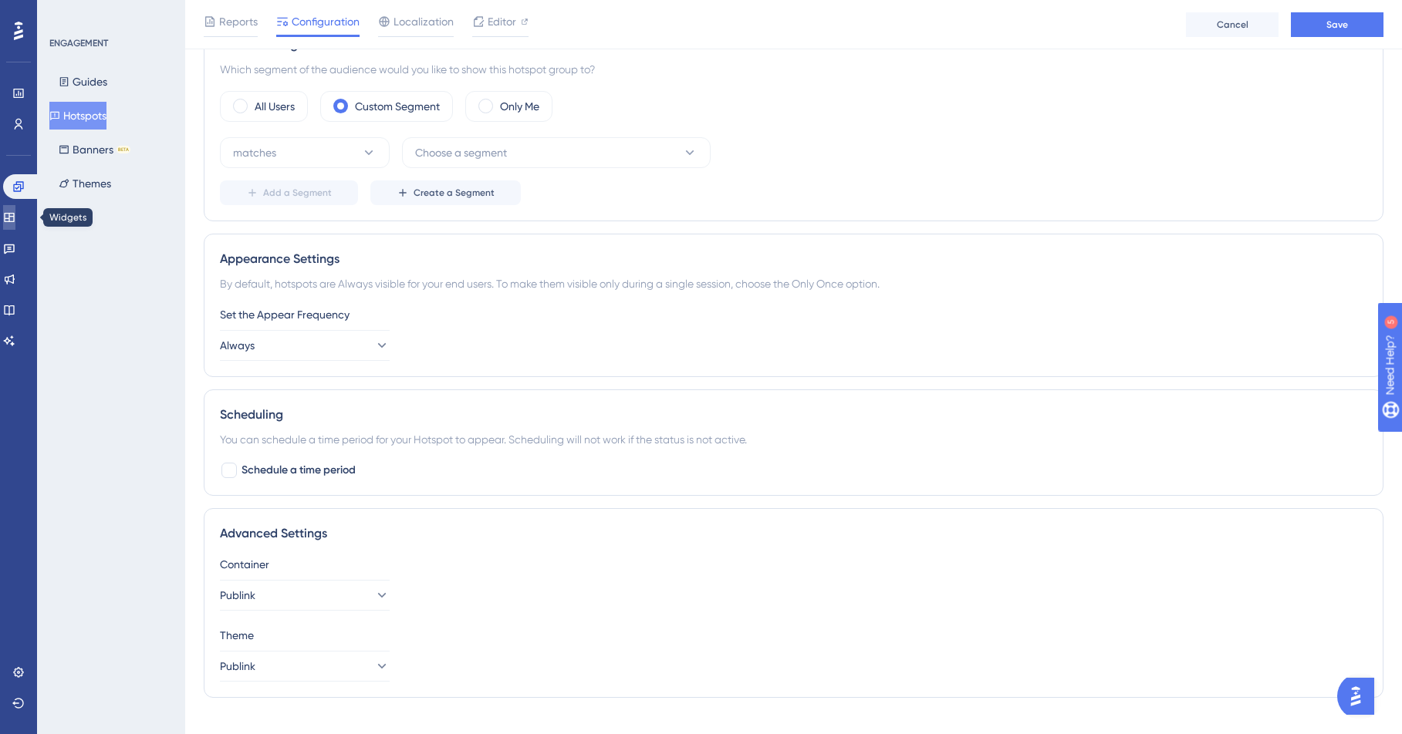
click at [14, 218] on icon at bounding box center [9, 217] width 10 height 9
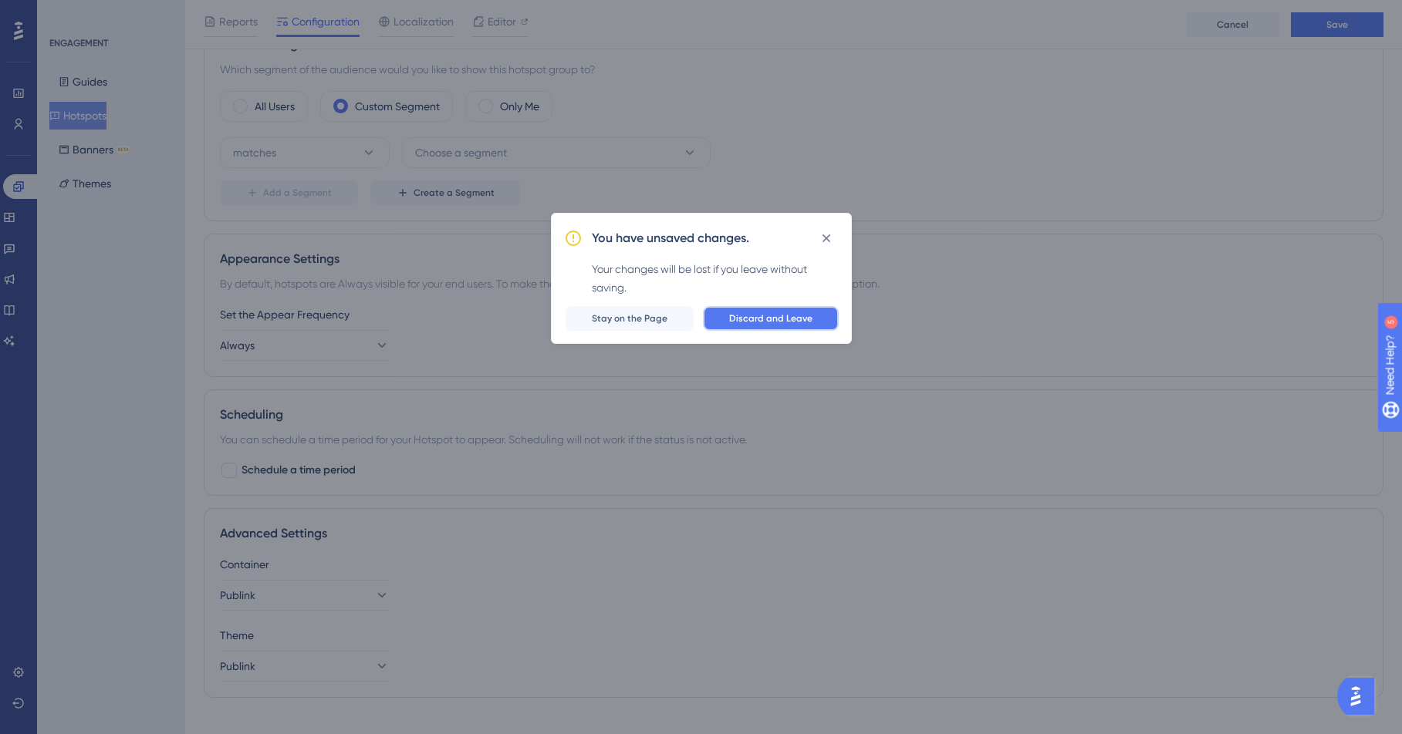
click at [763, 317] on span "Discard and Leave" at bounding box center [770, 318] width 83 height 12
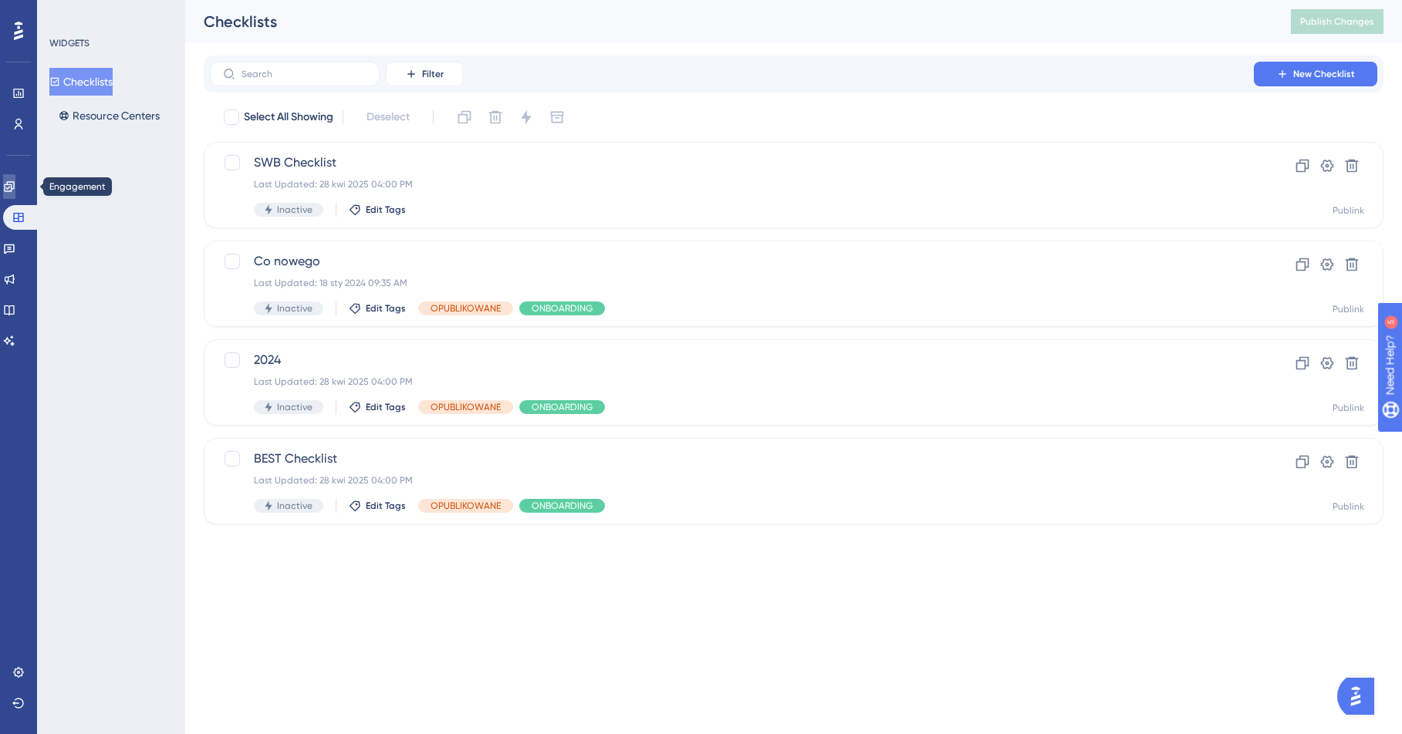
click at [15, 187] on link at bounding box center [9, 186] width 12 height 25
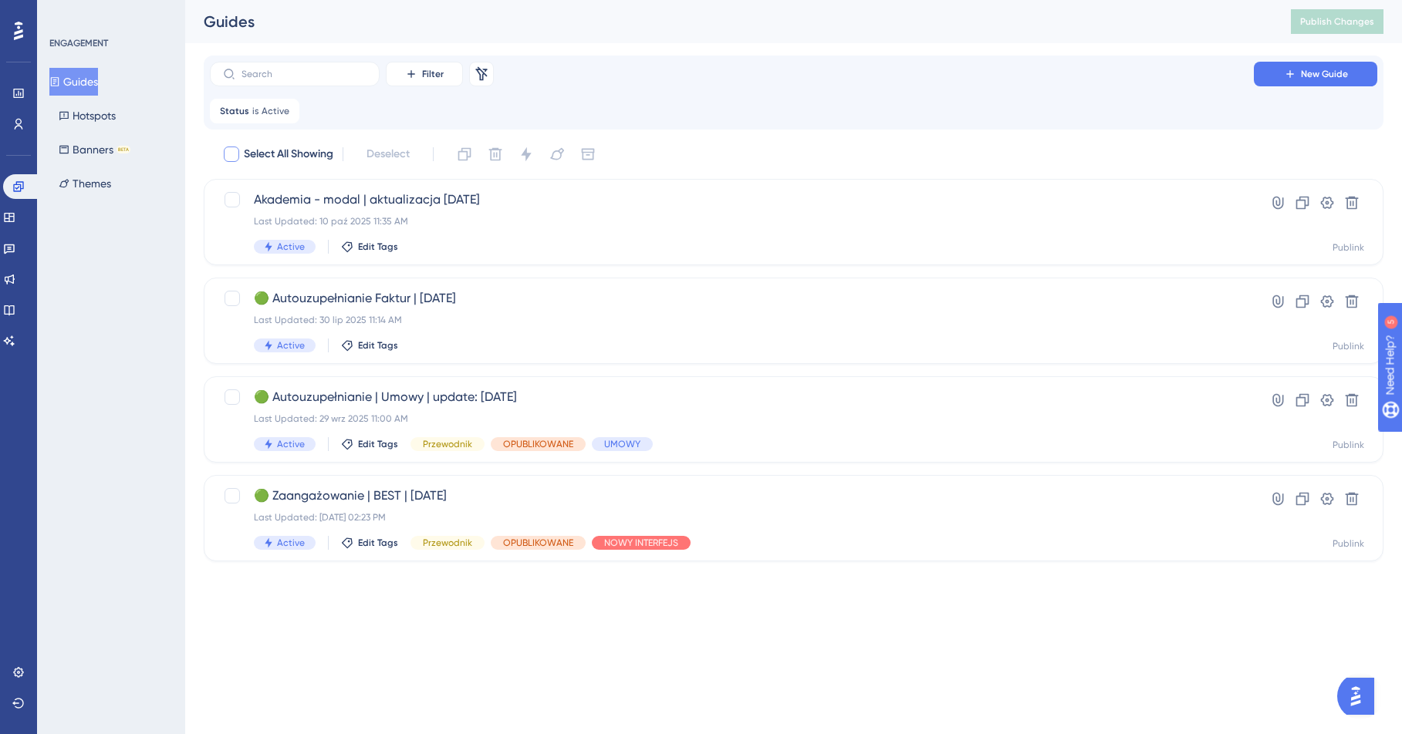
click at [230, 154] on div at bounding box center [231, 154] width 15 height 15
checkbox input "true"
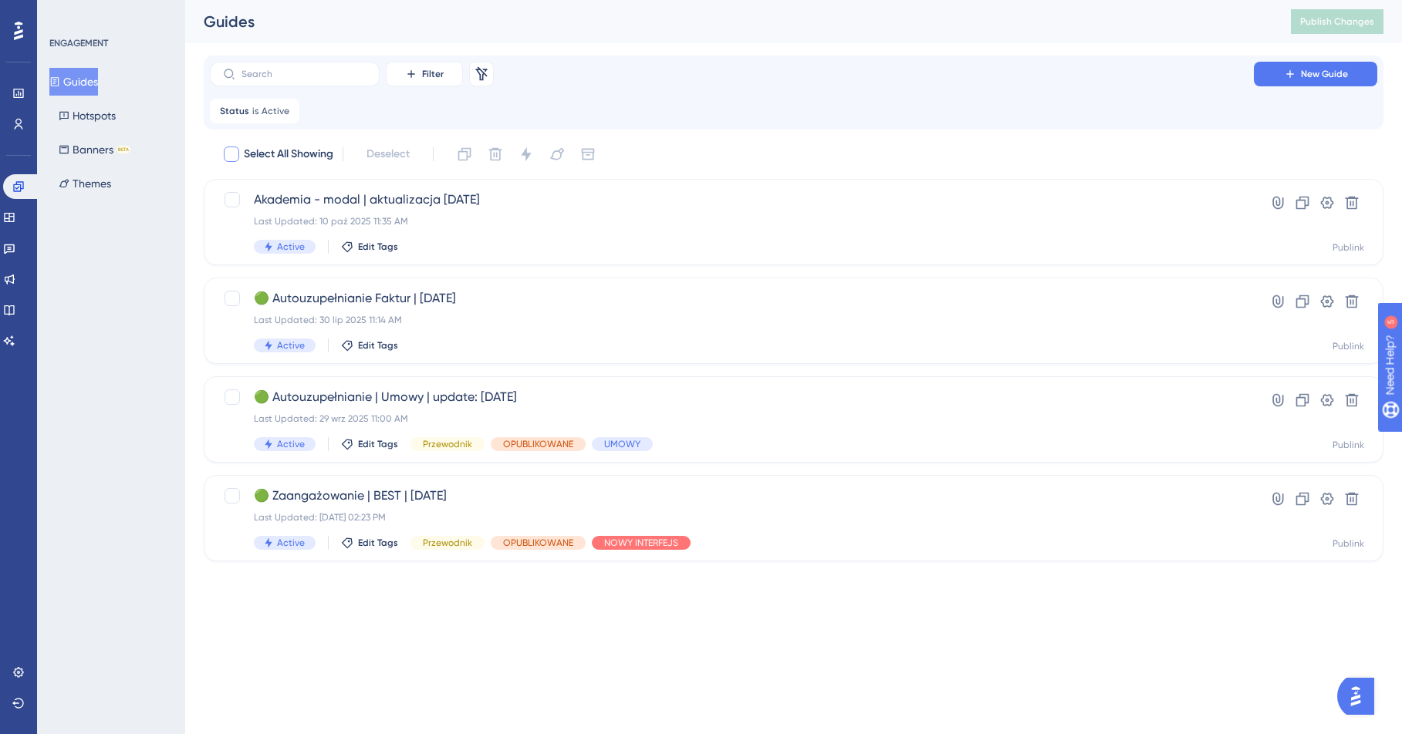
checkbox input "true"
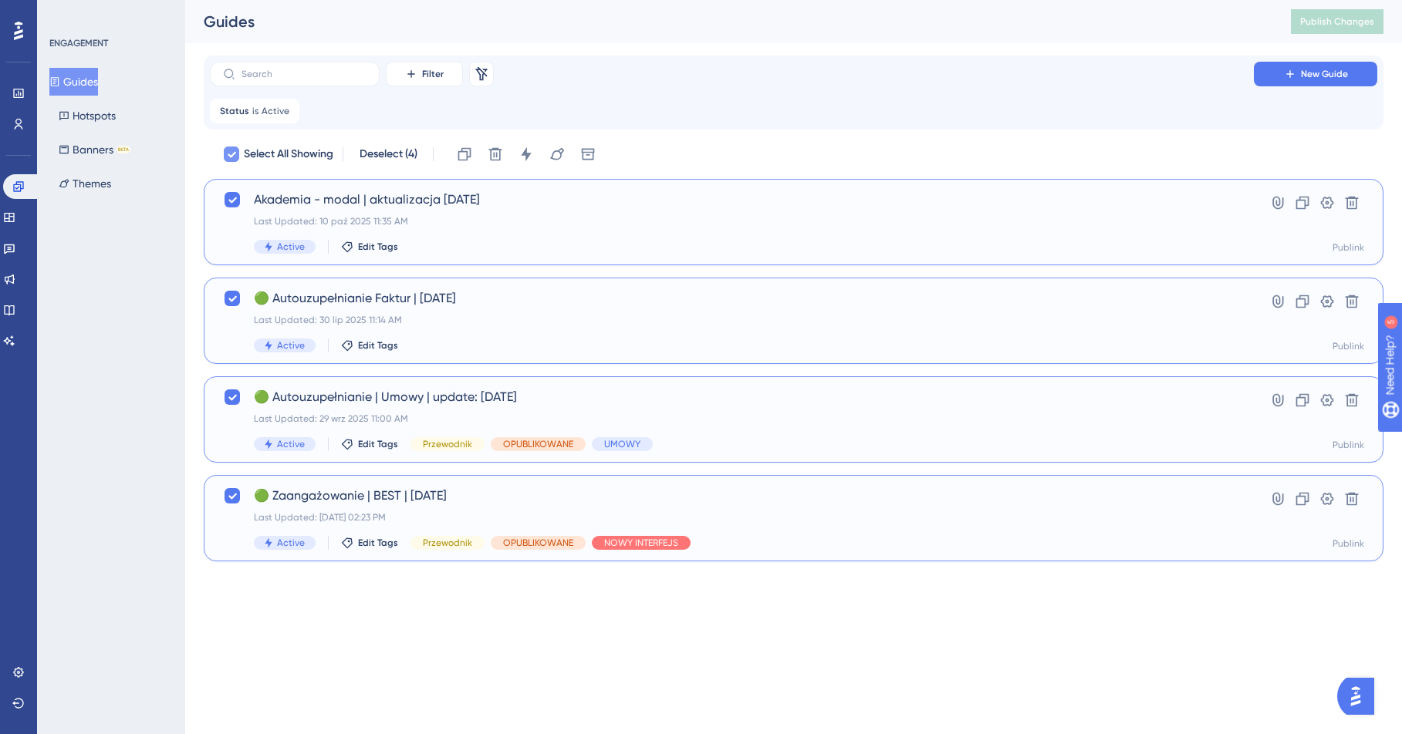
click at [228, 150] on icon at bounding box center [231, 154] width 9 height 12
checkbox input "false"
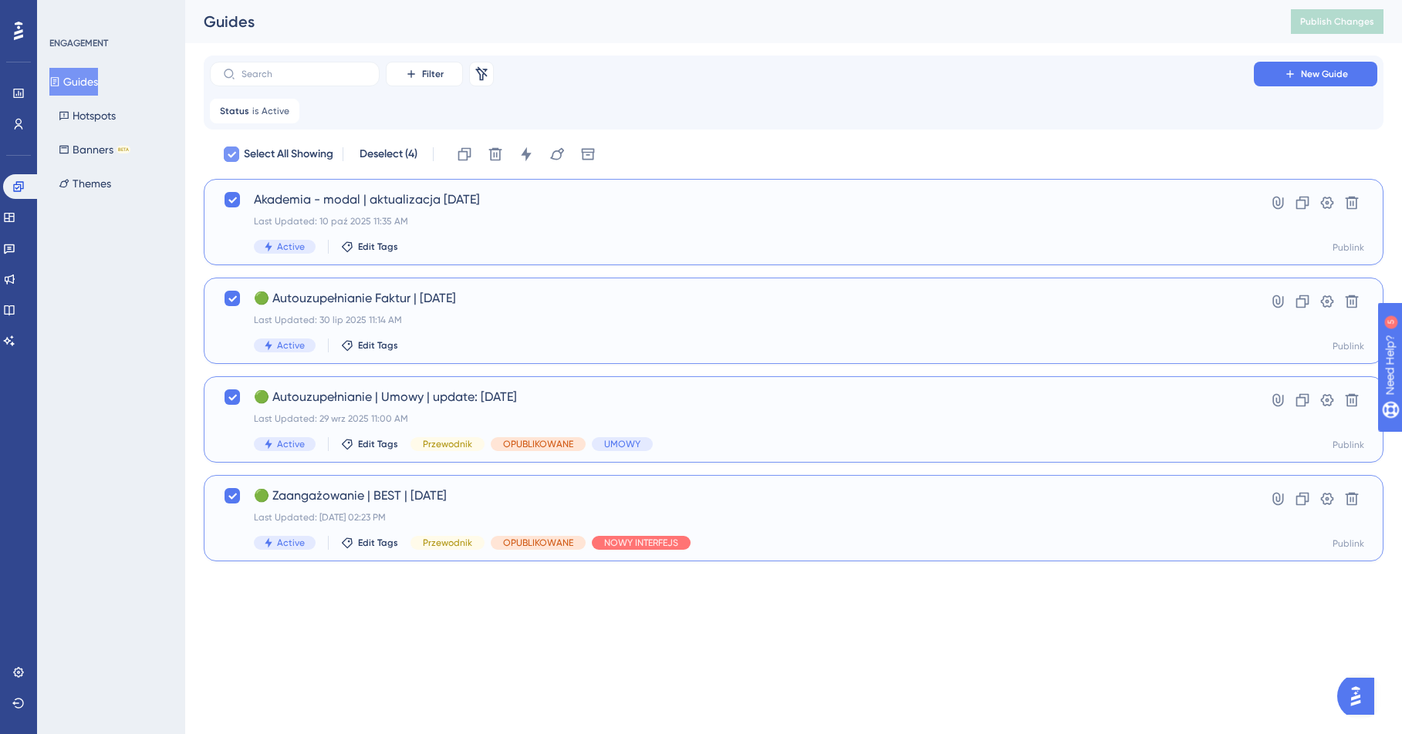
checkbox input "false"
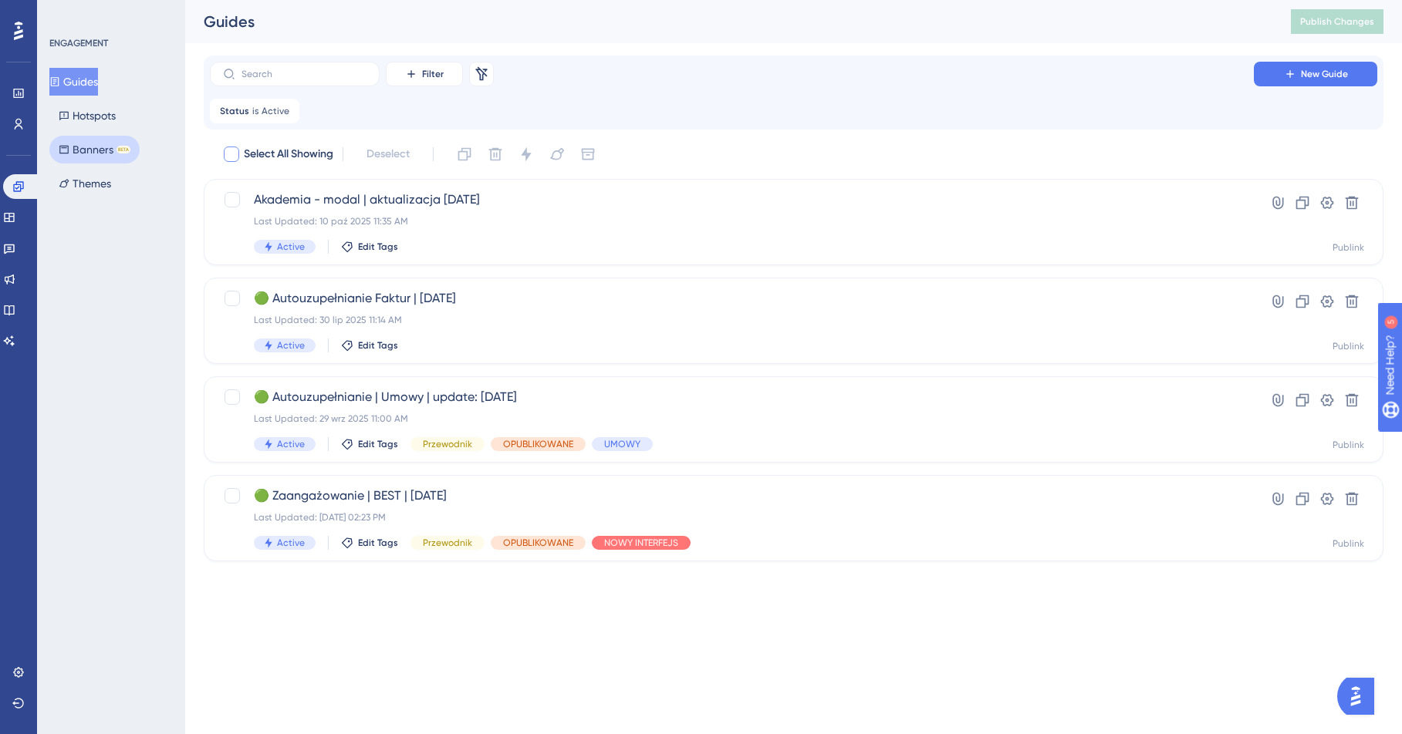
click at [89, 157] on button "Banners BETA" at bounding box center [94, 150] width 90 height 28
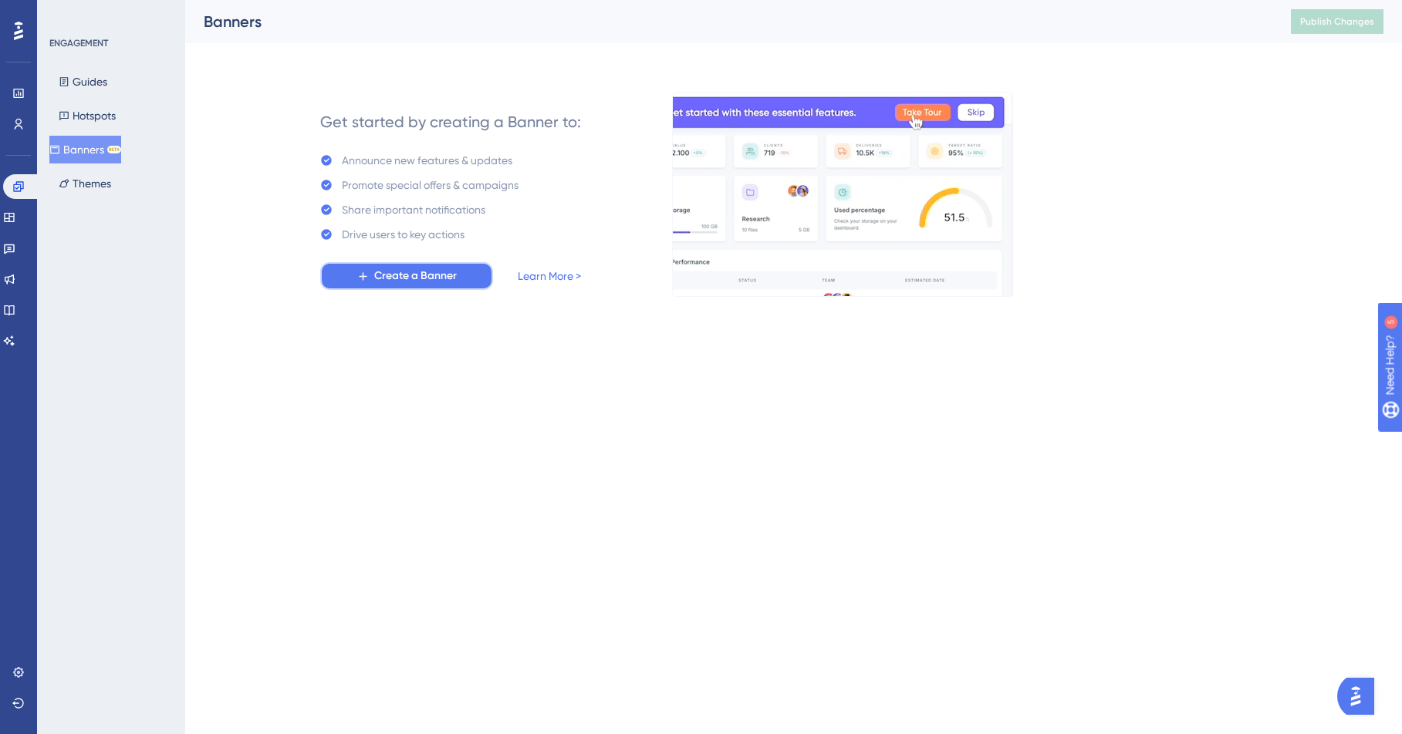
click at [408, 273] on span "Create a Banner" at bounding box center [415, 276] width 83 height 19
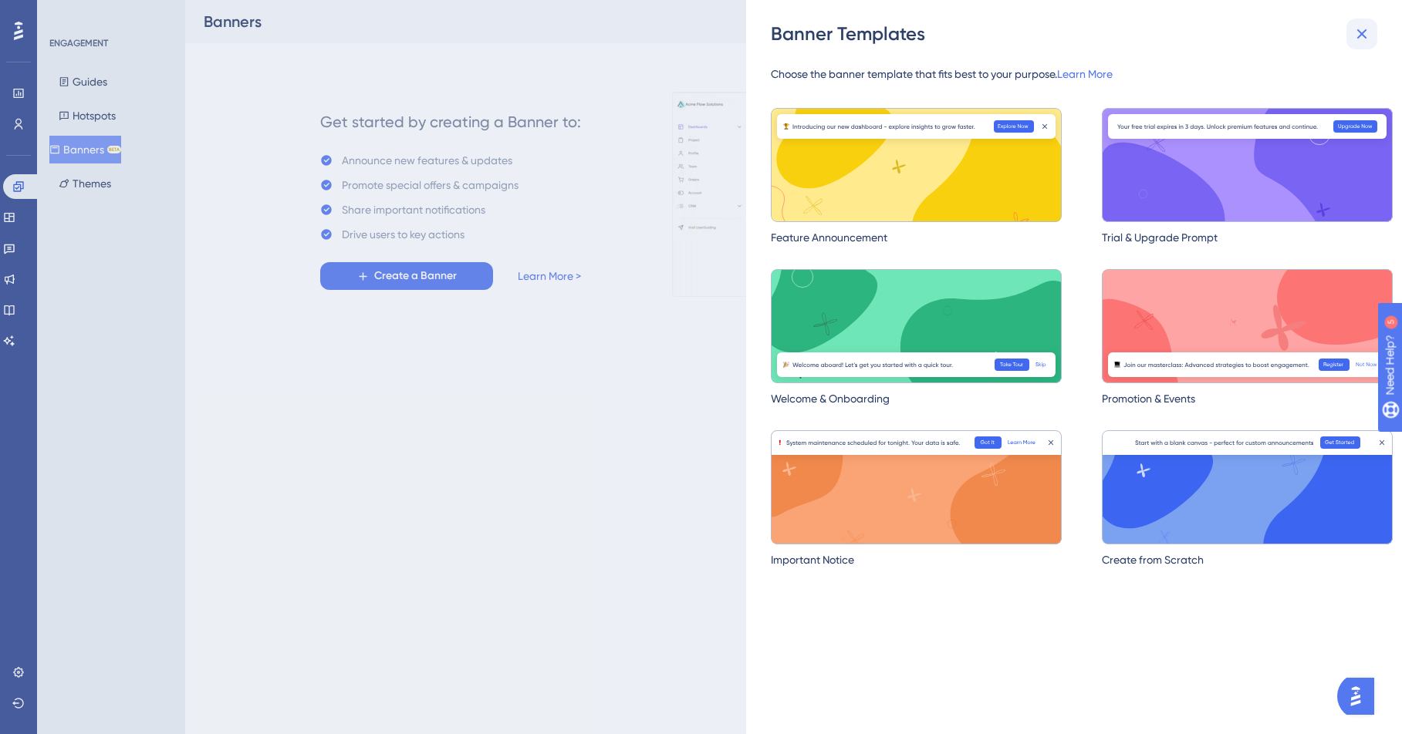
click at [1153, 27] on icon at bounding box center [1361, 34] width 19 height 19
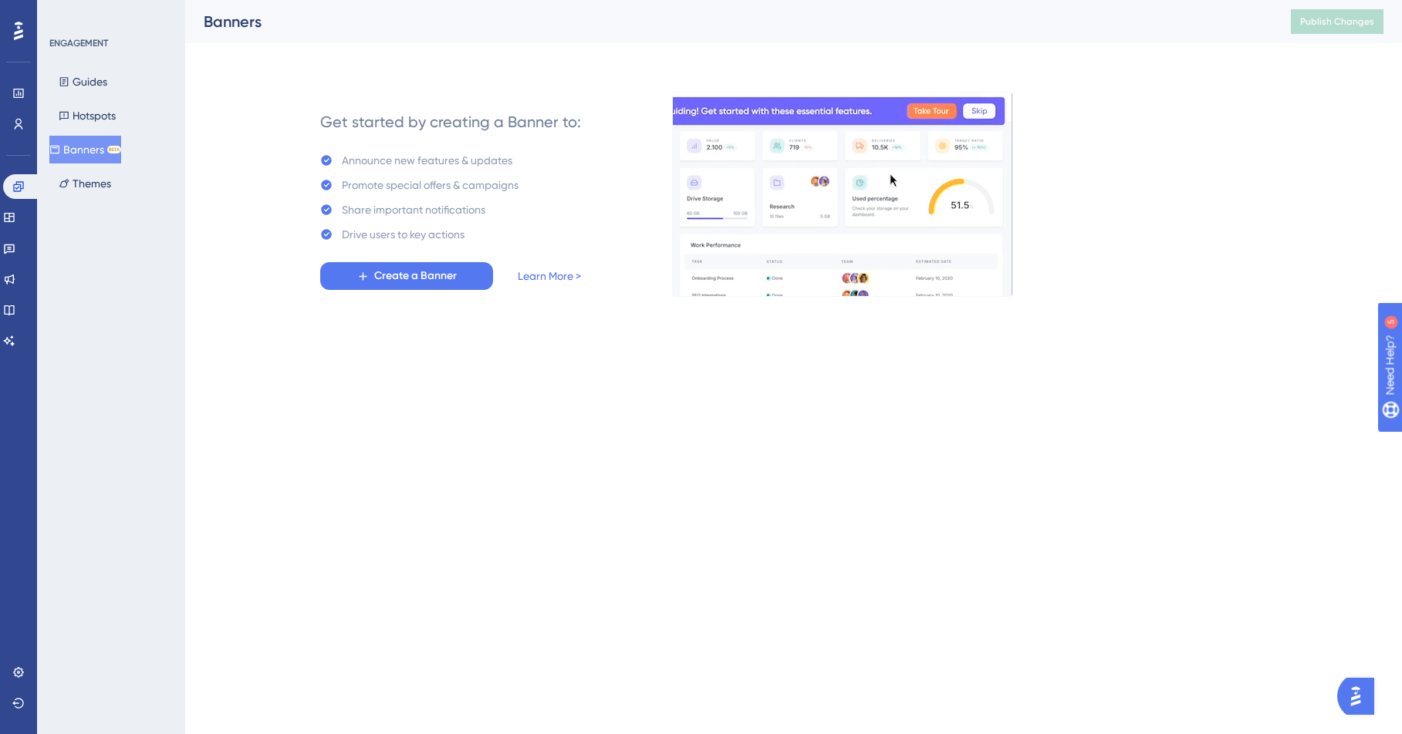
click at [432, 261] on div "Get started by creating a Banner to: Announce new features & updates Promote sp…" at bounding box center [450, 194] width 261 height 191
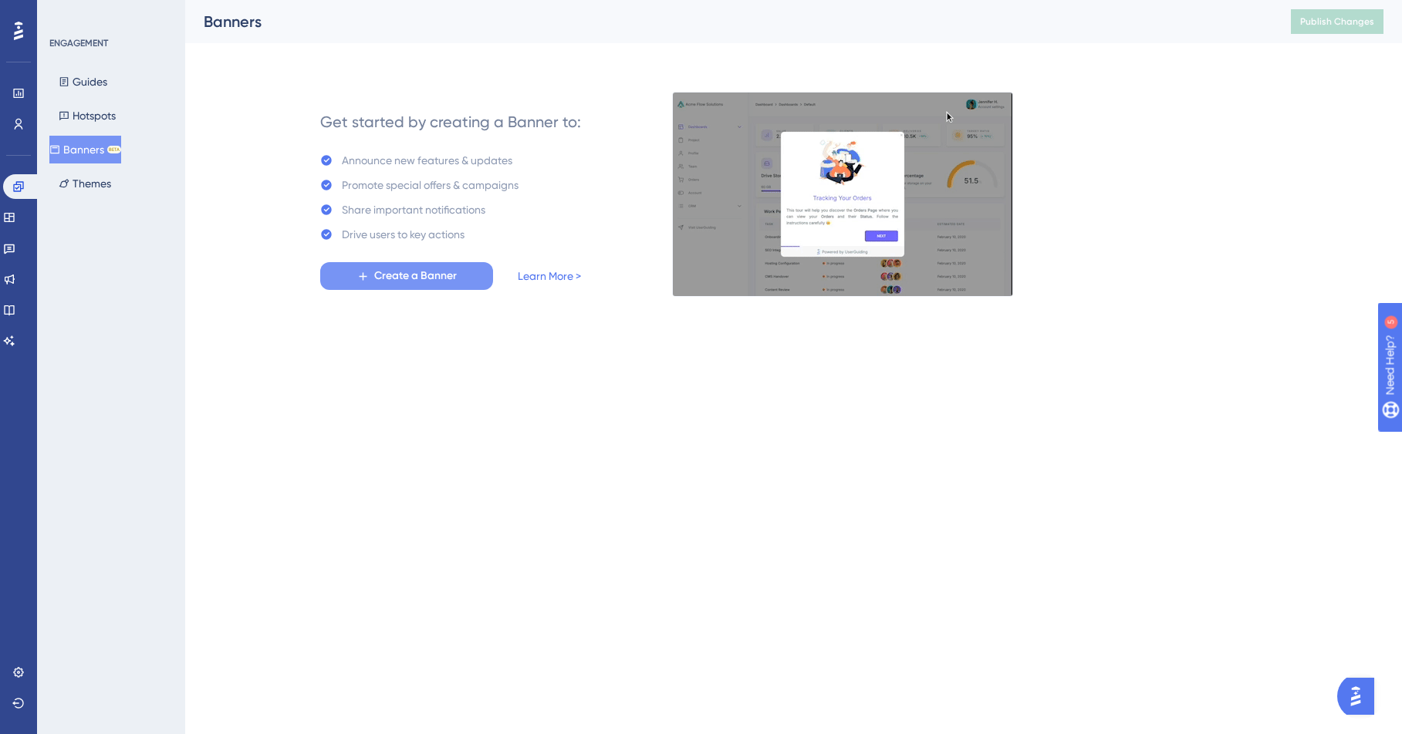
click at [432, 271] on span "Create a Banner" at bounding box center [415, 276] width 83 height 19
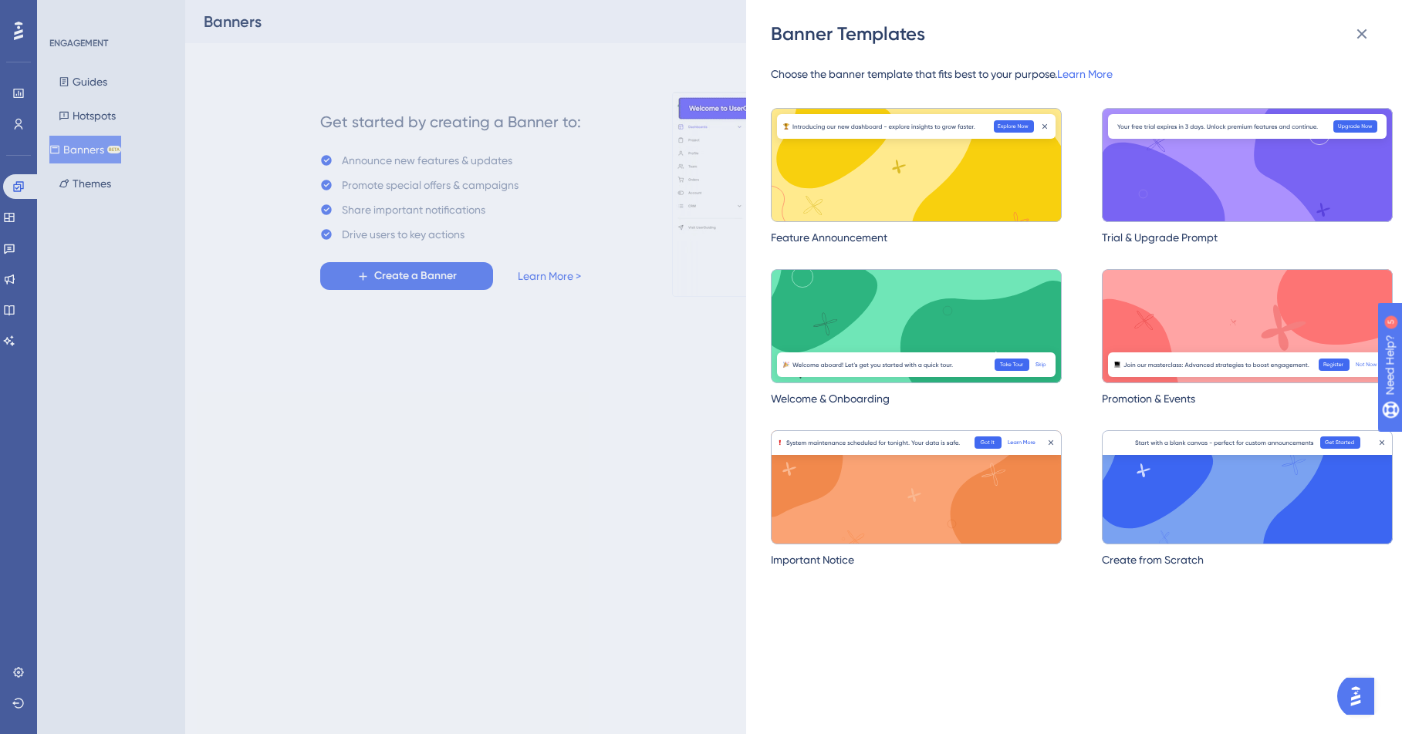
click at [592, 417] on div "Banner Templates Choose the banner template that fits best to your purpose. Lea…" at bounding box center [701, 367] width 1402 height 734
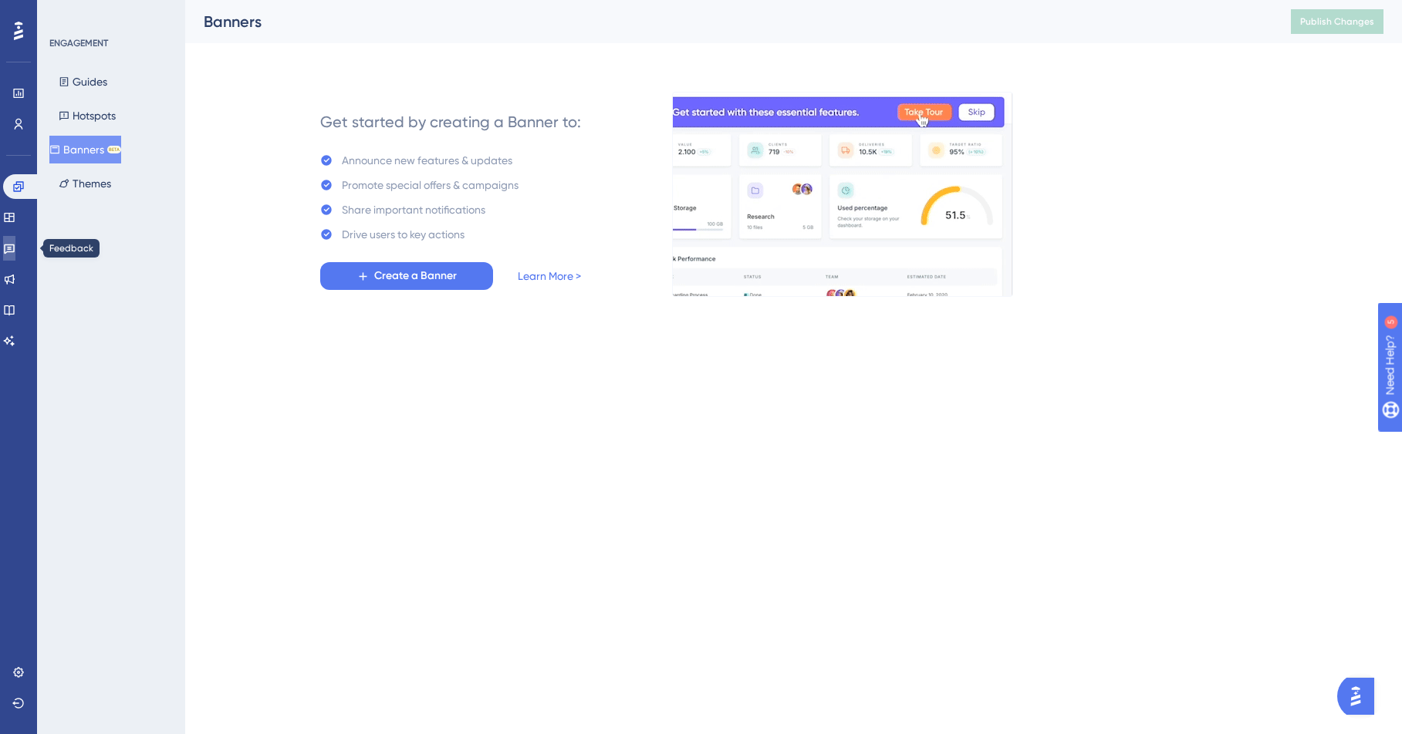
click at [11, 249] on link at bounding box center [9, 248] width 12 height 25
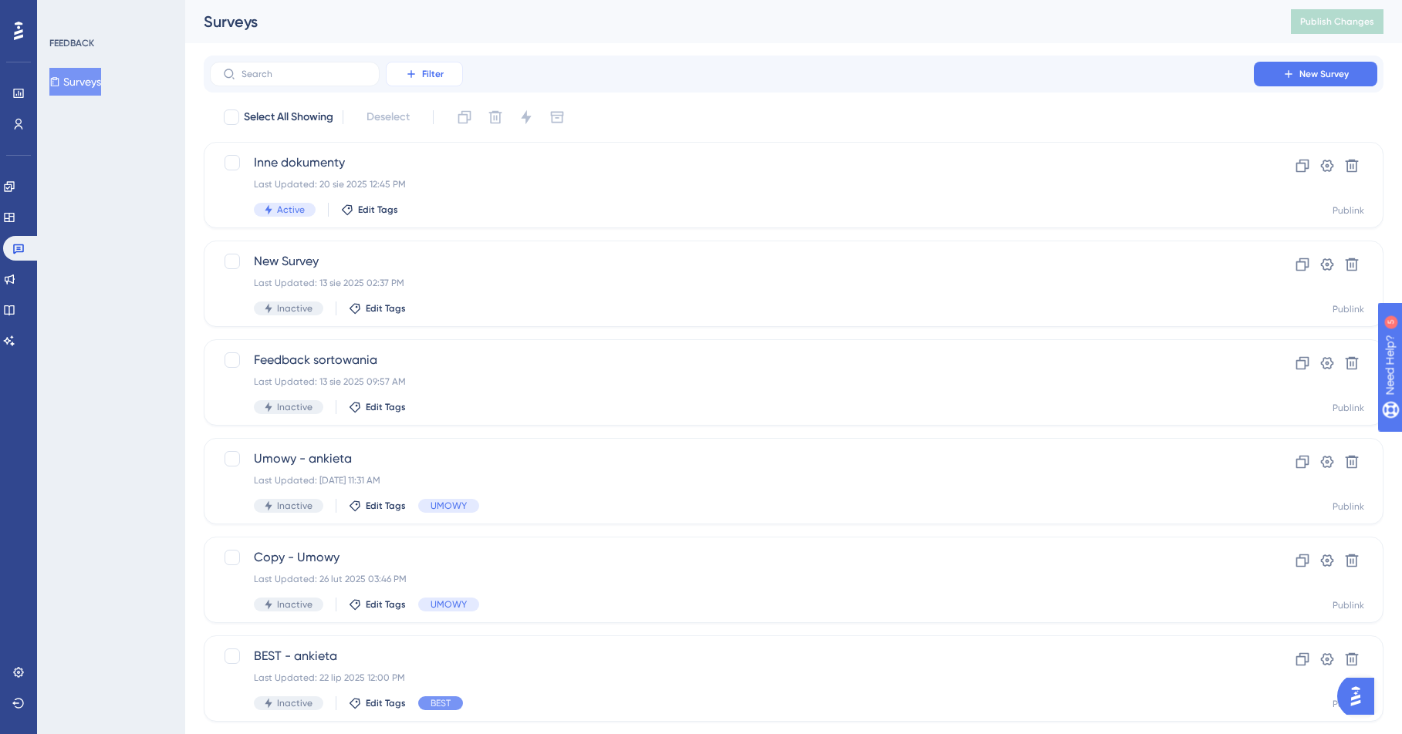
click at [418, 84] on button "Filter" at bounding box center [424, 74] width 77 height 25
click at [420, 218] on span "Status" at bounding box center [424, 210] width 32 height 19
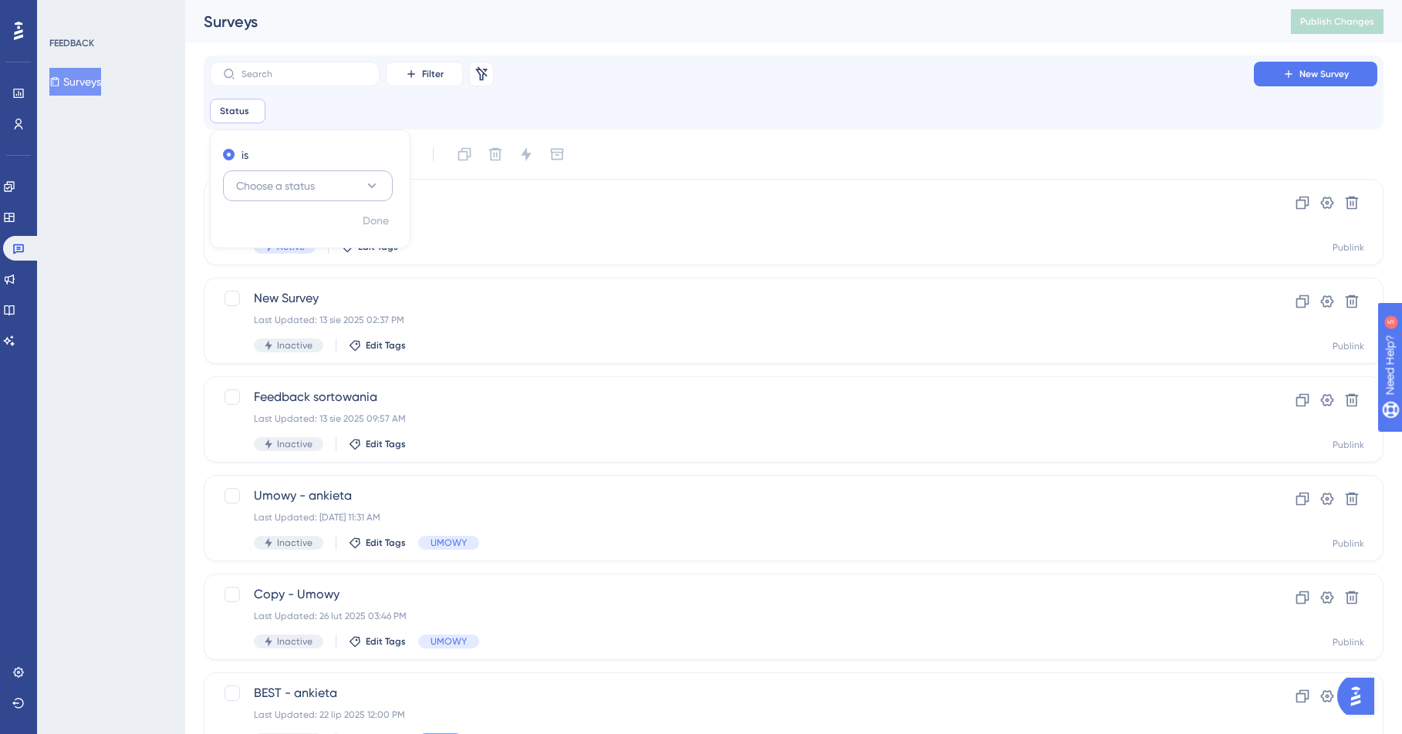
click at [300, 191] on span "Choose a status" at bounding box center [275, 186] width 79 height 19
click at [264, 238] on span "Active" at bounding box center [260, 233] width 31 height 19
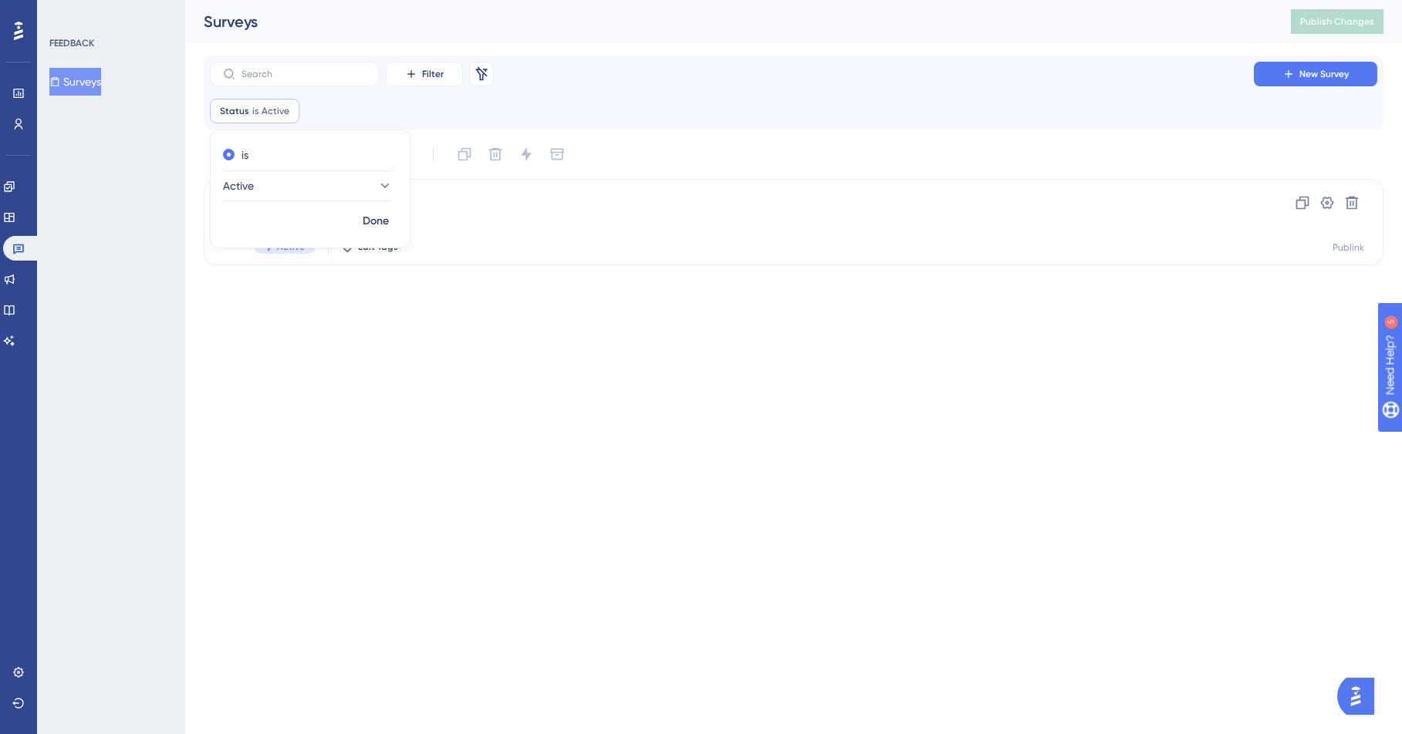
click at [650, 99] on div "Status is Active Active Remove is Active Done" at bounding box center [793, 111] width 1167 height 25
click at [580, 211] on div "Inne dokumenty Last Updated: 20 sie 2025 12:45 PM Active Edit Tags" at bounding box center [732, 222] width 956 height 63
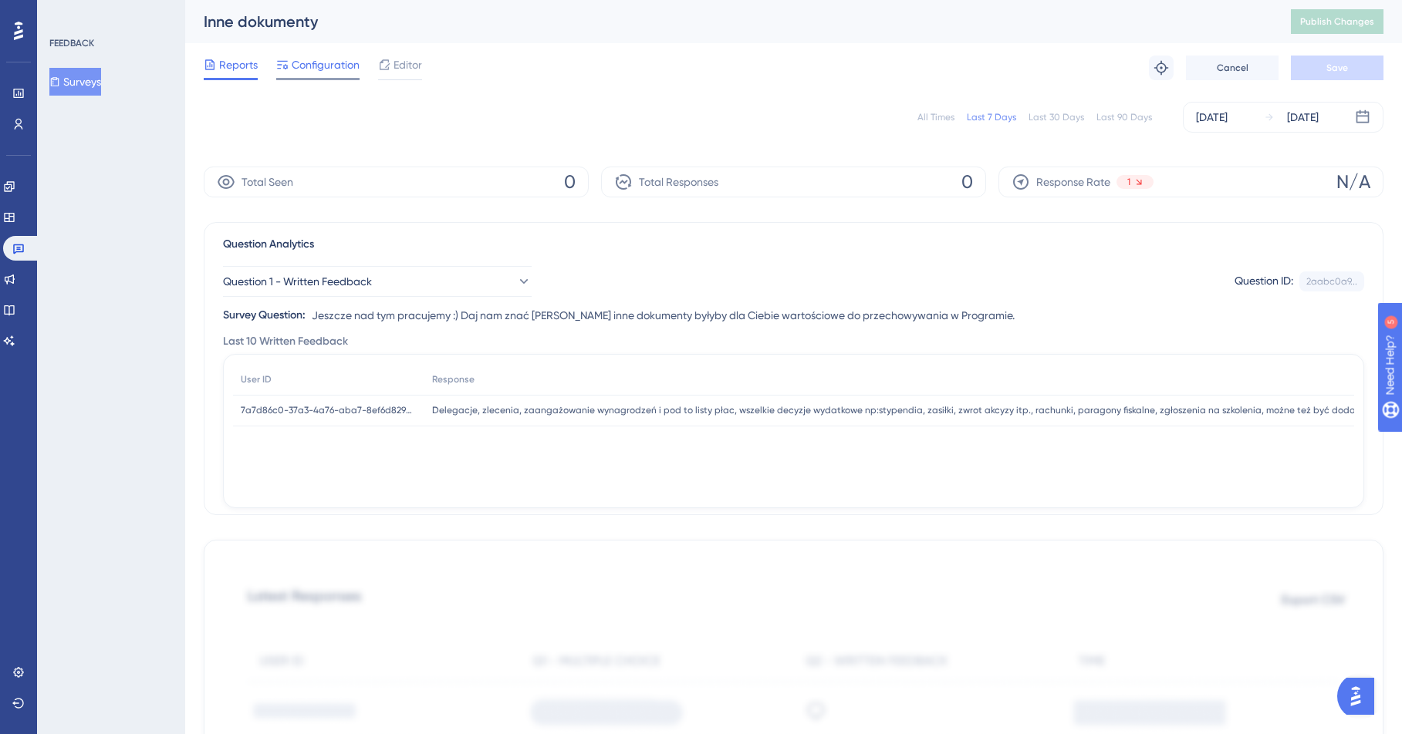
click at [324, 72] on span "Configuration" at bounding box center [326, 65] width 68 height 19
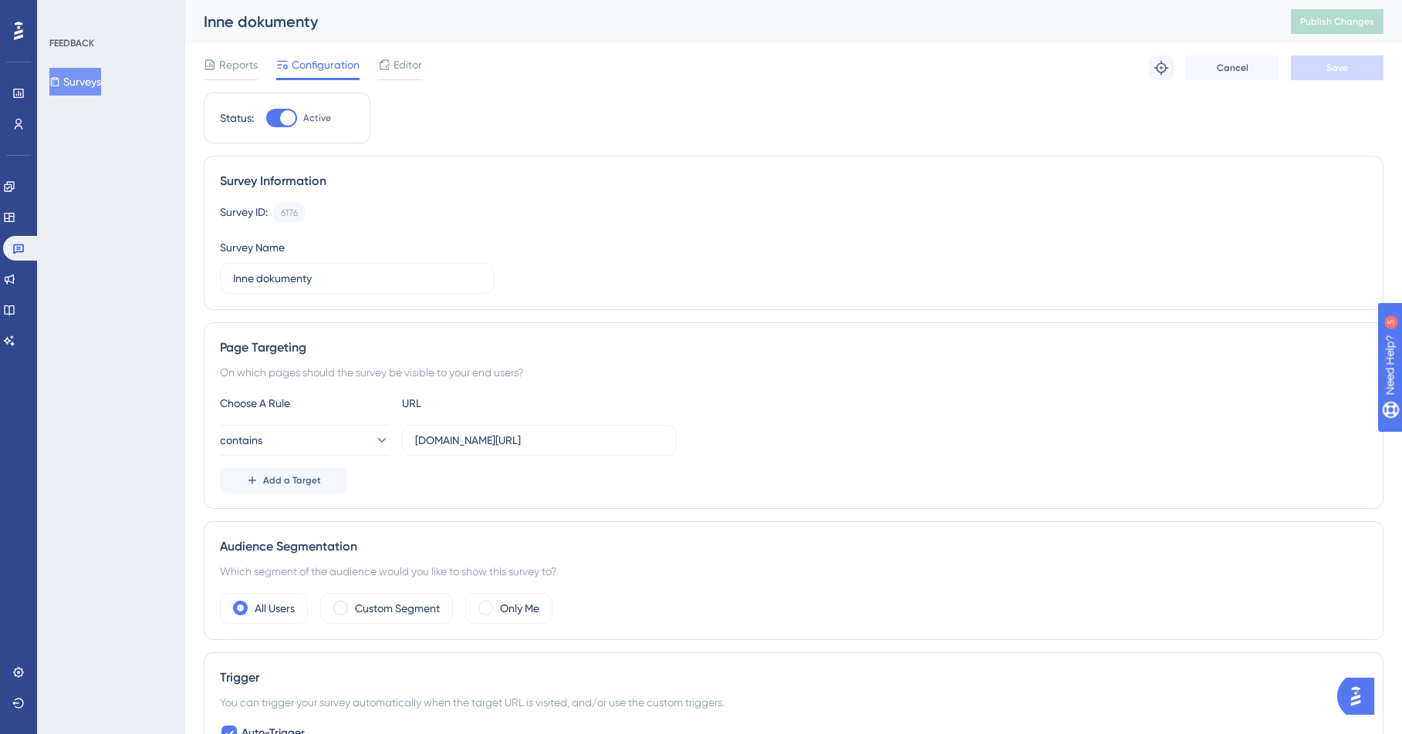
click at [292, 118] on div at bounding box center [287, 117] width 15 height 15
click at [266, 118] on input "Active" at bounding box center [265, 118] width 1 height 1
checkbox input "false"
click at [1153, 59] on button "Save" at bounding box center [1337, 68] width 93 height 25
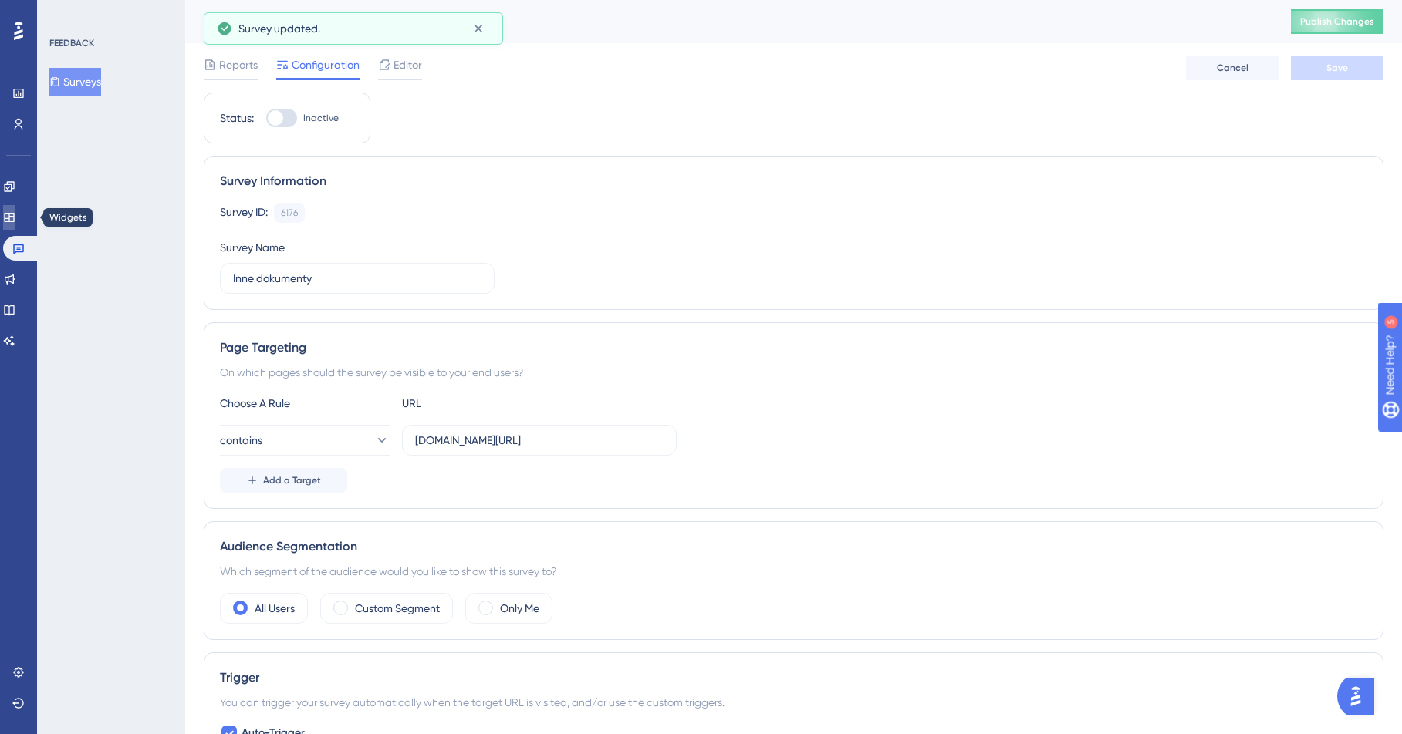
click at [14, 213] on icon at bounding box center [9, 217] width 10 height 9
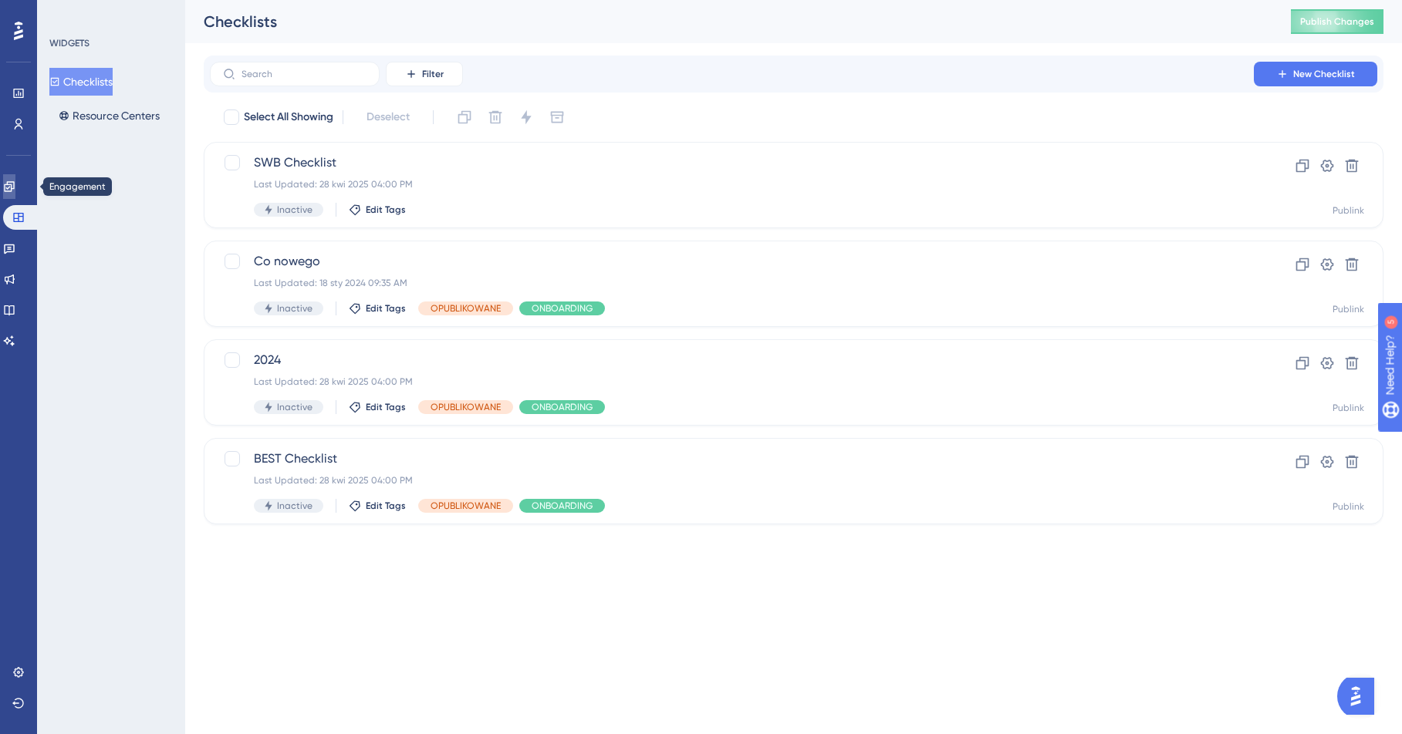
click at [15, 187] on icon at bounding box center [9, 187] width 12 height 12
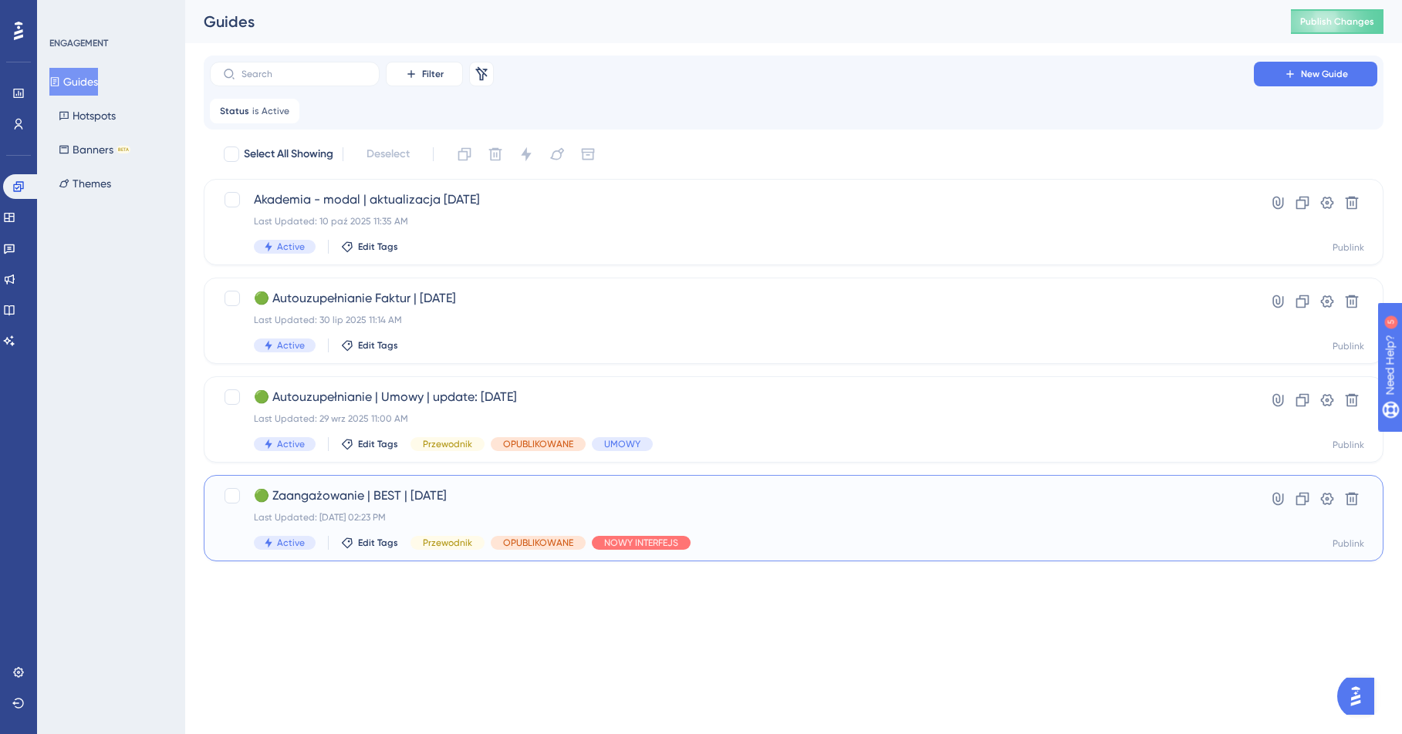
click at [515, 503] on span "🟢 Zaangażowanie | BEST | [DATE]" at bounding box center [732, 496] width 956 height 19
